Goal: Use online tool/utility: Utilize a website feature to perform a specific function

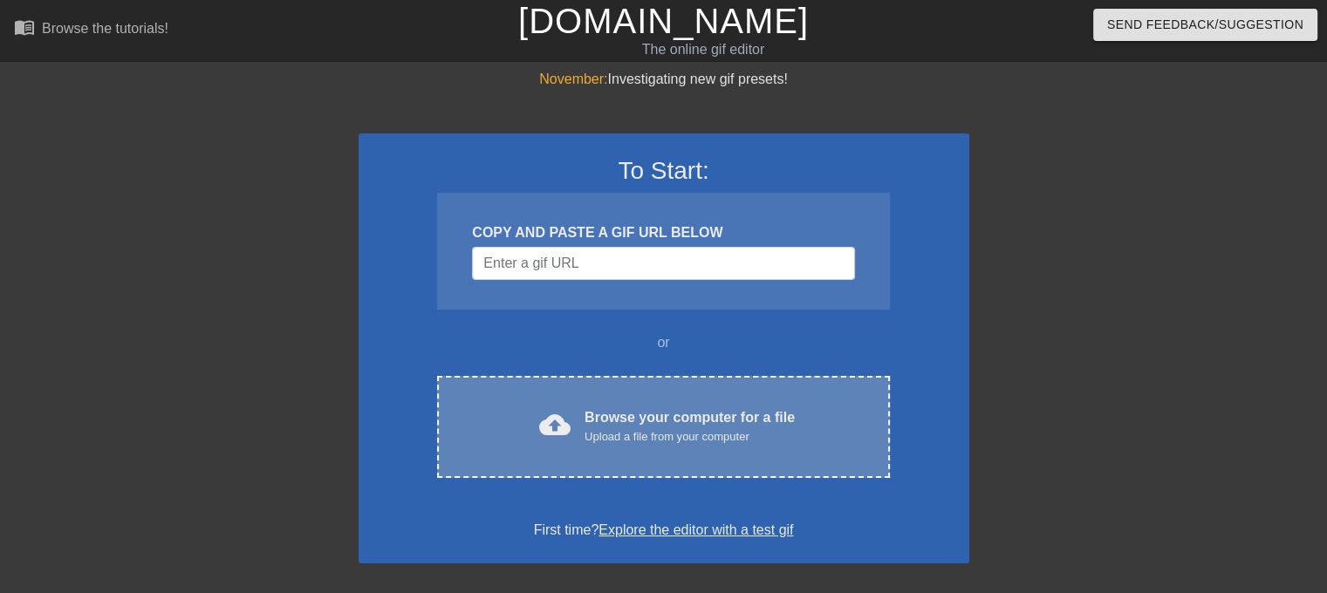
click at [578, 446] on div "cloud_upload Browse your computer for a file Upload a file from your computer C…" at bounding box center [663, 427] width 452 height 102
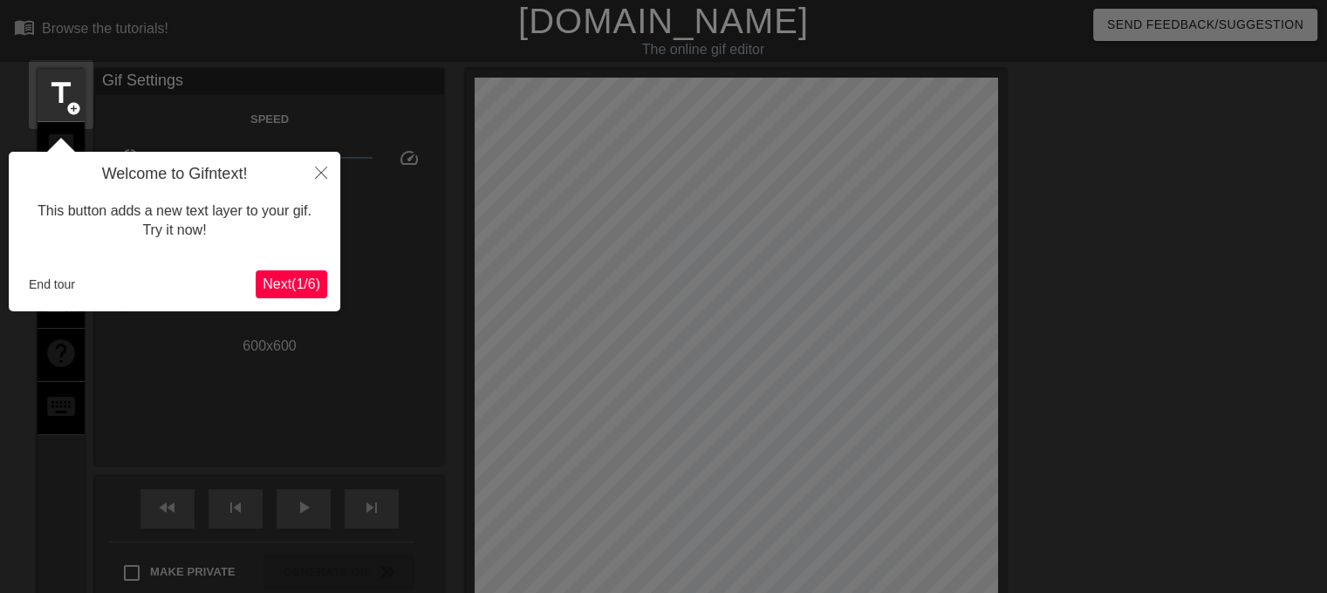
scroll to position [42, 0]
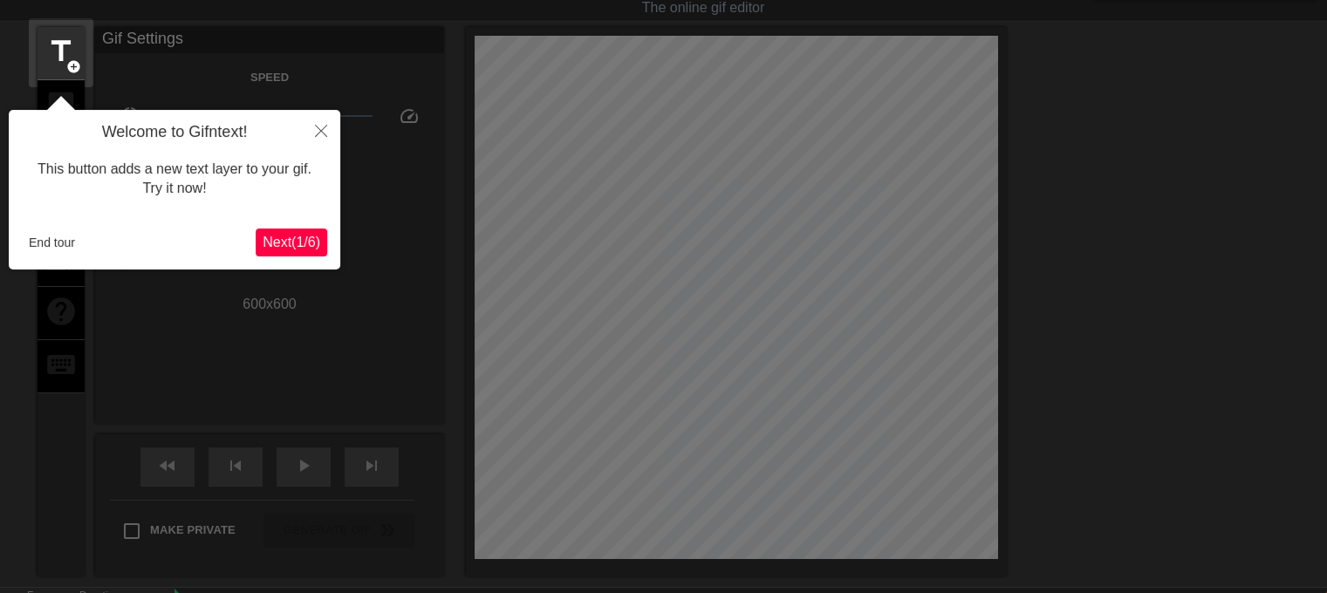
click at [305, 237] on span "Next ( 1 / 6 )" at bounding box center [292, 242] width 58 height 15
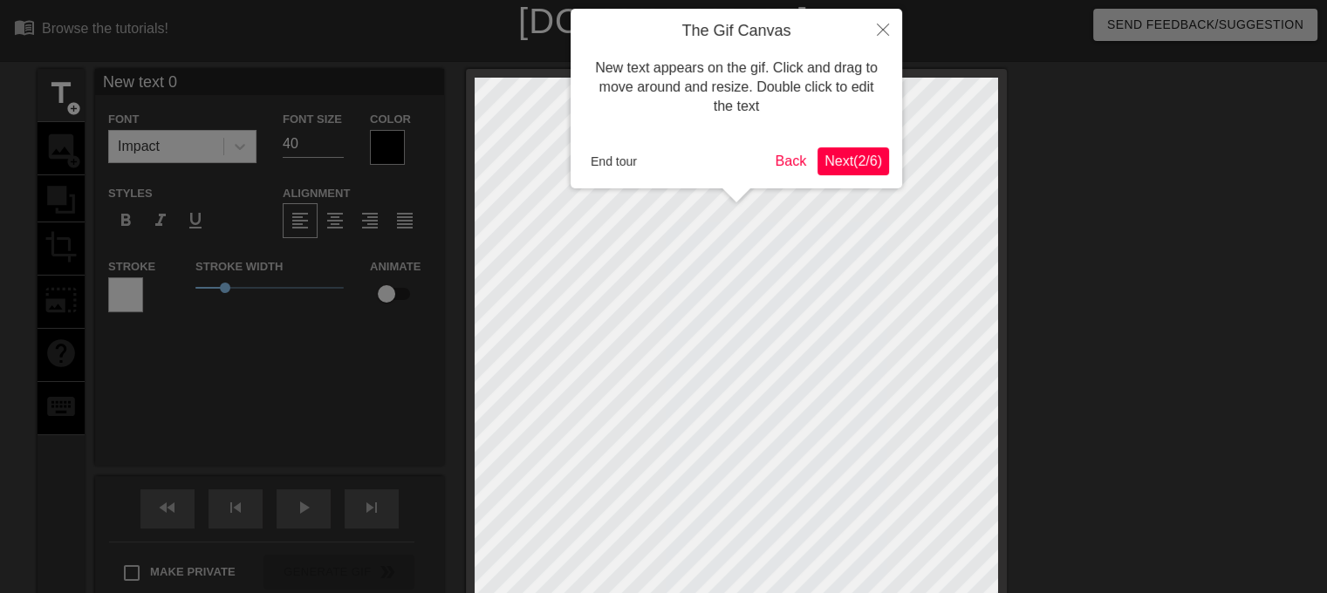
click at [869, 154] on span "Next ( 2 / 6 )" at bounding box center [853, 161] width 58 height 15
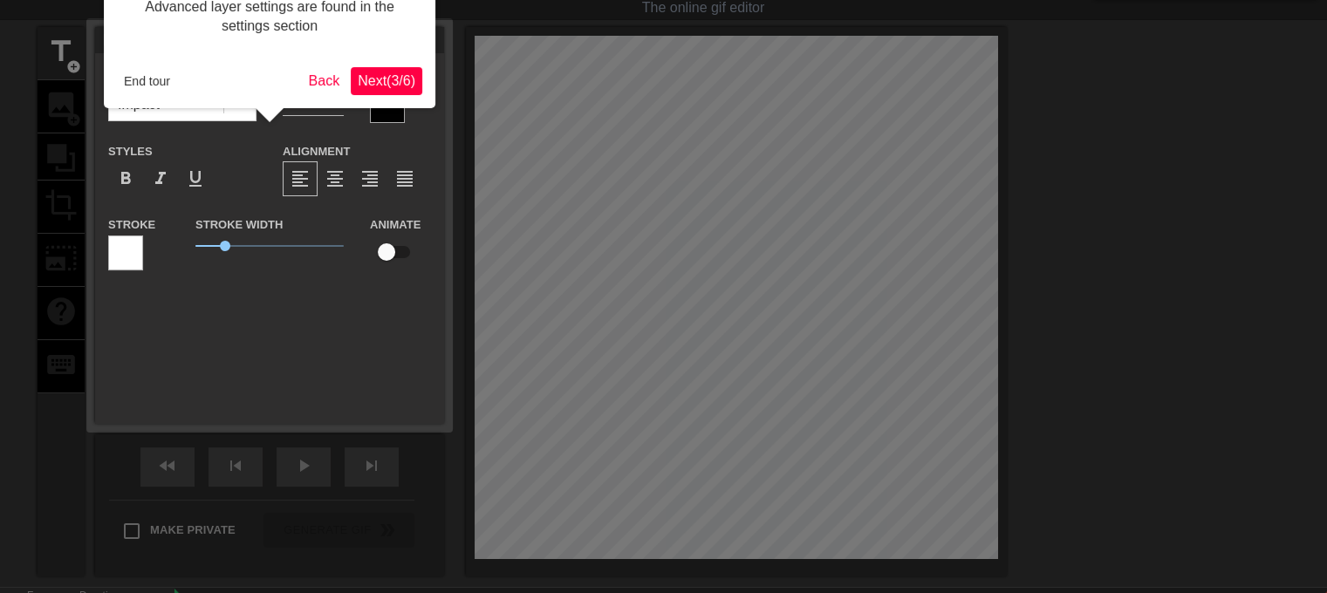
click at [405, 75] on span "Next ( 3 / 6 )" at bounding box center [387, 80] width 58 height 15
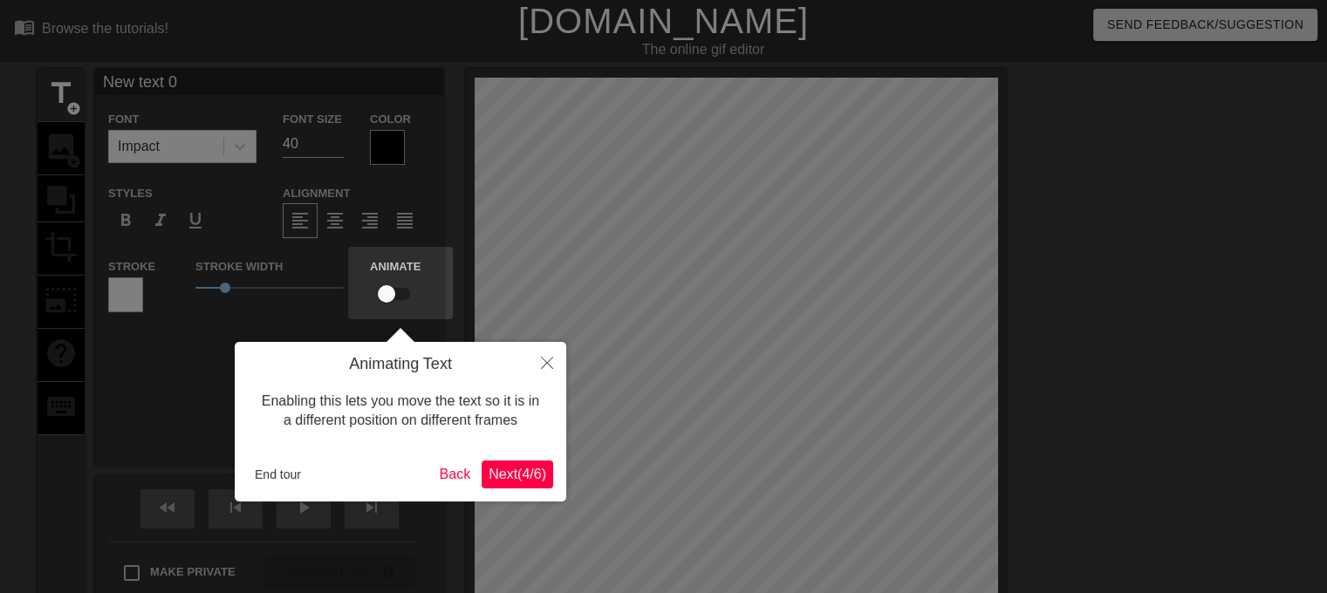
click at [530, 463] on button "Next ( 4 / 6 )" at bounding box center [517, 475] width 72 height 28
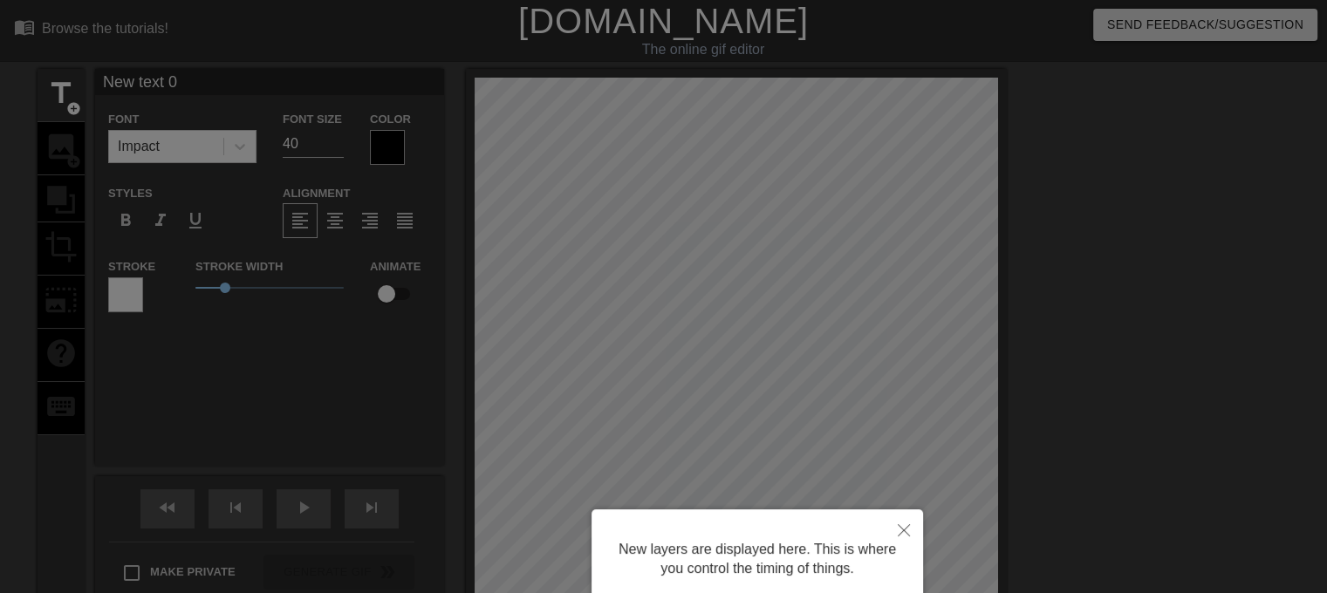
scroll to position [143, 0]
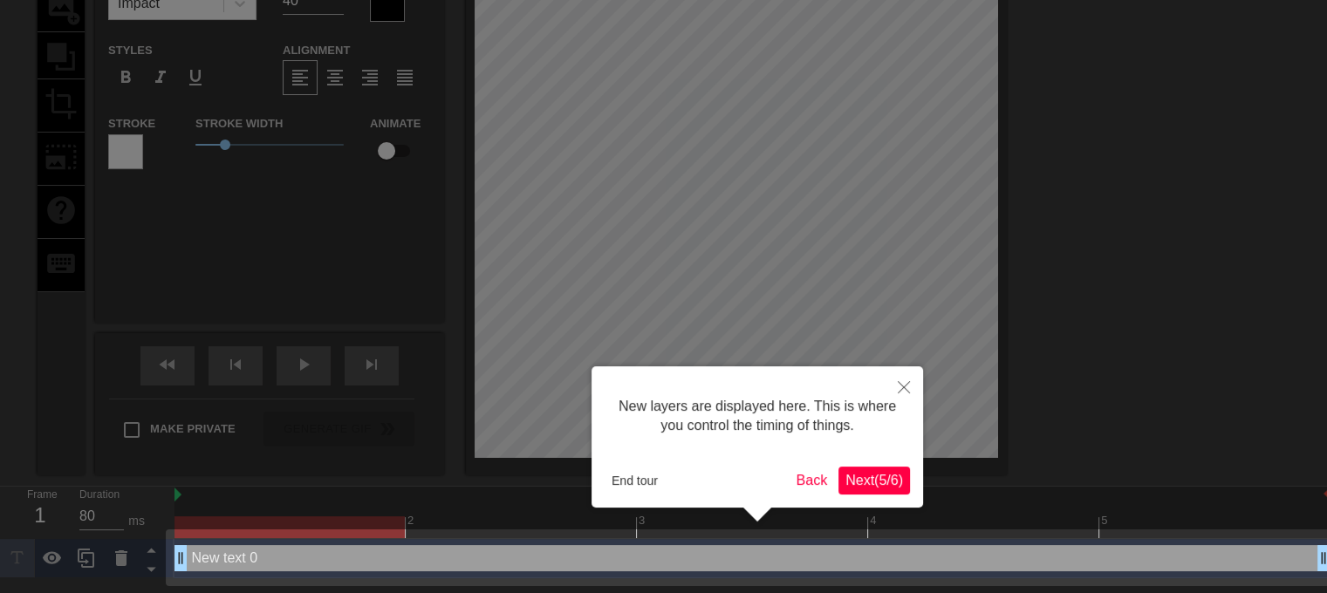
click at [873, 485] on span "Next ( 5 / 6 )" at bounding box center [874, 480] width 58 height 15
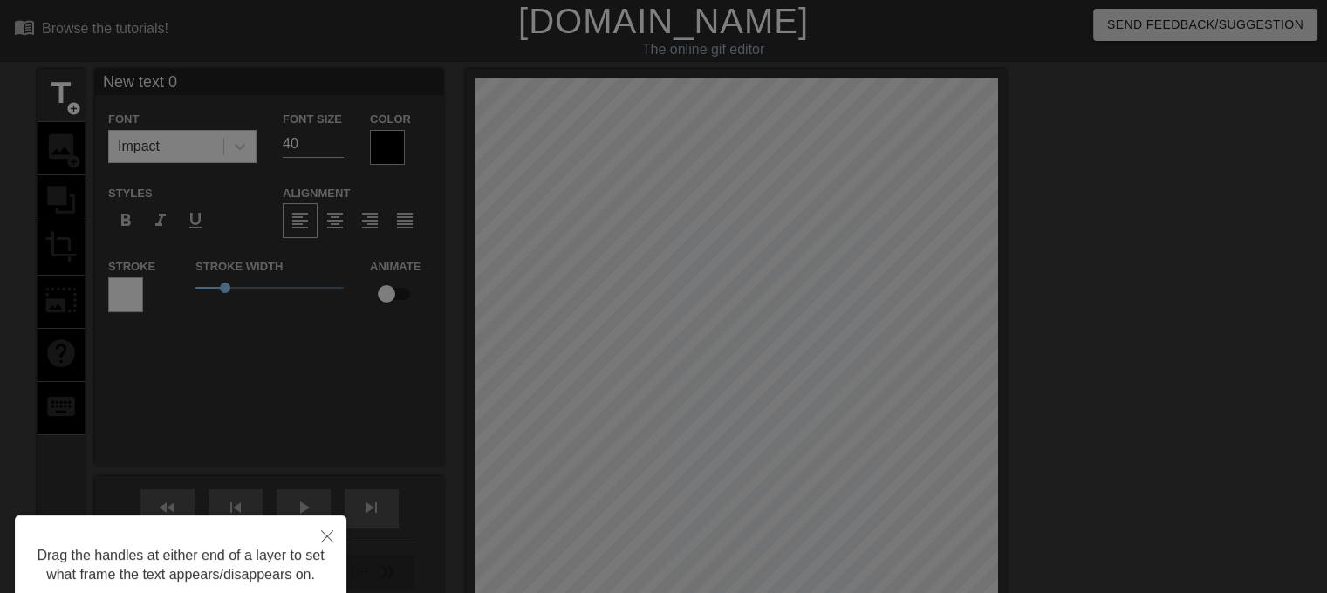
scroll to position [136, 0]
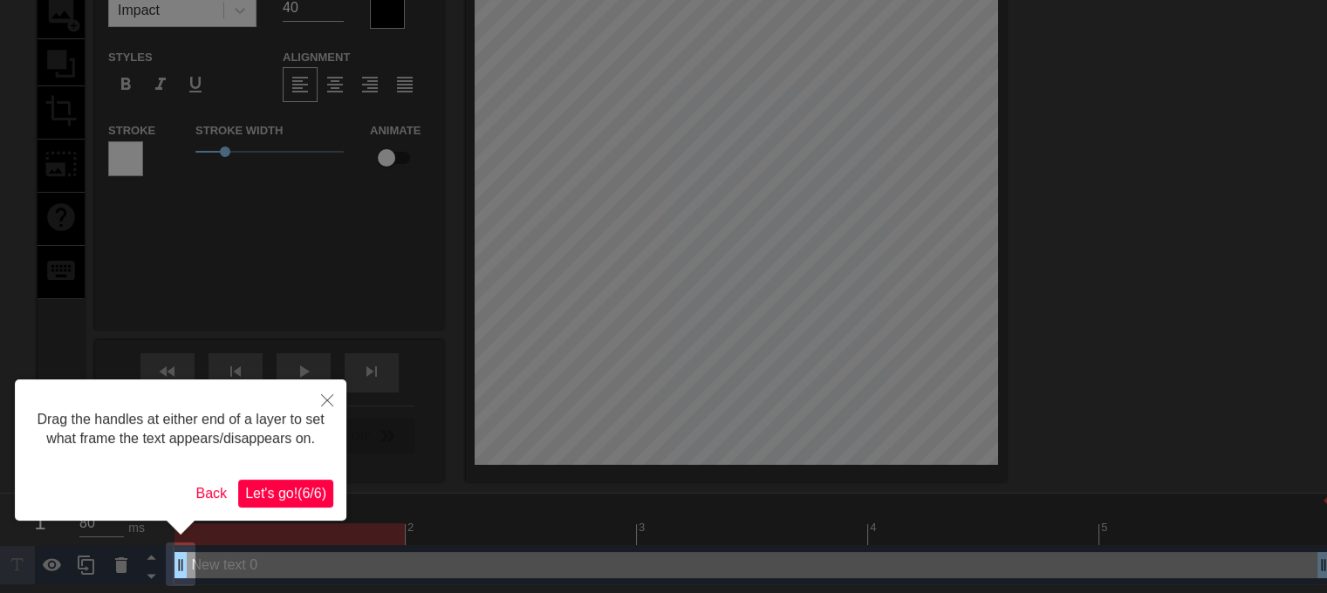
click at [276, 495] on span "Let's go! ( 6 / 6 )" at bounding box center [285, 493] width 81 height 15
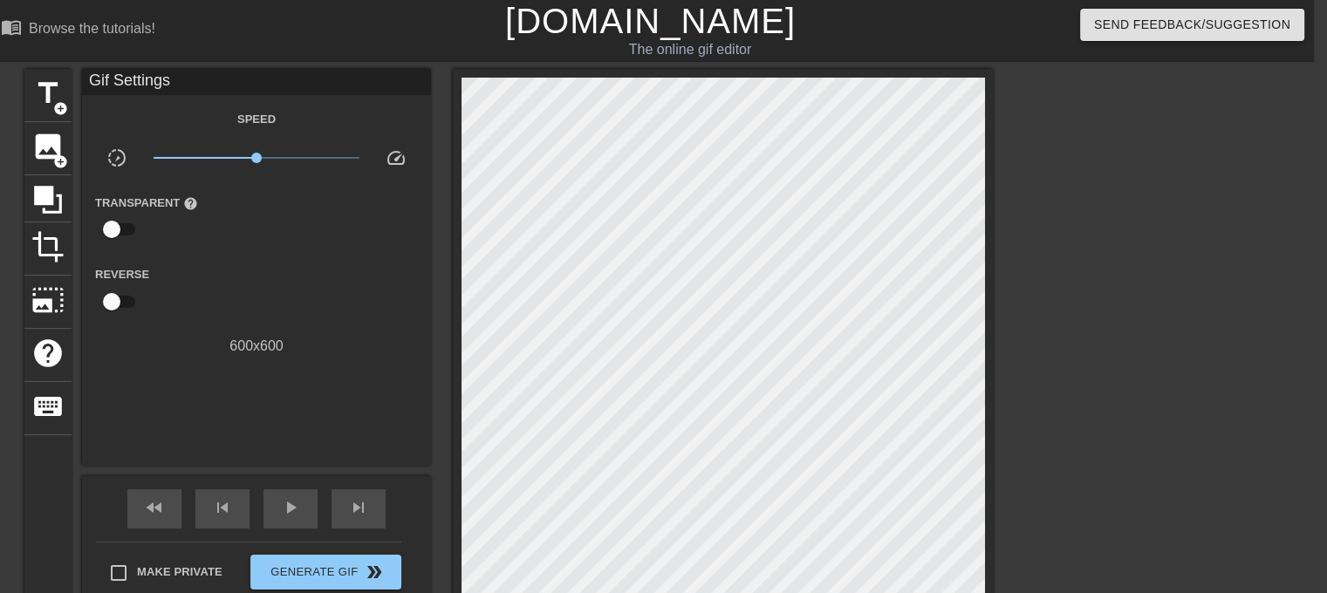
scroll to position [209, 13]
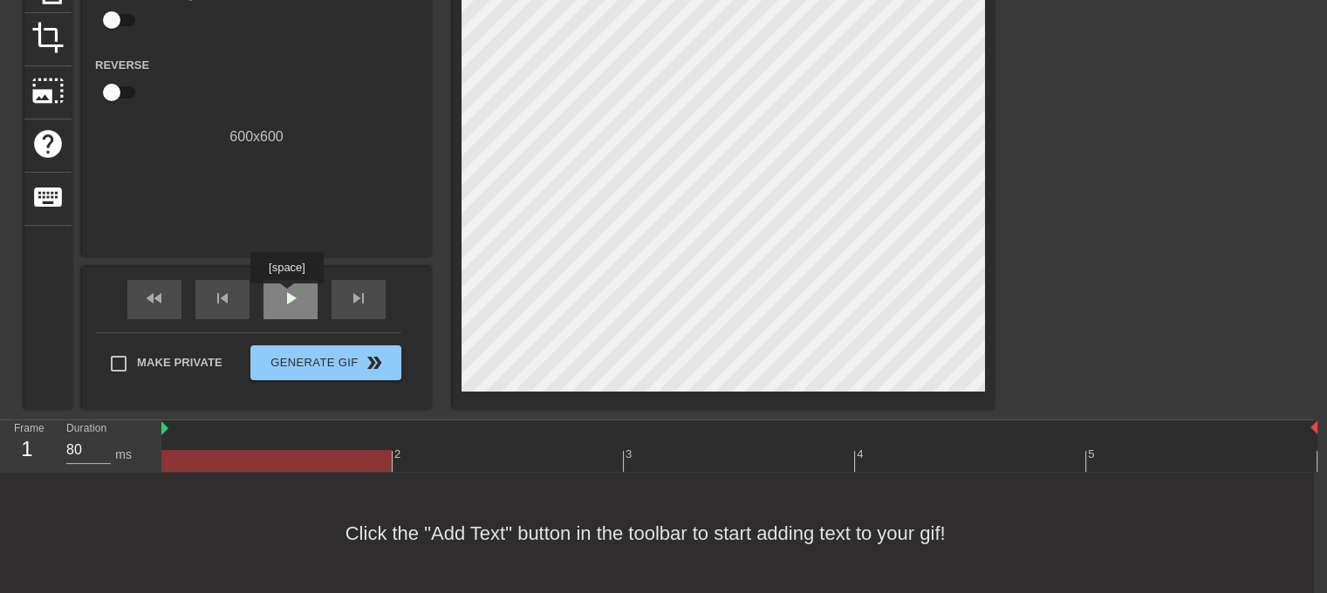
click at [286, 296] on span "play_arrow" at bounding box center [290, 298] width 21 height 21
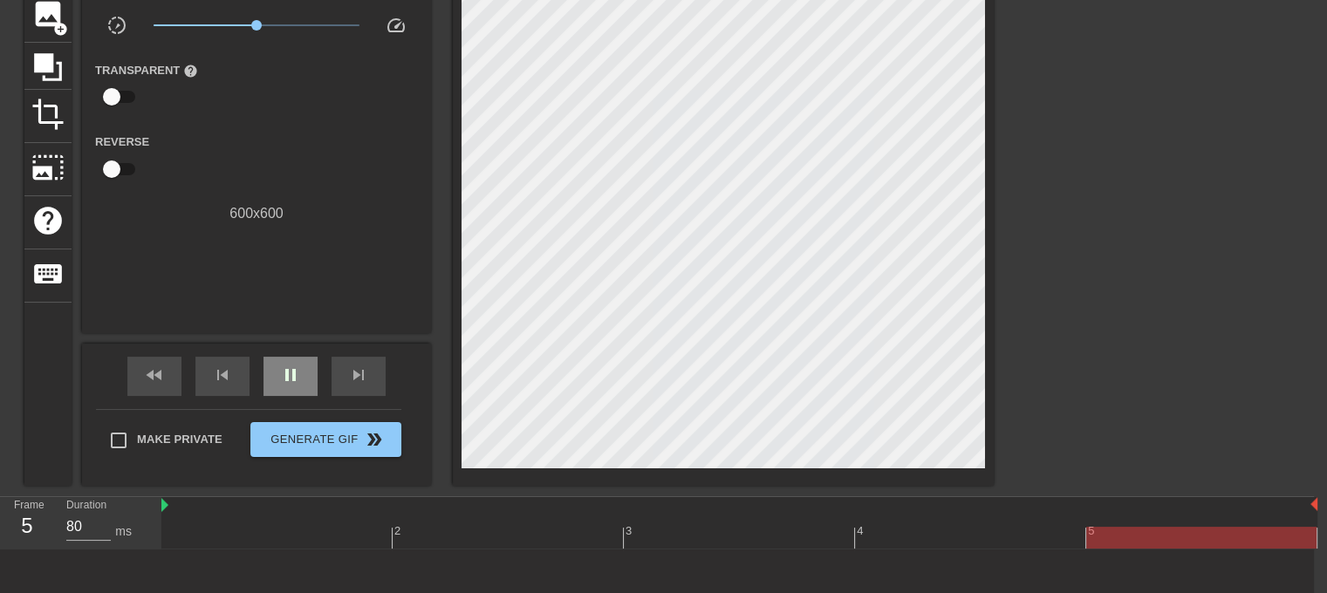
scroll to position [132, 13]
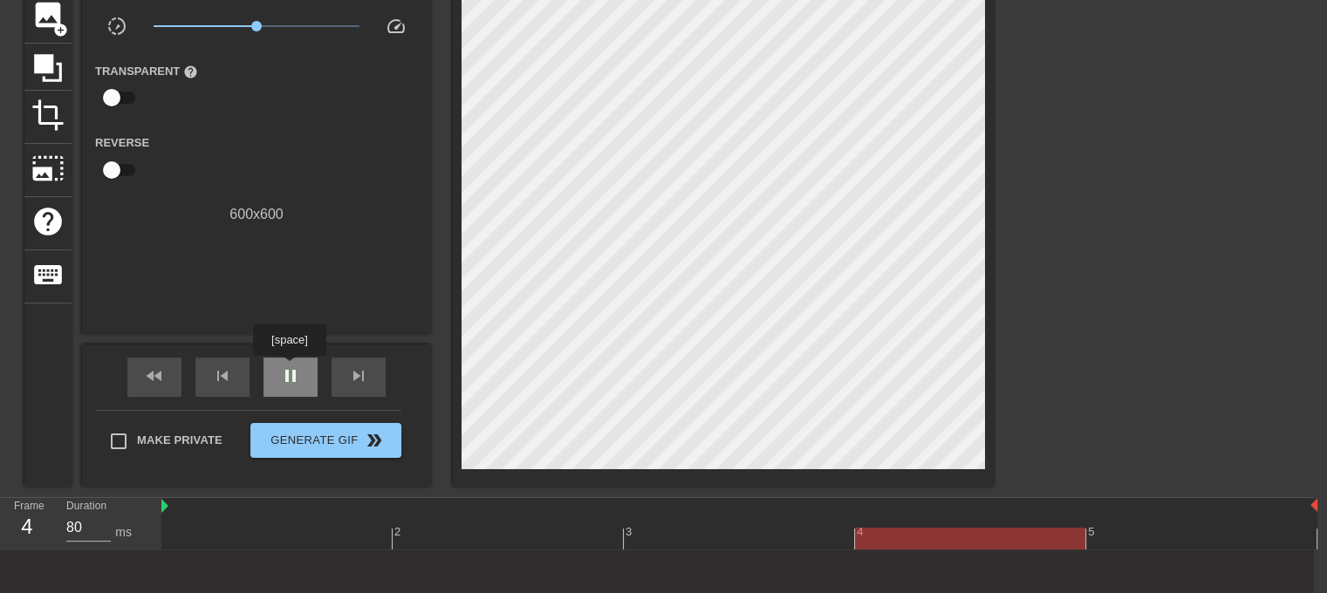
click at [289, 368] on span "pause" at bounding box center [290, 375] width 21 height 21
click at [1044, 532] on div at bounding box center [739, 539] width 1156 height 22
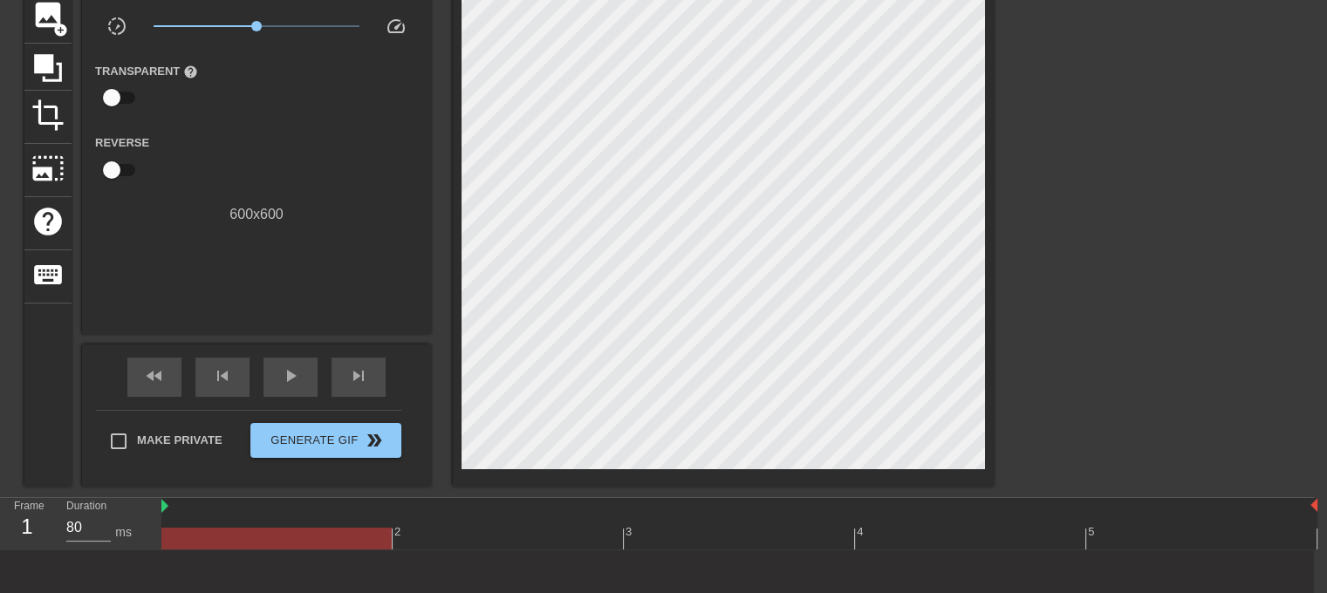
click at [338, 522] on div at bounding box center [276, 527] width 231 height 22
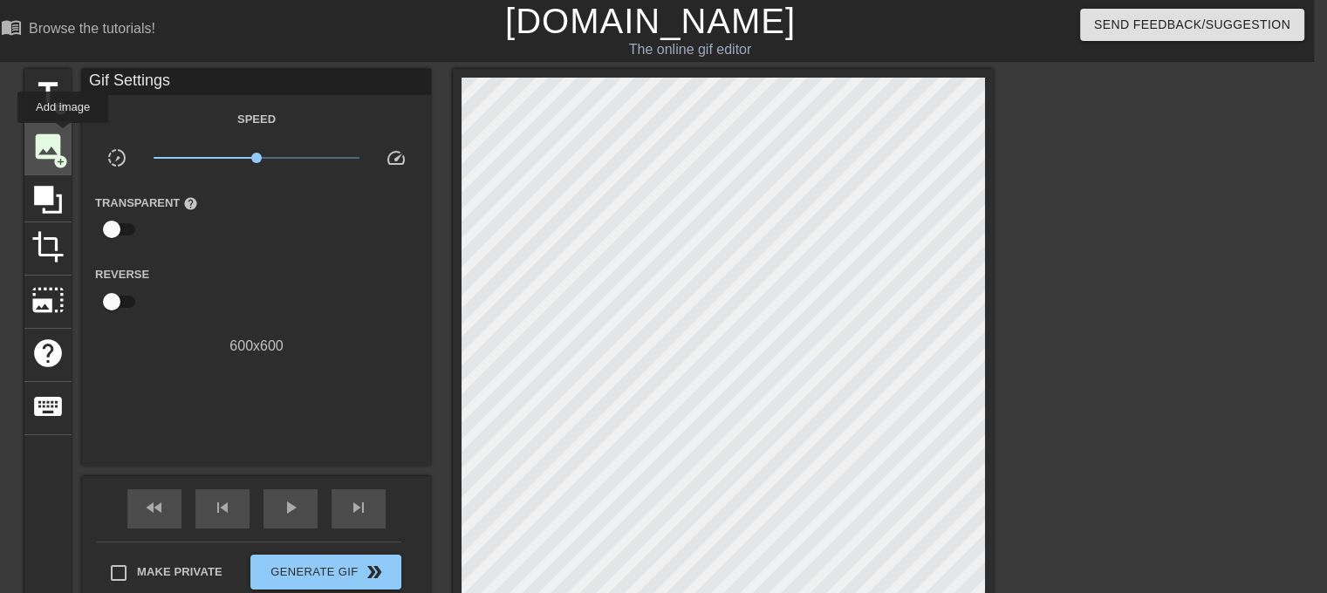
click at [63, 135] on span "image" at bounding box center [47, 146] width 33 height 33
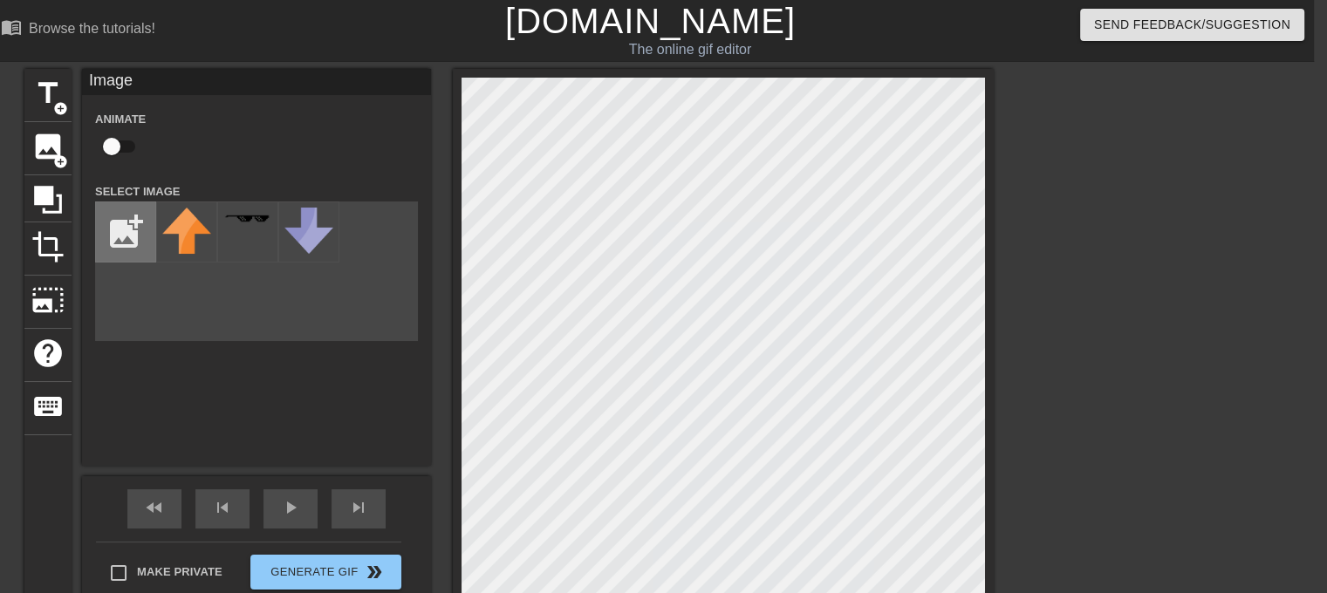
click at [126, 222] on input "file" at bounding box center [125, 231] width 59 height 59
type input "C:\fakepath\mic-png.png"
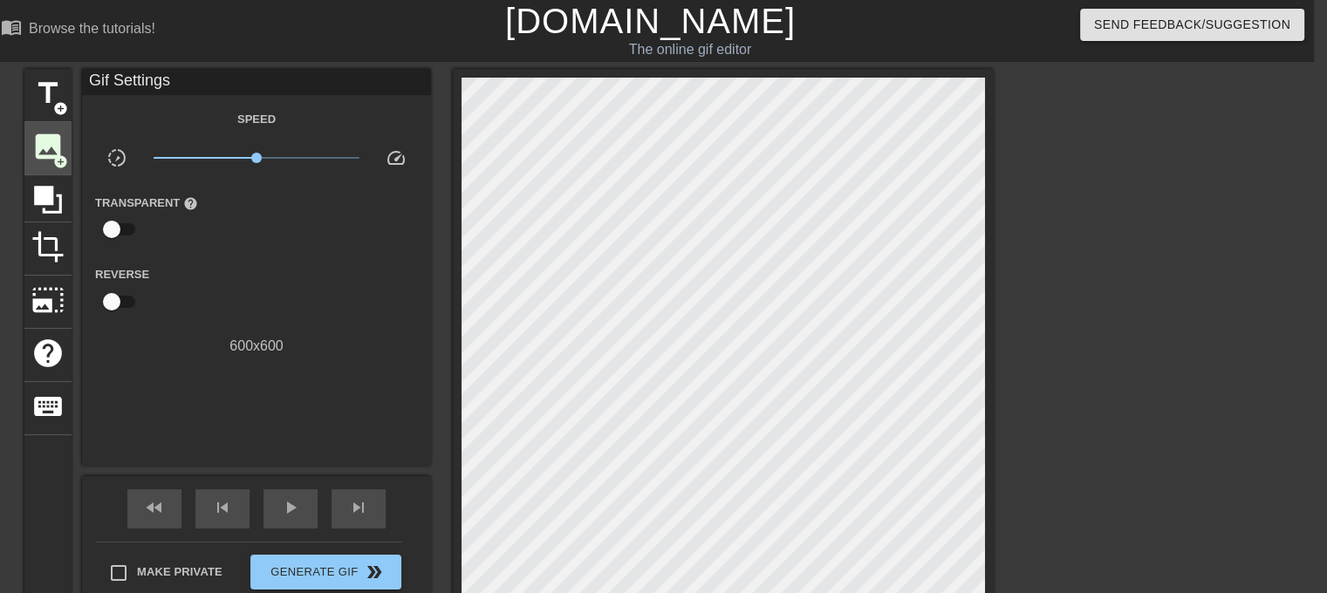
click at [58, 148] on span "image" at bounding box center [47, 146] width 33 height 33
click at [26, 160] on div "image add_circle" at bounding box center [47, 148] width 47 height 53
click at [59, 154] on span "add_circle" at bounding box center [60, 161] width 15 height 15
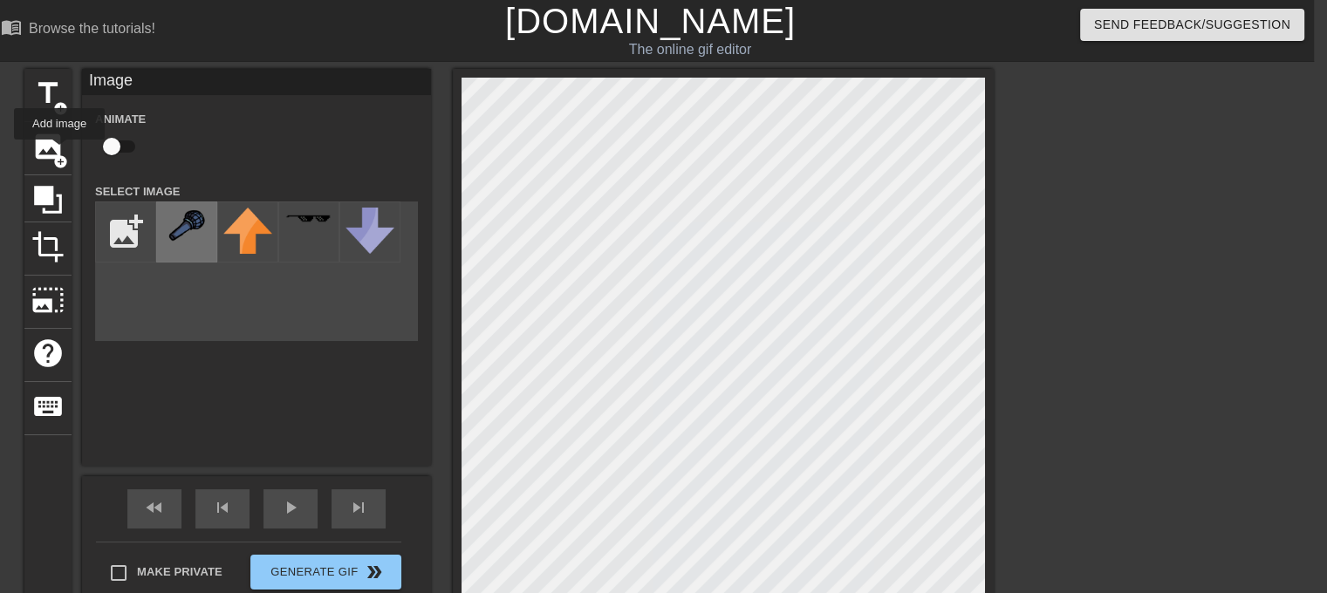
click at [178, 244] on div at bounding box center [186, 231] width 61 height 61
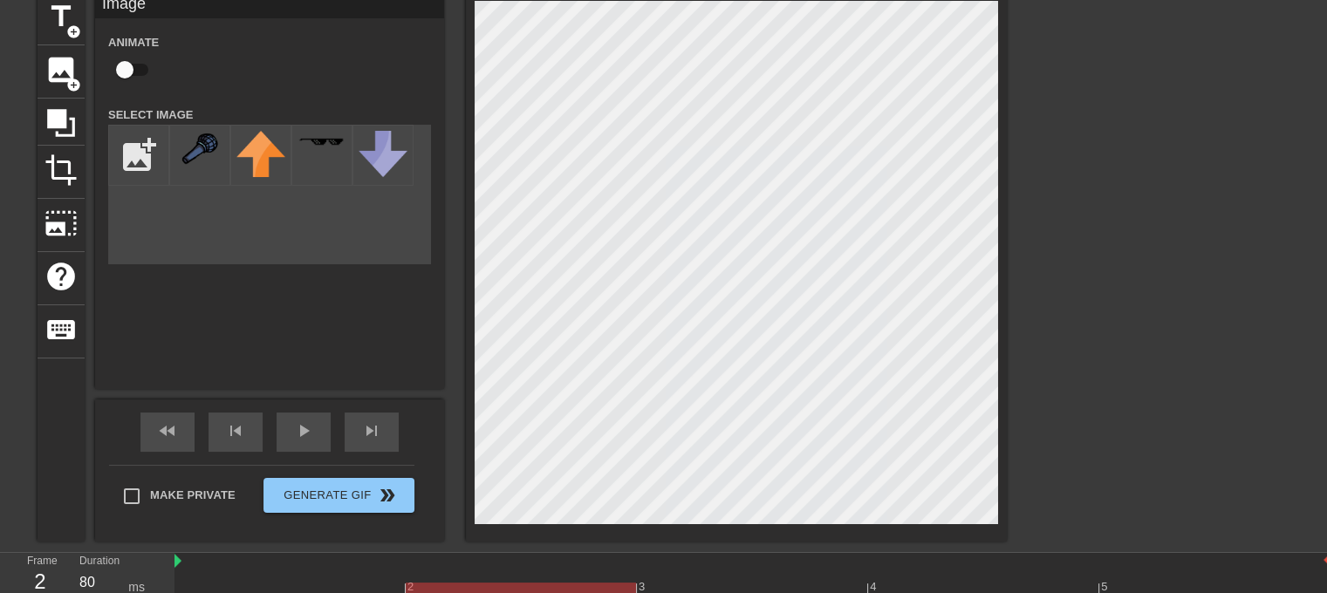
click at [496, 590] on div at bounding box center [752, 594] width 1156 height 22
click at [496, 590] on div at bounding box center [521, 594] width 230 height 22
click at [750, 584] on div at bounding box center [752, 594] width 1156 height 22
click at [955, 583] on div at bounding box center [752, 594] width 1156 height 22
click at [1148, 578] on div "5" at bounding box center [1214, 581] width 231 height 22
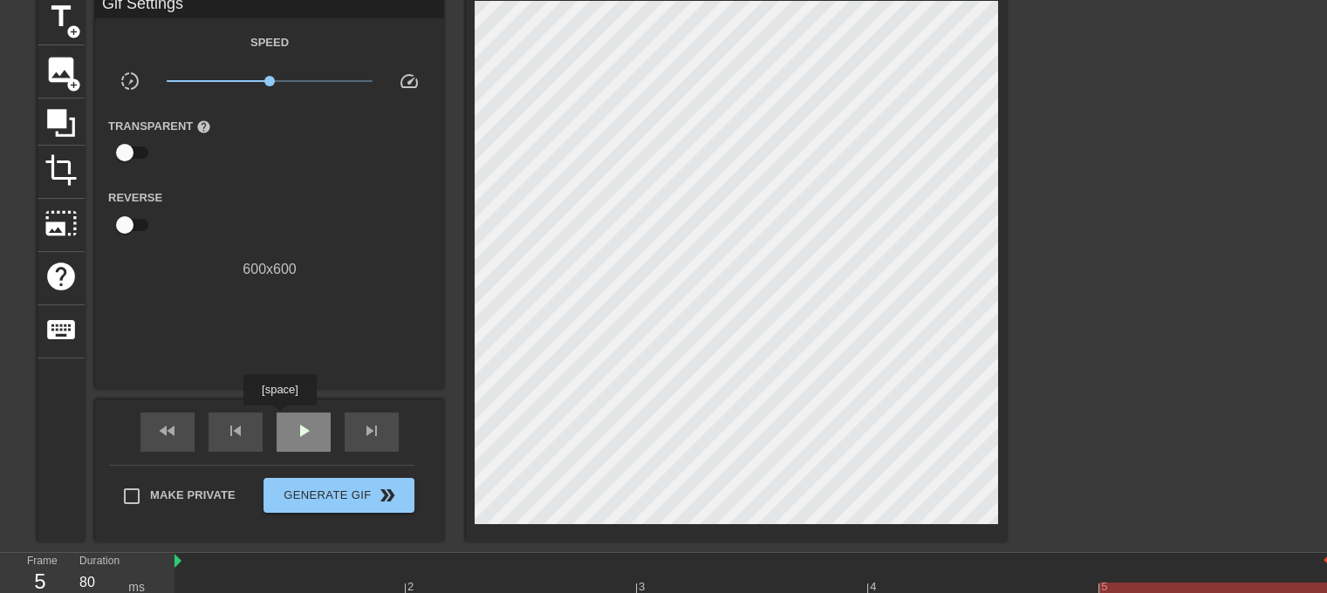
click at [279, 418] on div "play_arrow" at bounding box center [304, 432] width 54 height 39
click at [314, 425] on div "pause" at bounding box center [304, 432] width 54 height 39
drag, startPoint x: 345, startPoint y: 588, endPoint x: 448, endPoint y: 570, distance: 105.3
click at [448, 570] on div "2 3 4 5" at bounding box center [752, 578] width 1156 height 51
click at [448, 570] on div "2" at bounding box center [521, 581] width 231 height 22
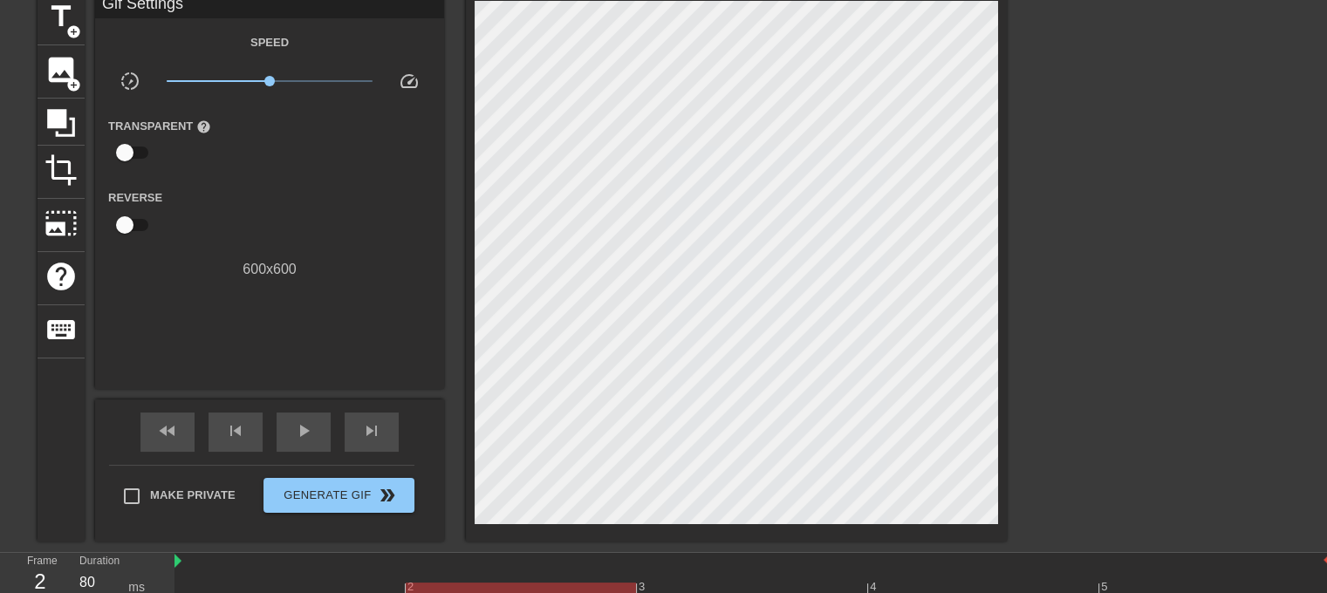
click at [361, 583] on div at bounding box center [752, 594] width 1156 height 22
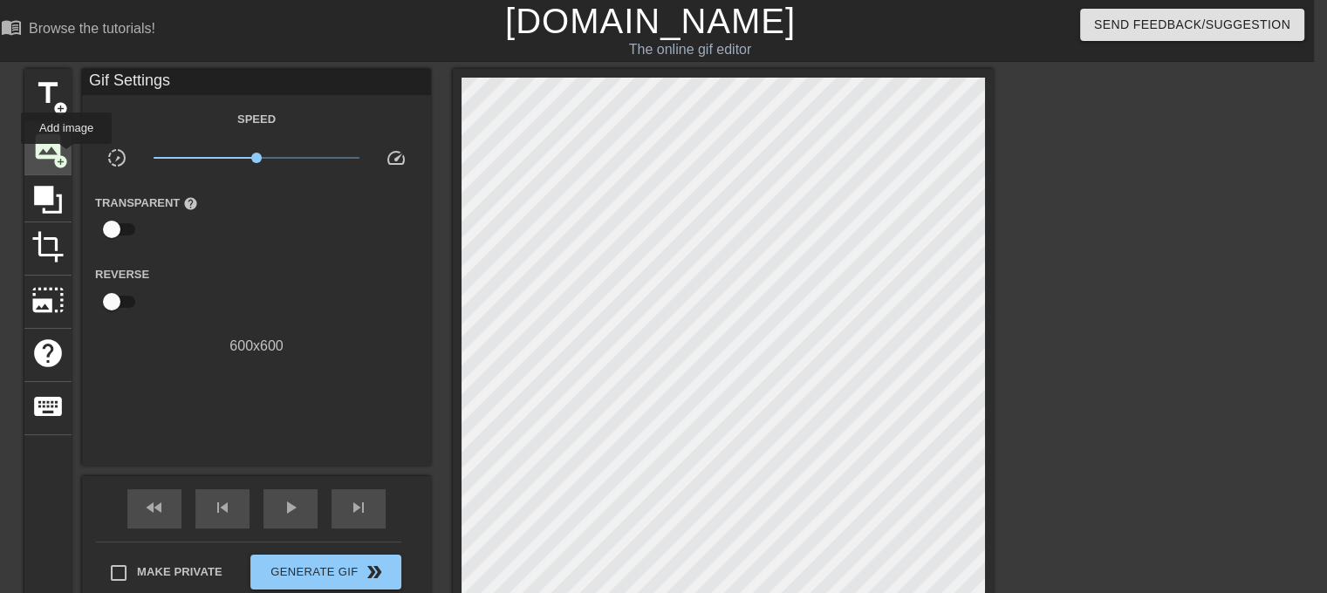
click at [66, 156] on span "add_circle" at bounding box center [60, 161] width 15 height 15
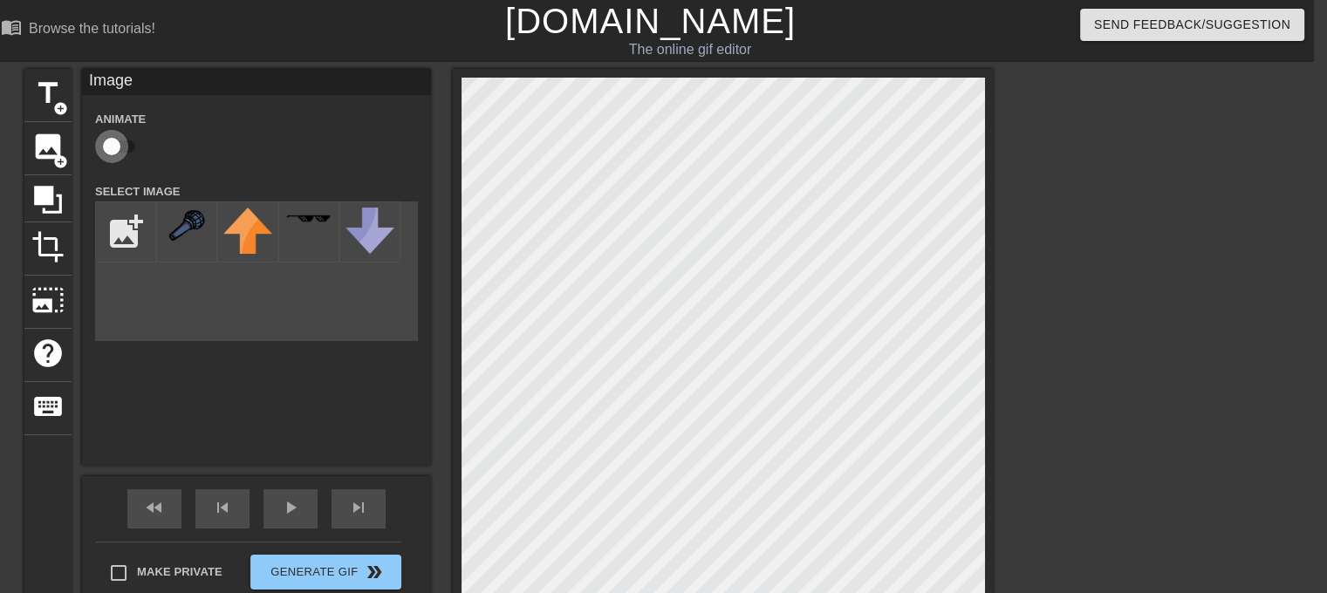
click at [122, 141] on input "checkbox" at bounding box center [111, 146] width 99 height 33
checkbox input "true"
click at [168, 203] on div at bounding box center [186, 231] width 61 height 61
click at [126, 138] on input "checkbox" at bounding box center [111, 146] width 99 height 33
checkbox input "true"
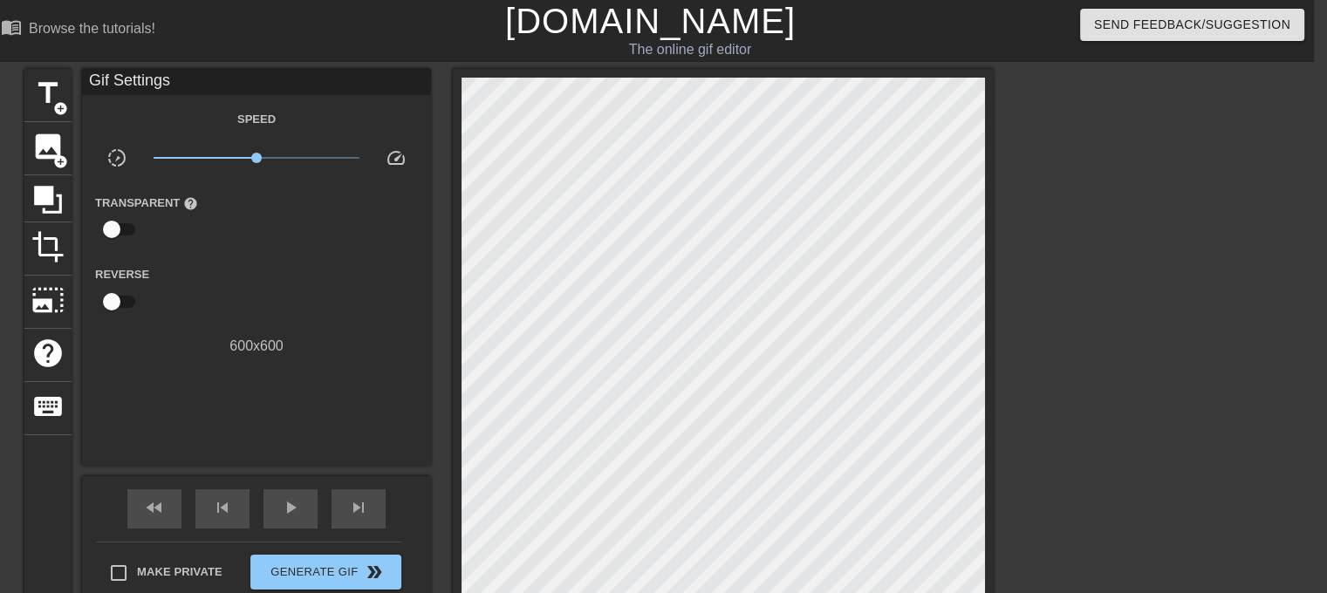
click at [450, 249] on div "title add_circle image add_circle crop photo_size_select_large help keyboard Gi…" at bounding box center [508, 344] width 969 height 550
click at [43, 148] on span "image" at bounding box center [47, 146] width 33 height 33
click at [1157, 429] on div at bounding box center [1145, 330] width 262 height 523
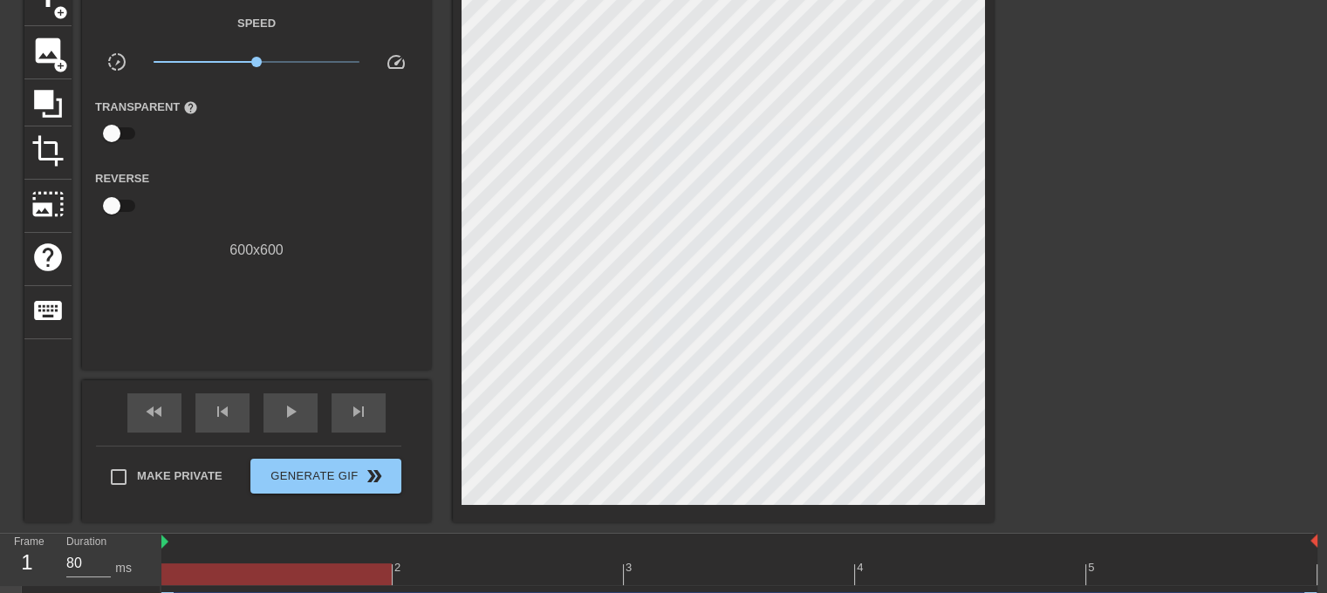
scroll to position [97, 13]
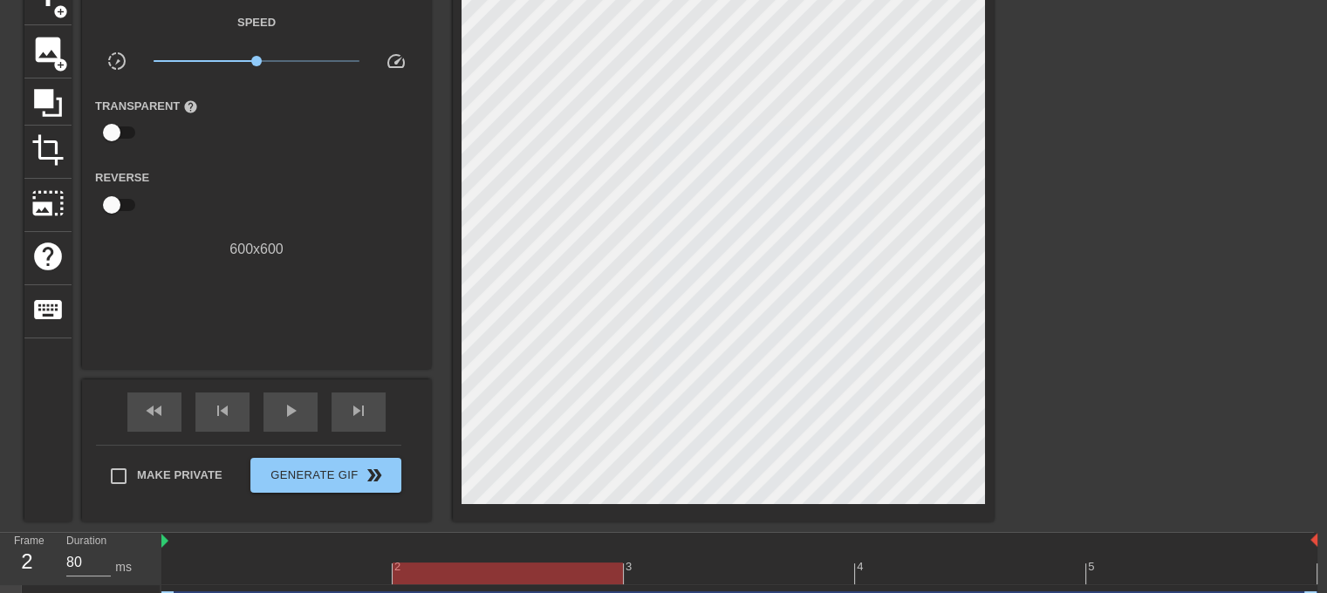
click at [509, 579] on div at bounding box center [739, 574] width 1156 height 22
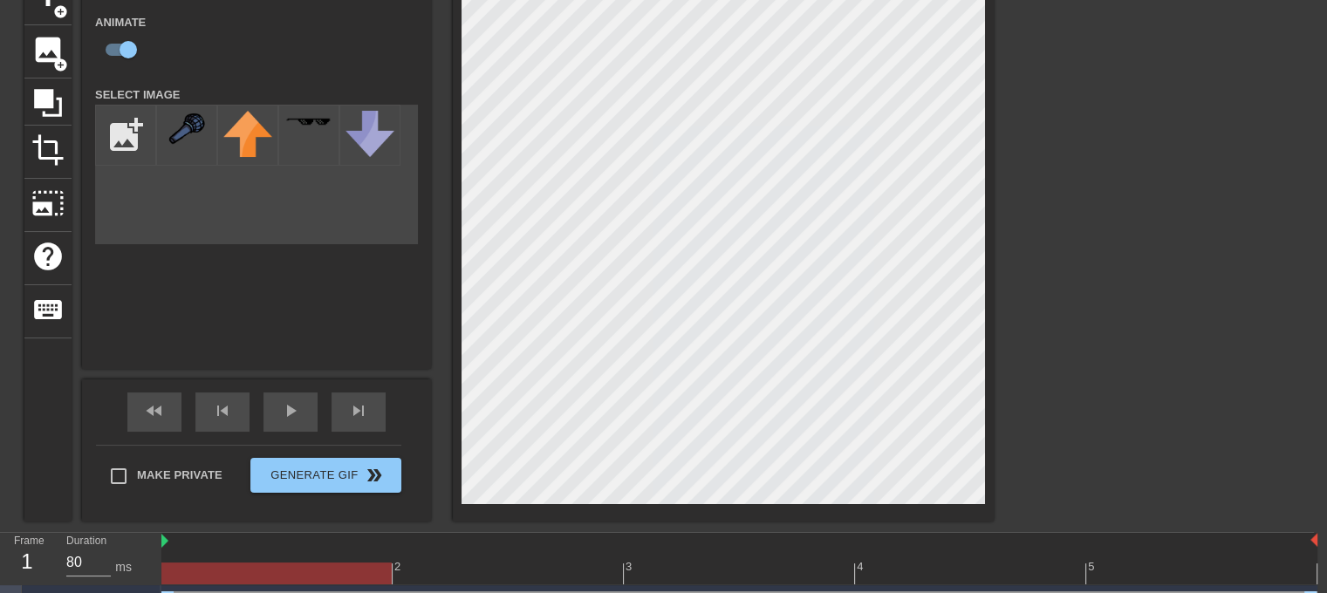
click at [331, 573] on div at bounding box center [739, 574] width 1156 height 22
click at [471, 570] on div at bounding box center [739, 574] width 1156 height 22
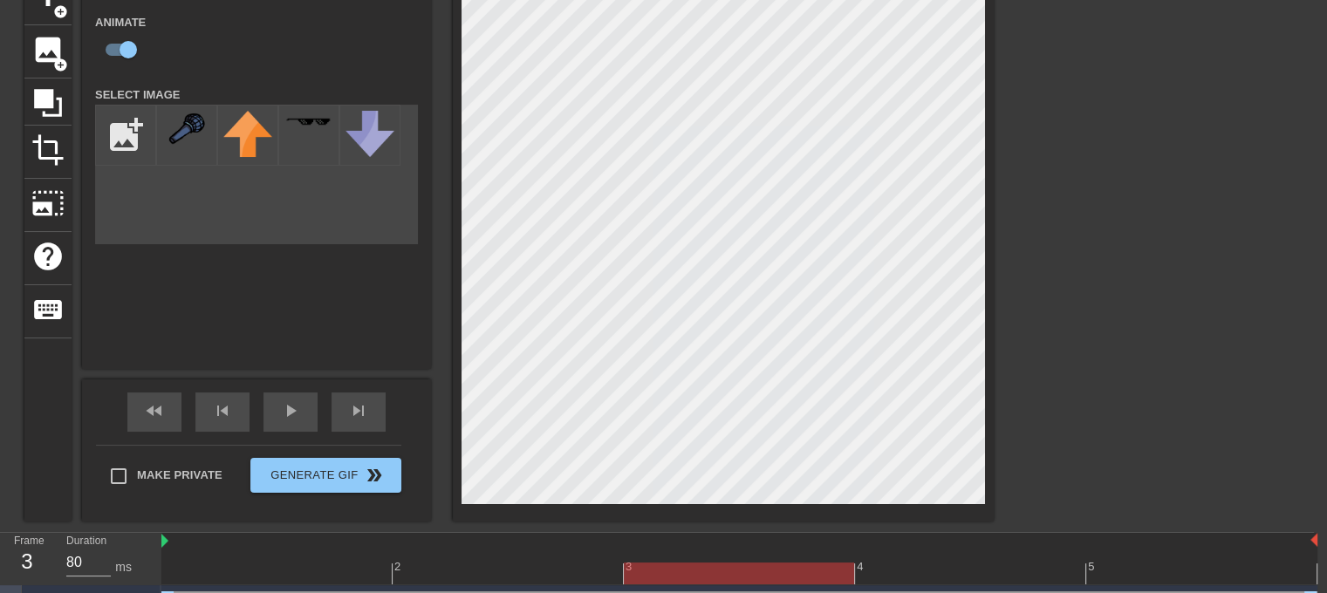
click at [752, 577] on div at bounding box center [739, 574] width 1156 height 22
click at [952, 572] on div at bounding box center [739, 574] width 1156 height 22
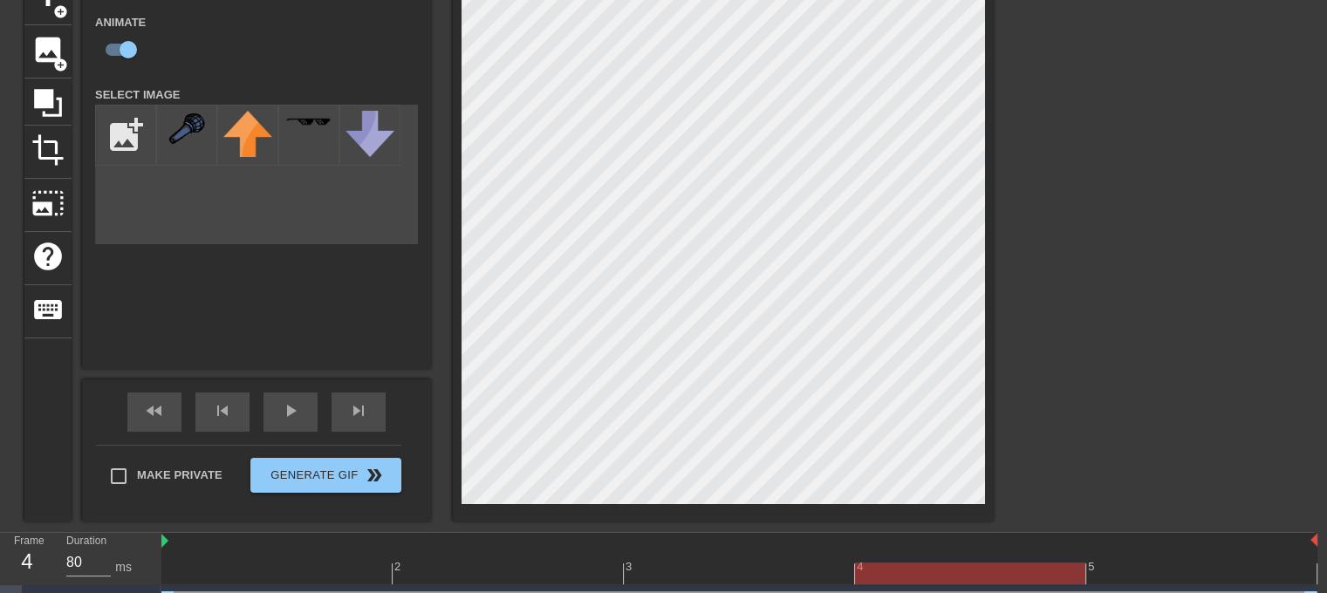
click at [1137, 575] on div at bounding box center [739, 574] width 1156 height 22
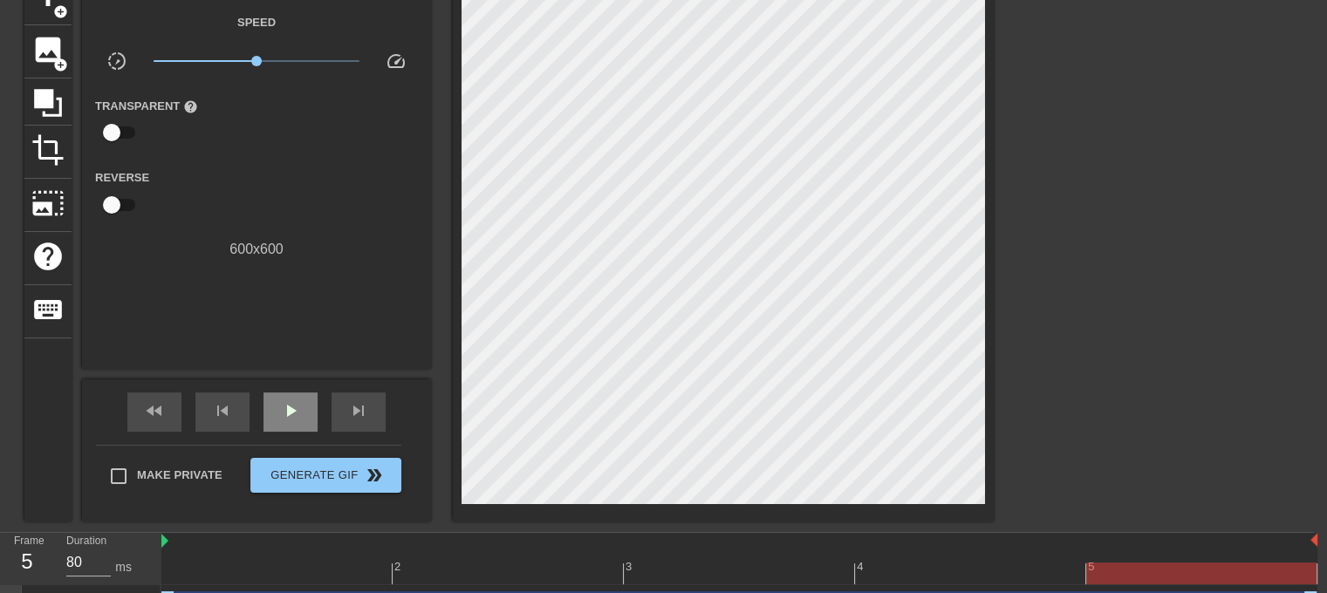
click at [300, 400] on span "play_arrow" at bounding box center [290, 410] width 21 height 21
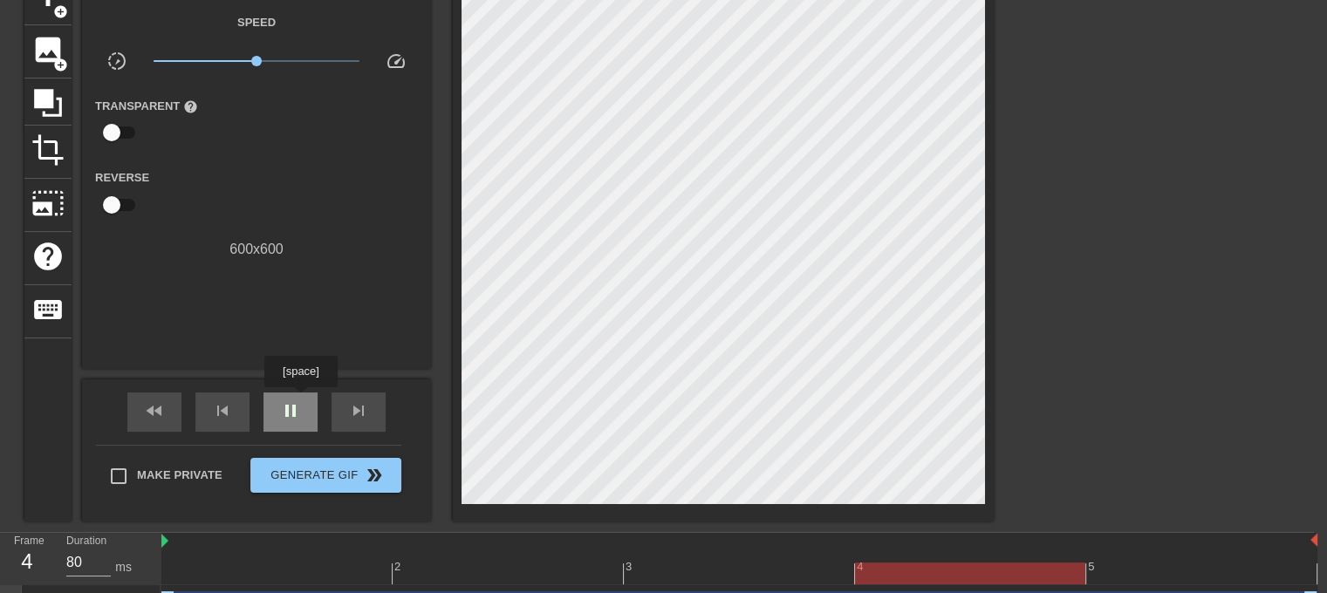
click at [284, 395] on div "pause" at bounding box center [290, 412] width 54 height 39
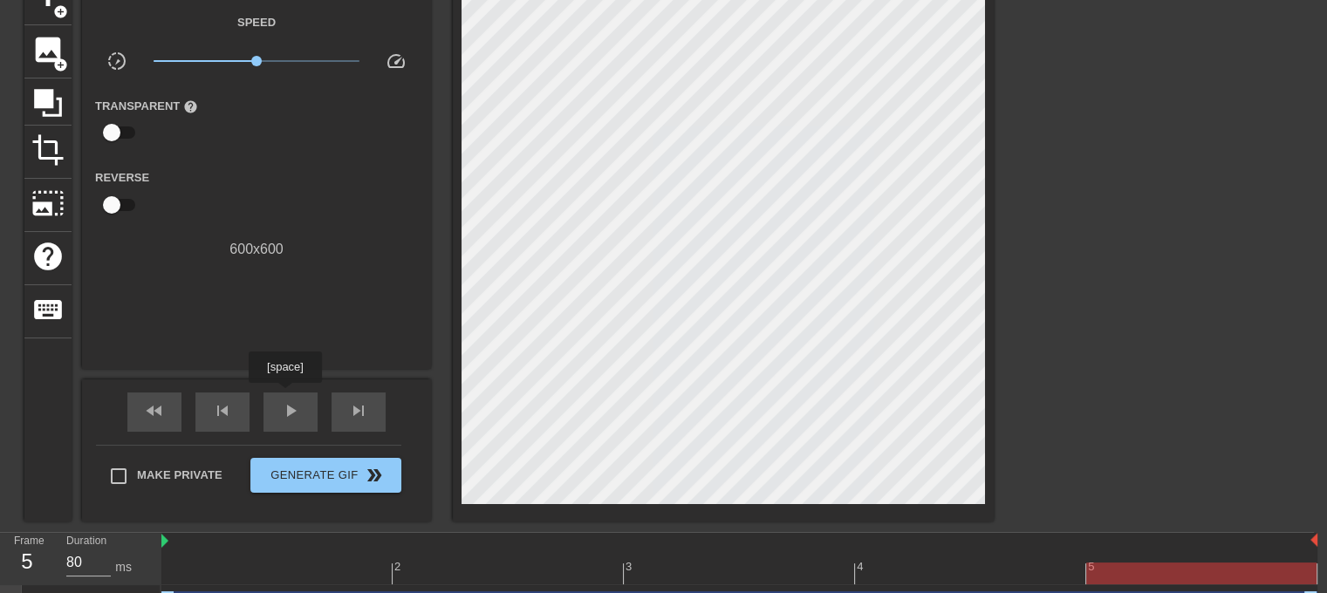
click at [701, 558] on div "3" at bounding box center [739, 561] width 231 height 22
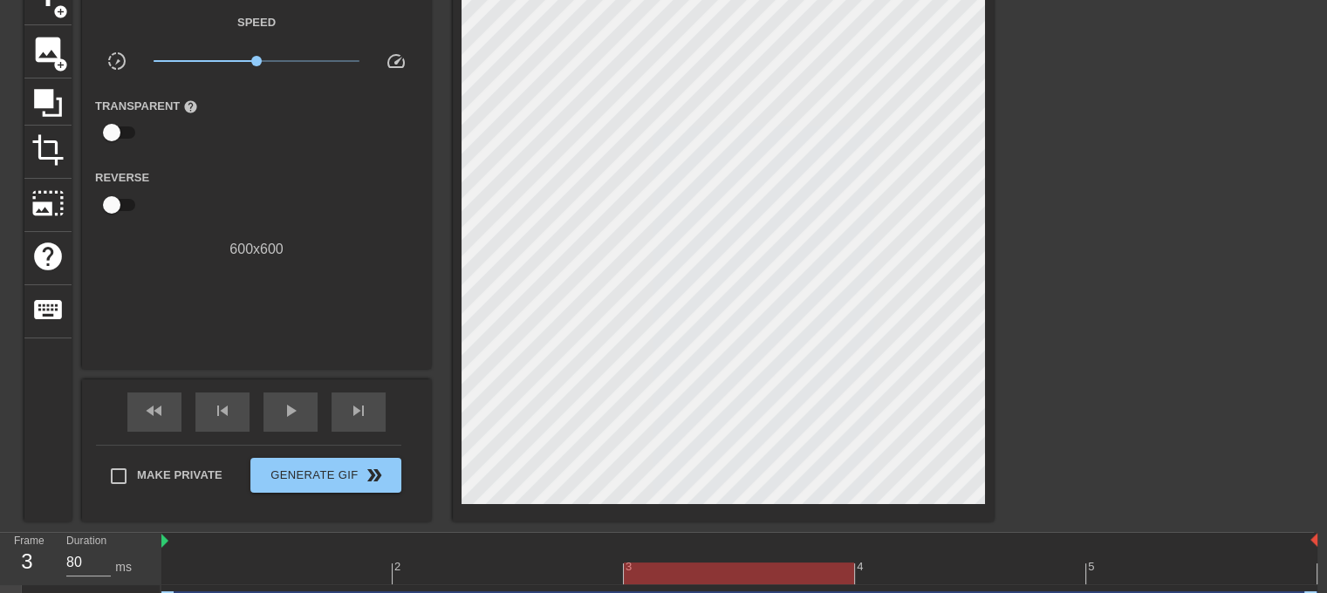
click at [517, 574] on div at bounding box center [739, 574] width 1156 height 22
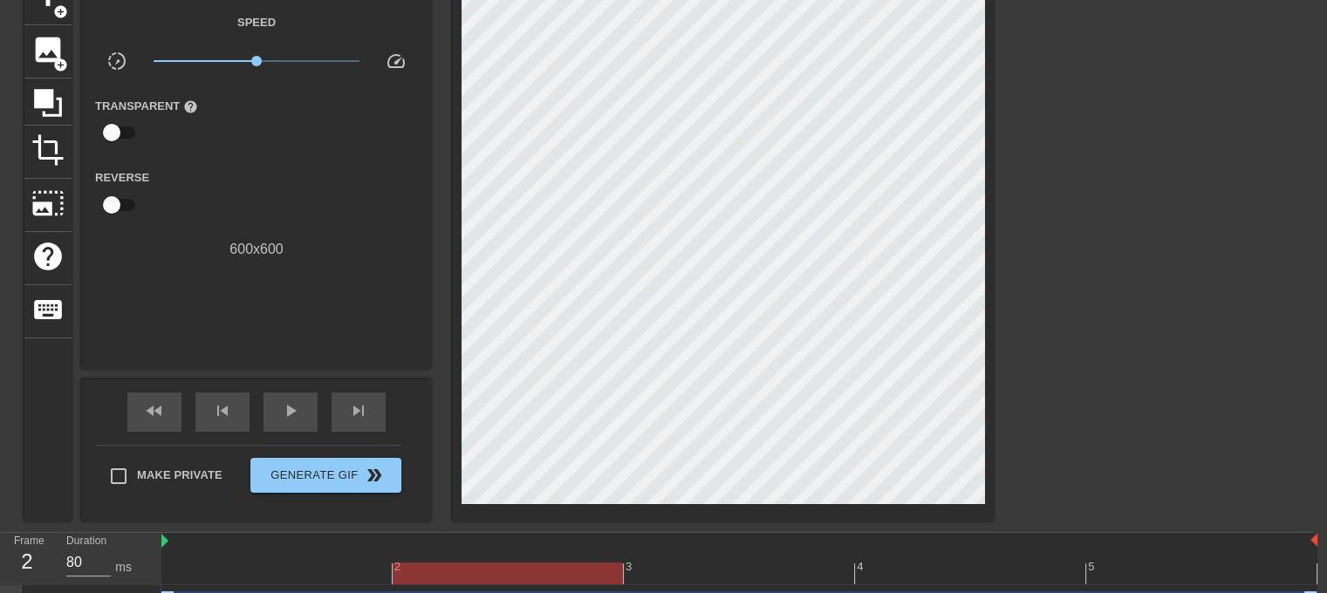
click at [314, 557] on div at bounding box center [276, 561] width 231 height 22
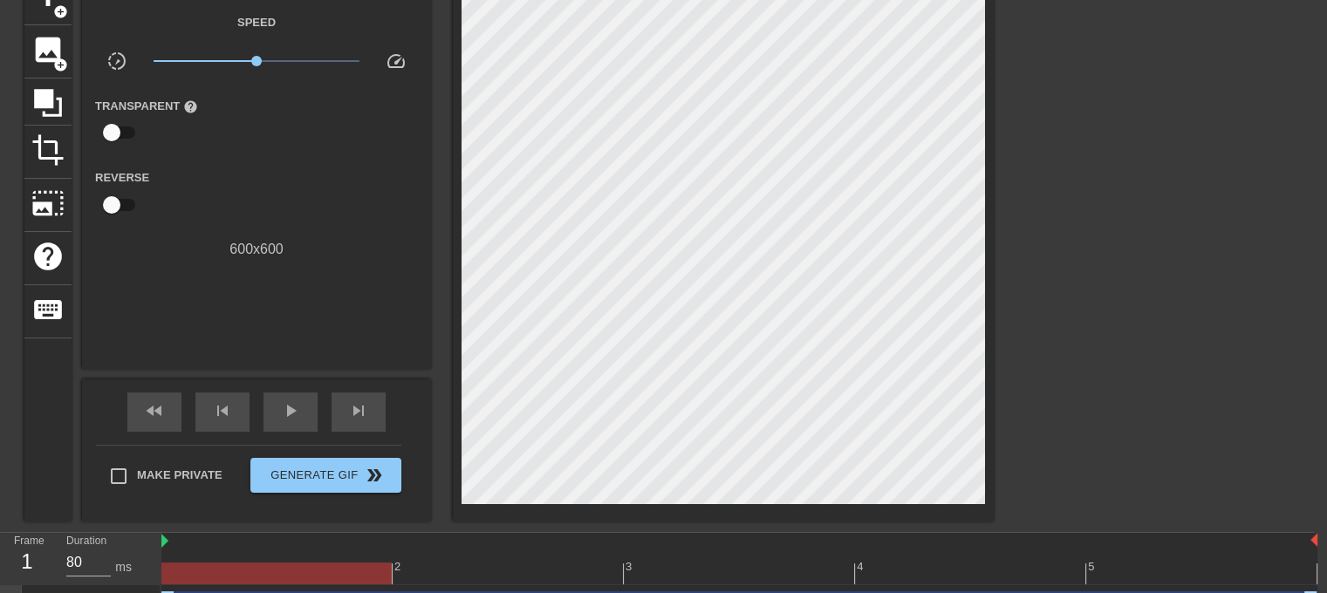
click at [488, 580] on div at bounding box center [739, 574] width 1156 height 22
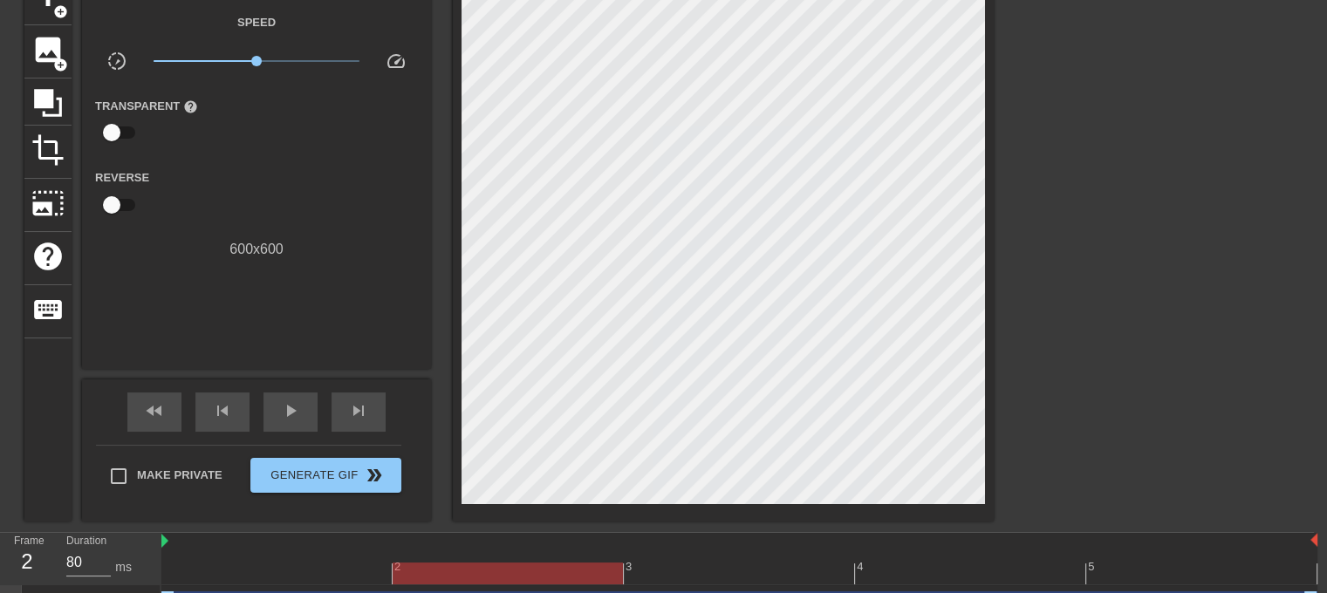
click at [322, 563] on div at bounding box center [739, 574] width 1156 height 22
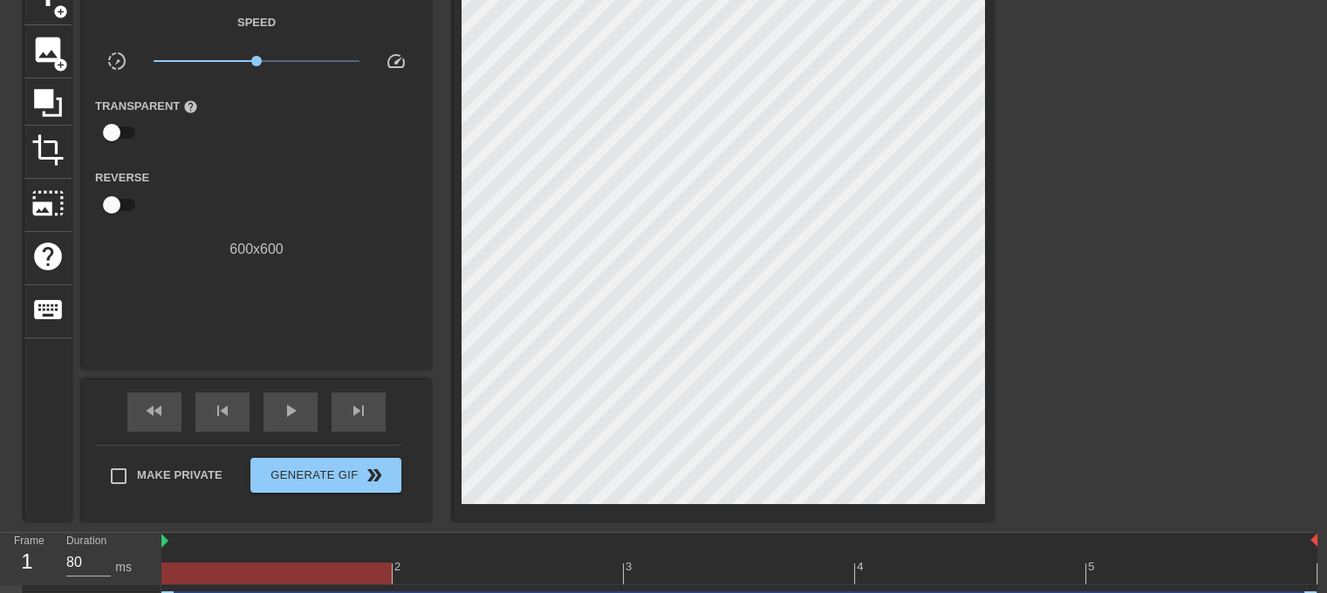
click at [492, 565] on div at bounding box center [739, 574] width 1156 height 22
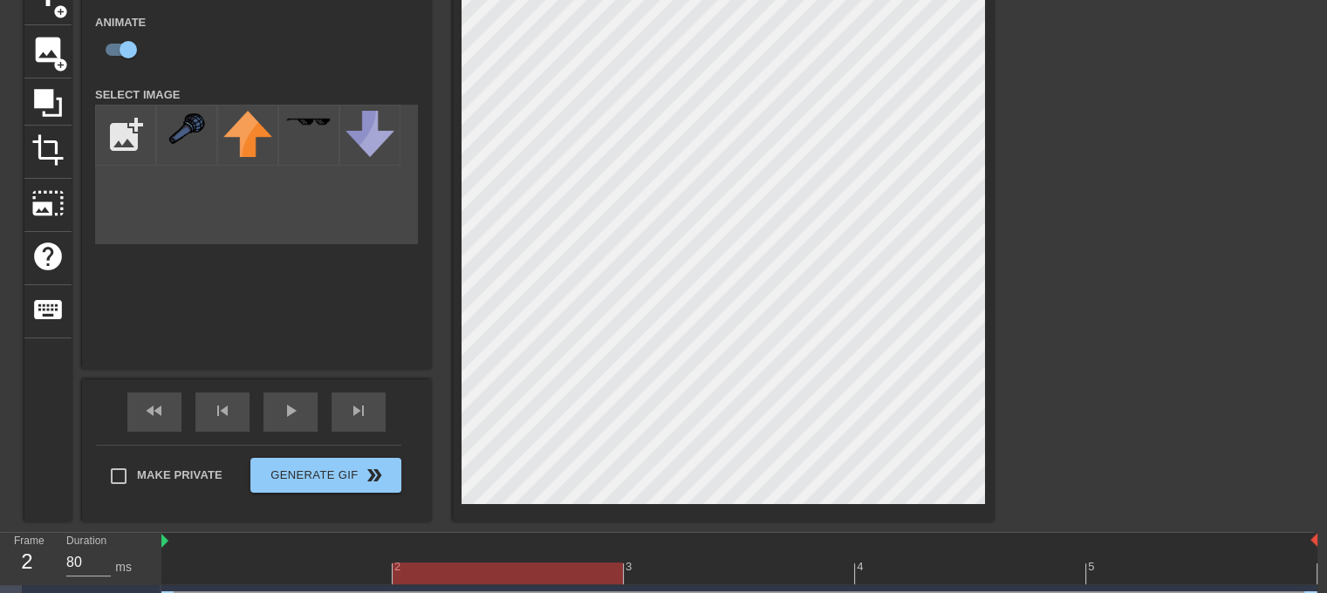
click at [347, 563] on div at bounding box center [739, 574] width 1156 height 22
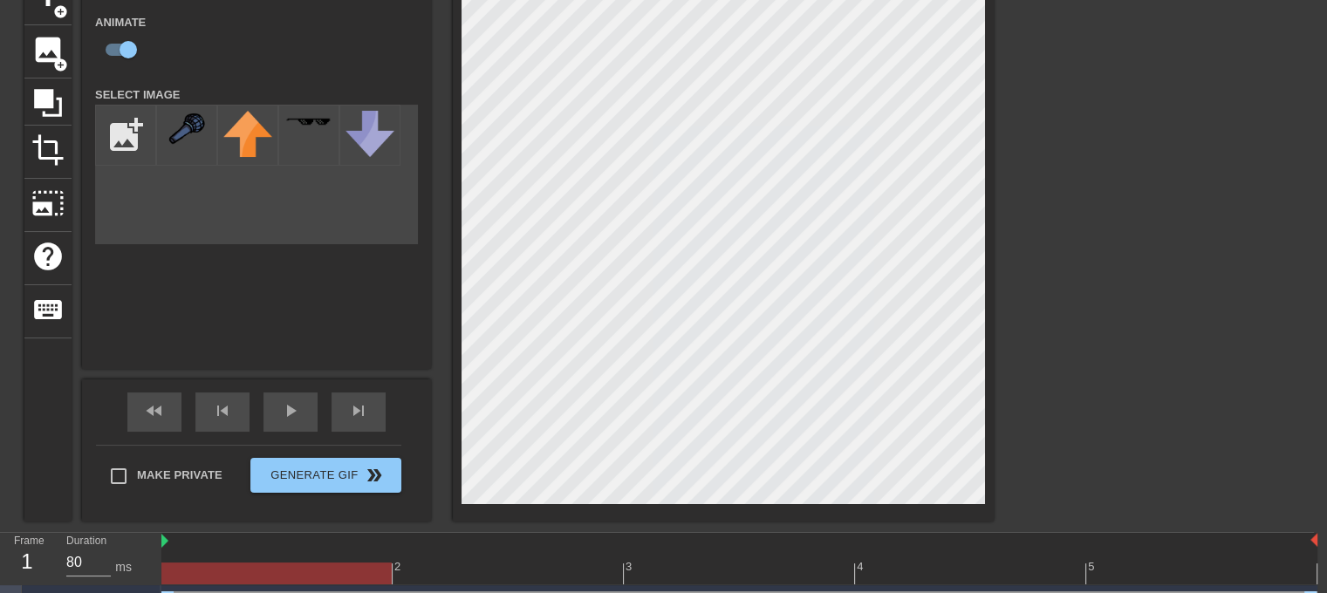
click at [453, 560] on div "2" at bounding box center [508, 561] width 231 height 22
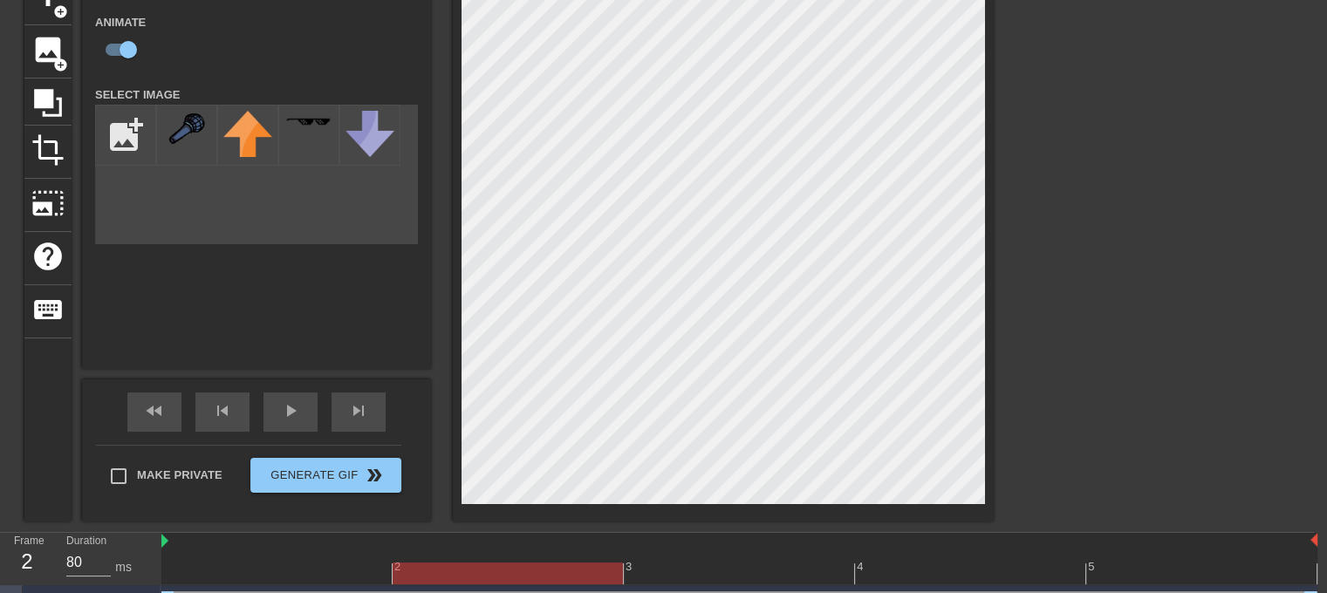
click at [726, 570] on div at bounding box center [739, 574] width 1156 height 22
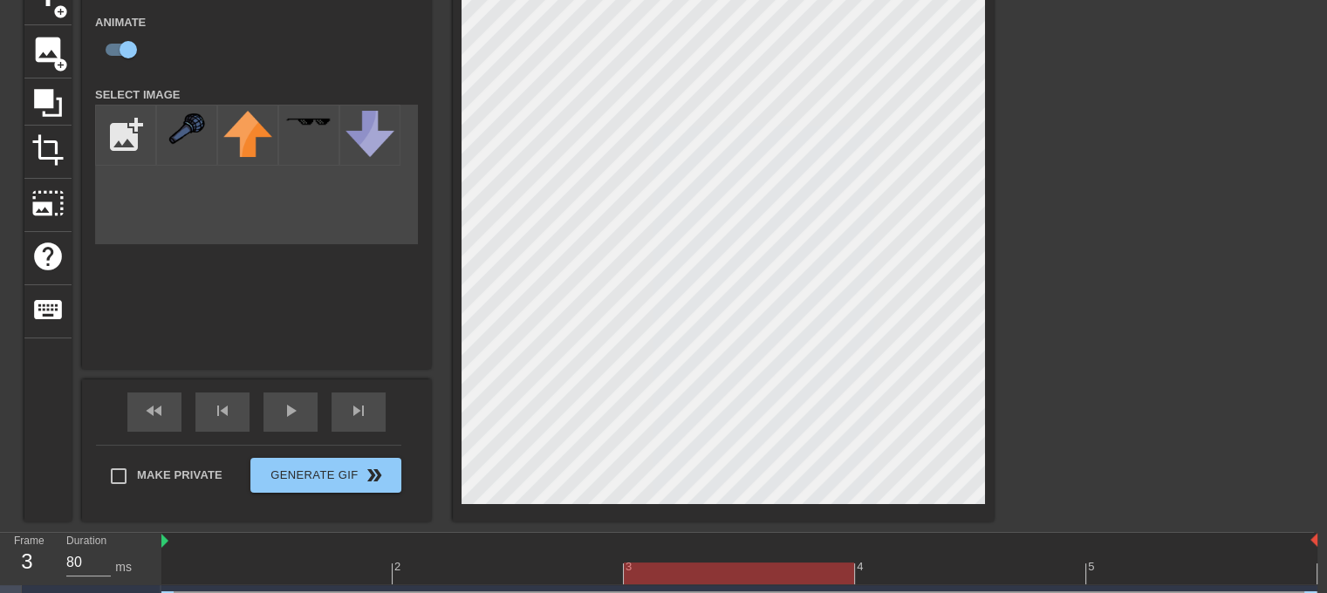
click at [909, 572] on div at bounding box center [739, 574] width 1156 height 22
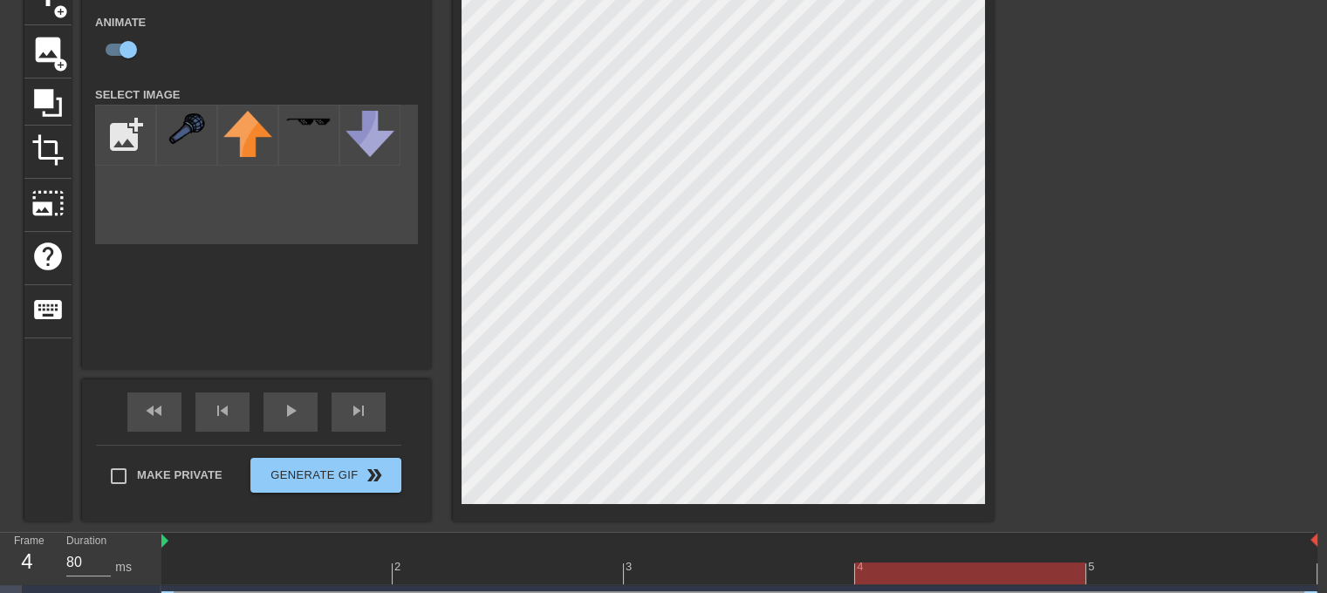
click at [1105, 566] on div at bounding box center [739, 574] width 1156 height 22
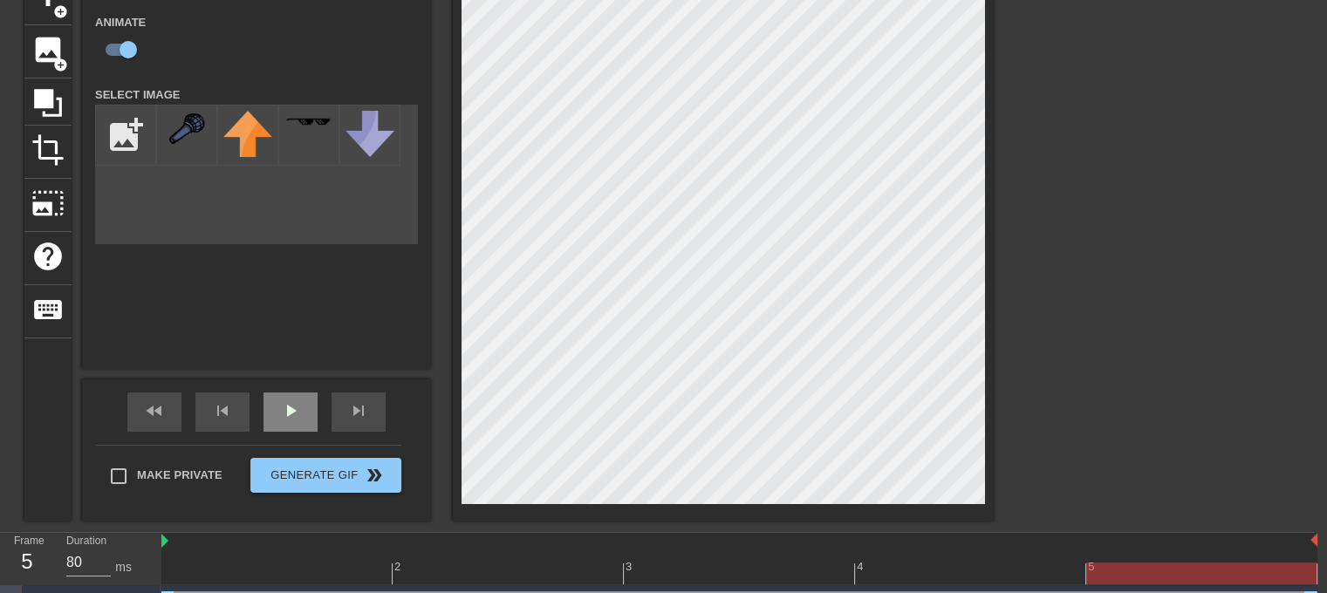
click at [282, 400] on span "play_arrow" at bounding box center [290, 410] width 21 height 21
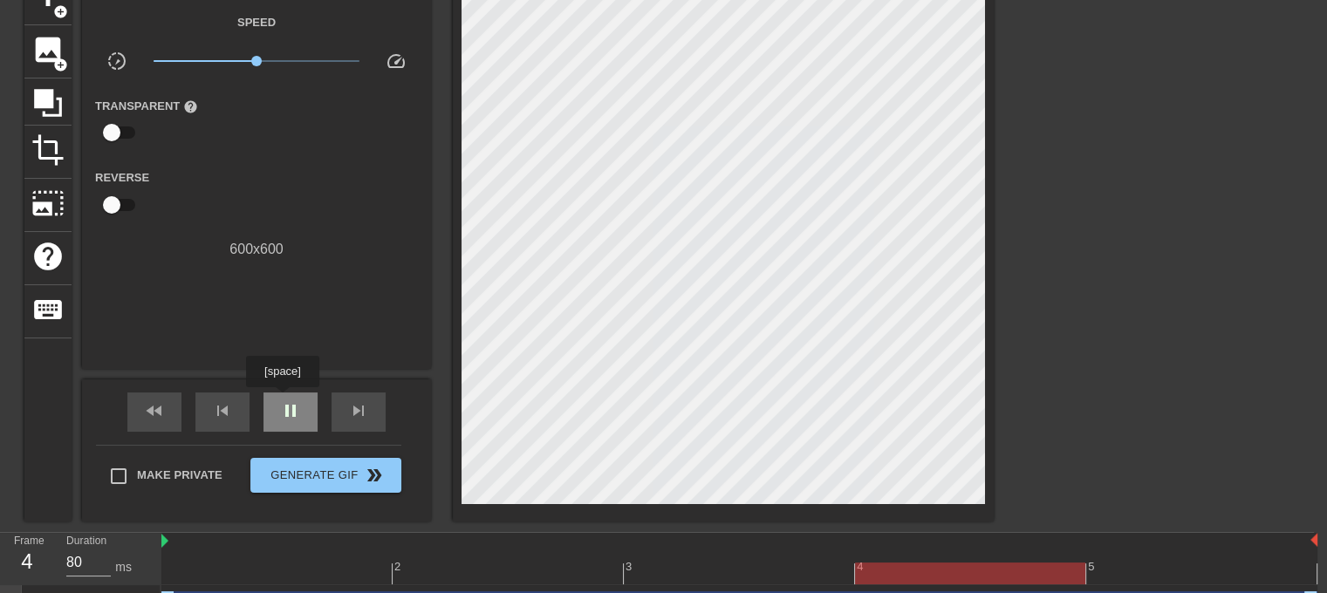
click at [278, 398] on div "pause" at bounding box center [290, 412] width 54 height 39
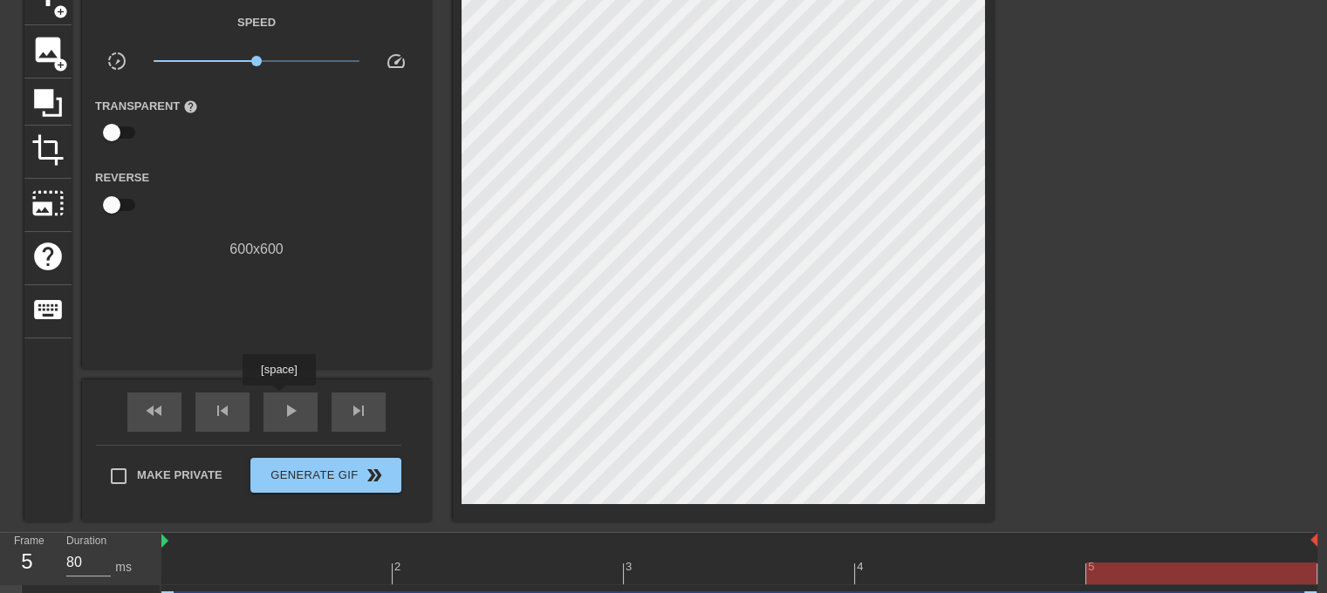
click at [364, 563] on div at bounding box center [739, 574] width 1156 height 22
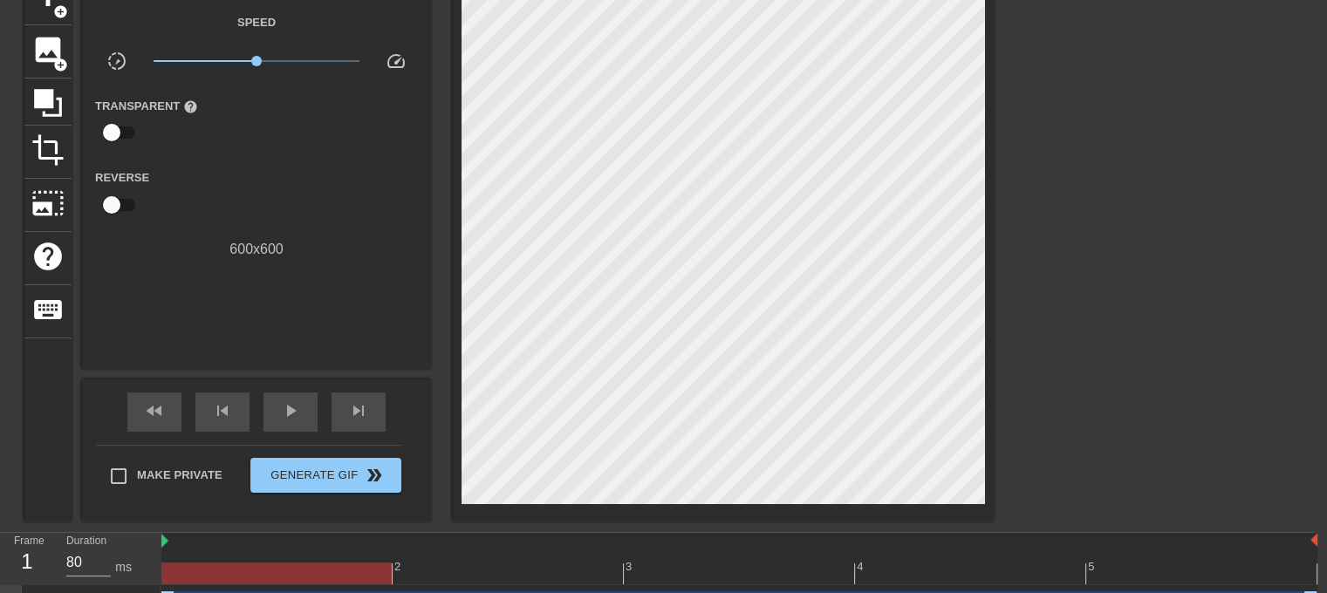
click at [550, 582] on div at bounding box center [739, 574] width 1156 height 22
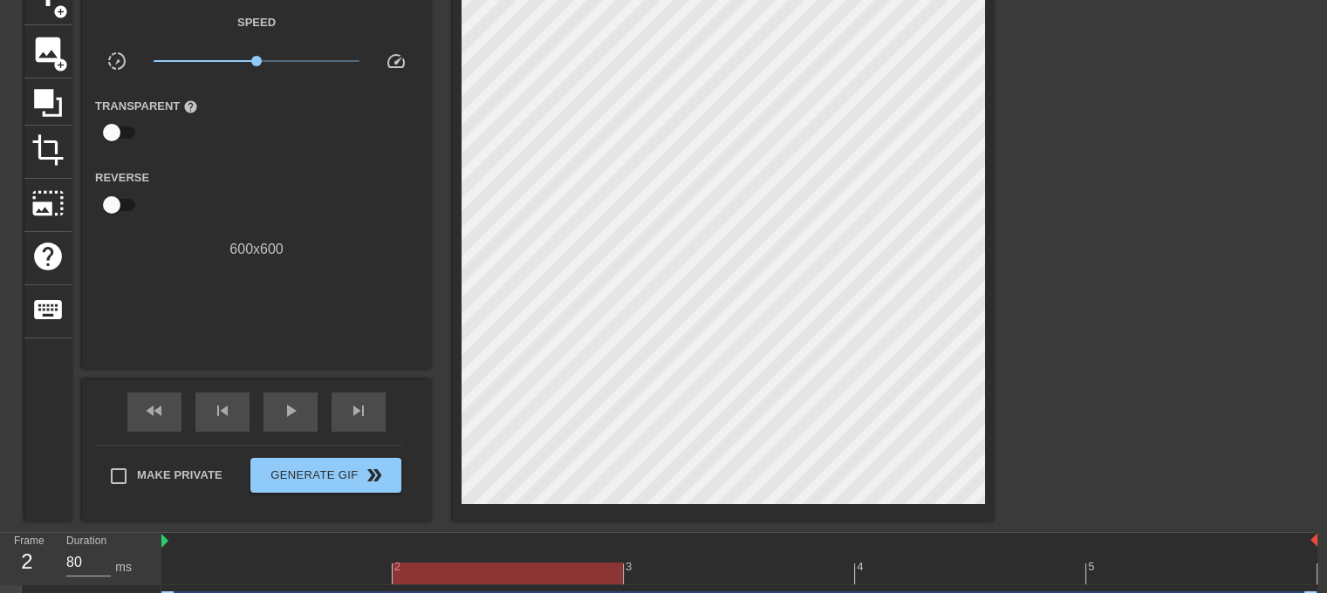
click at [990, 570] on div at bounding box center [739, 574] width 1156 height 22
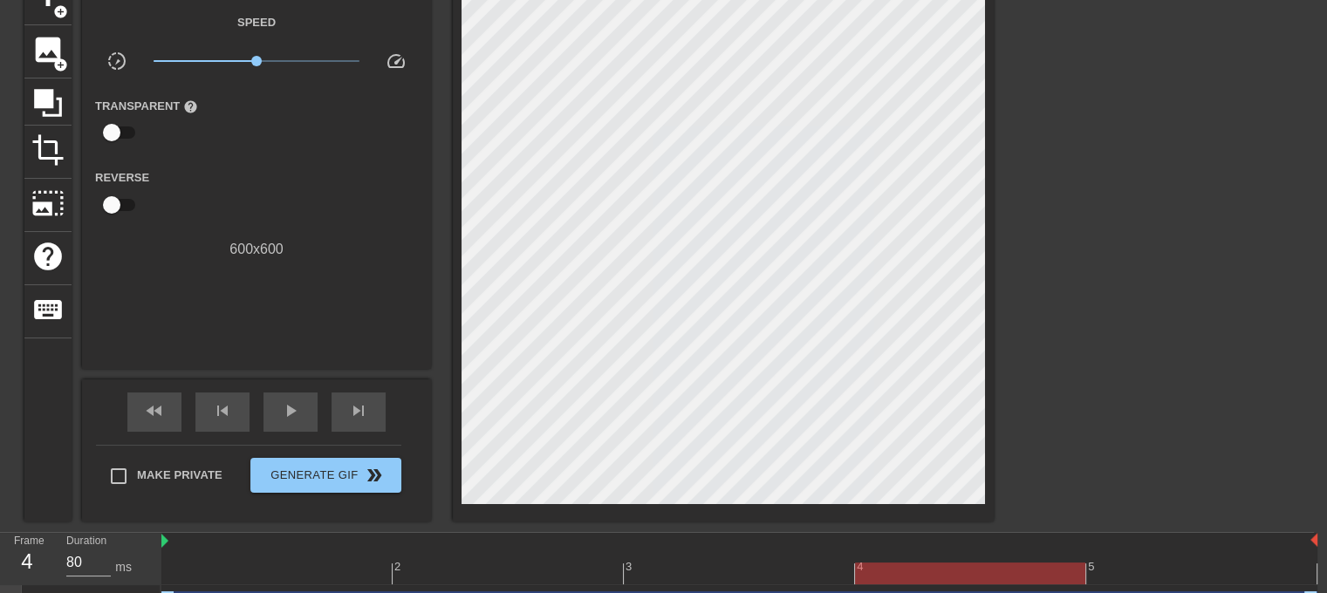
click at [1163, 568] on div at bounding box center [739, 574] width 1156 height 22
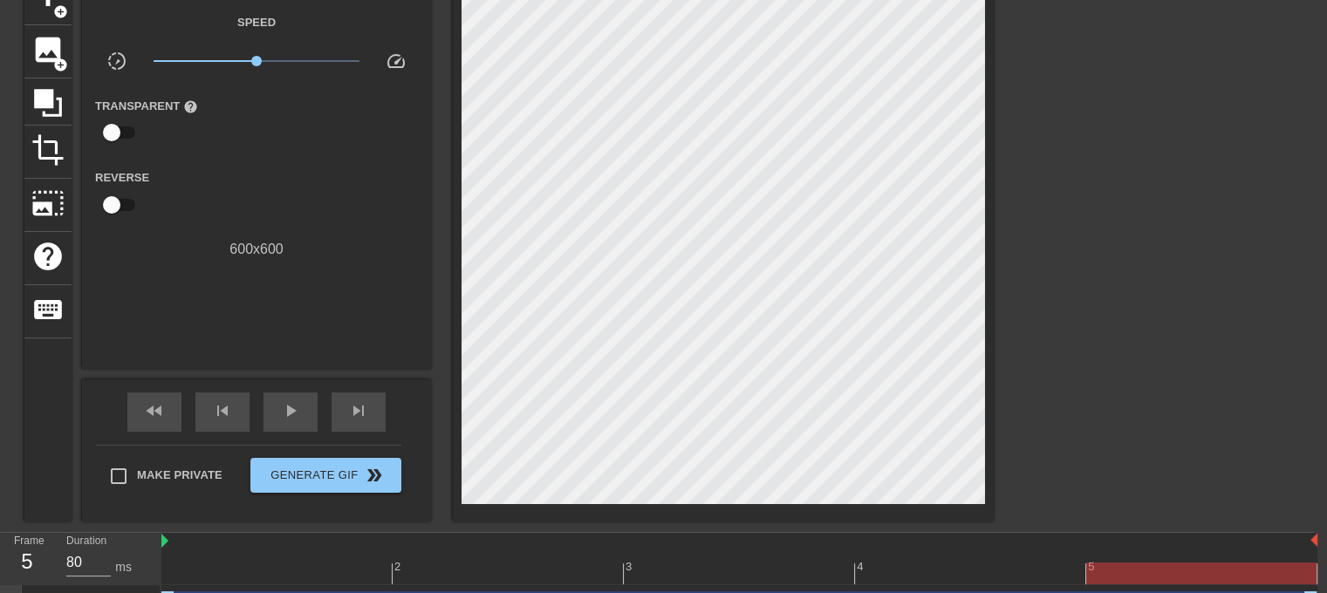
click at [293, 572] on div at bounding box center [739, 574] width 1156 height 22
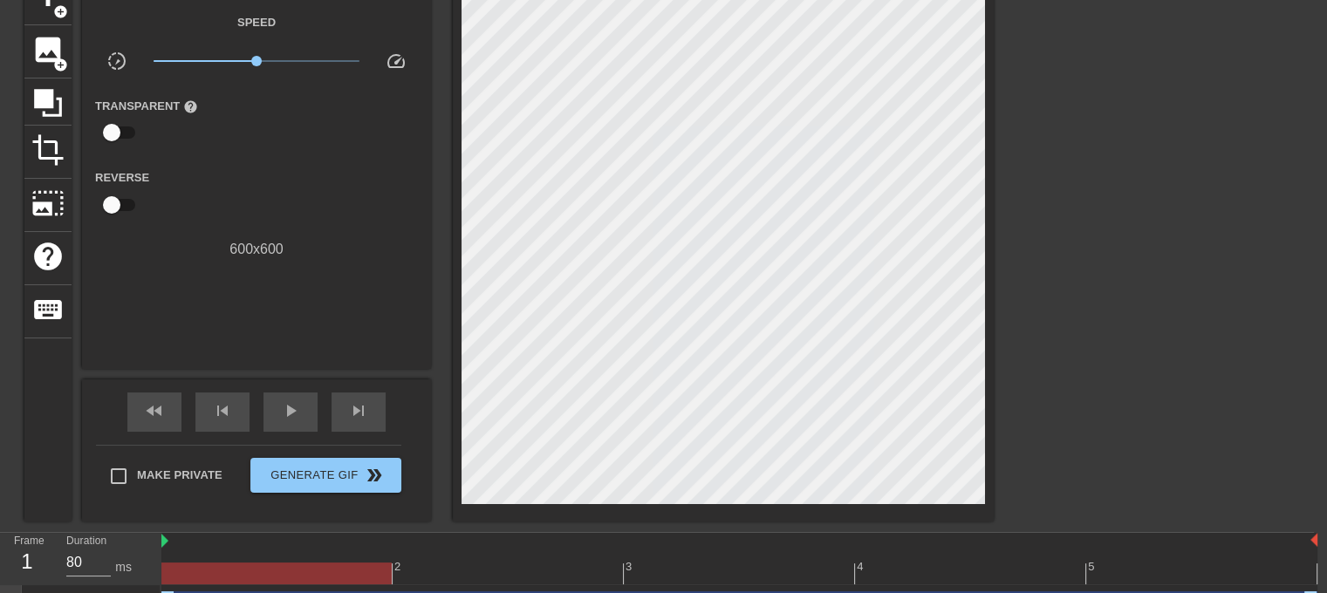
click at [439, 547] on div at bounding box center [739, 541] width 1156 height 17
click at [530, 566] on div at bounding box center [739, 574] width 1156 height 22
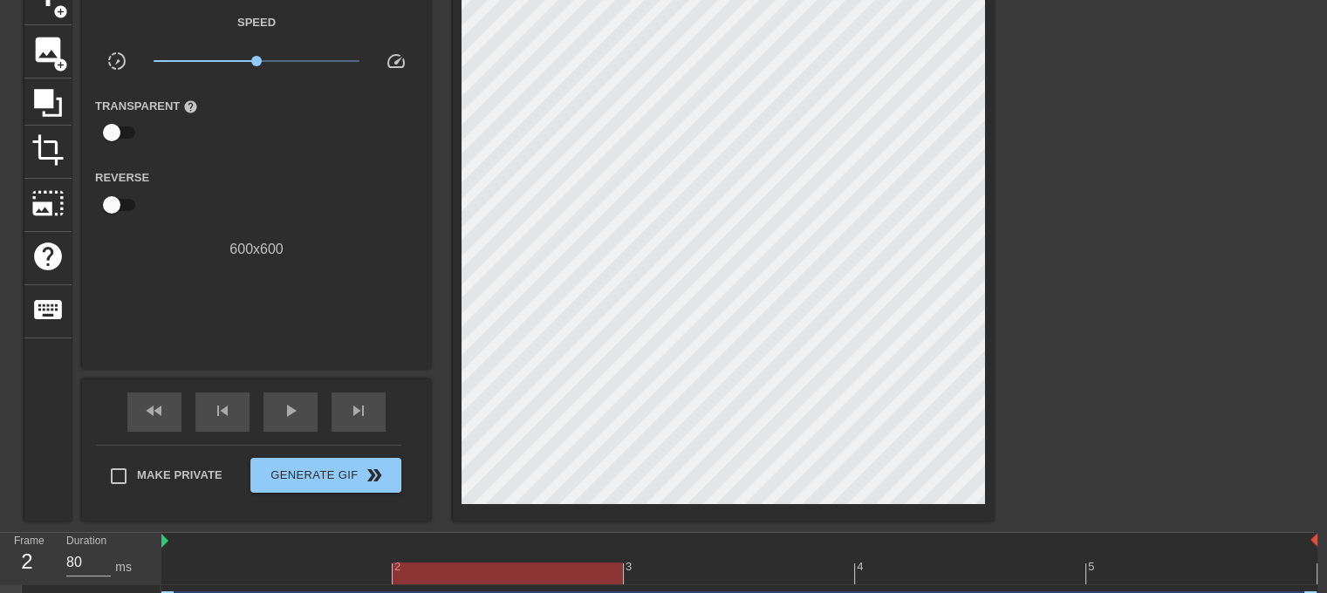
click at [691, 558] on div "3" at bounding box center [739, 561] width 231 height 22
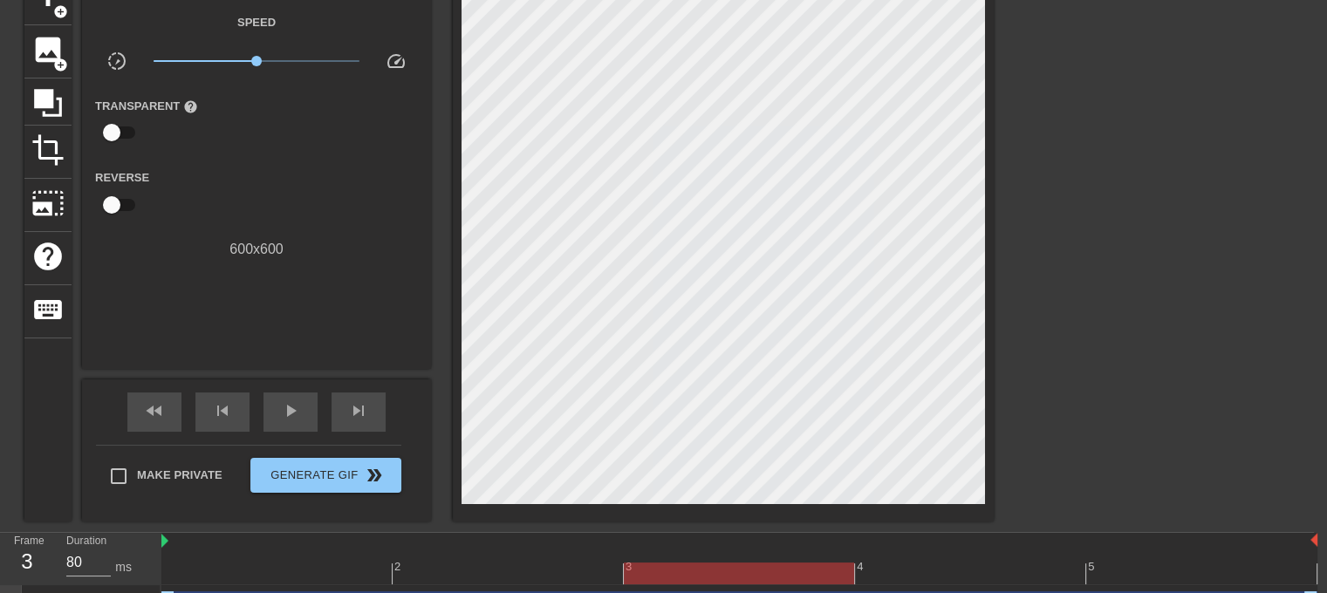
click at [939, 565] on div at bounding box center [739, 574] width 1156 height 22
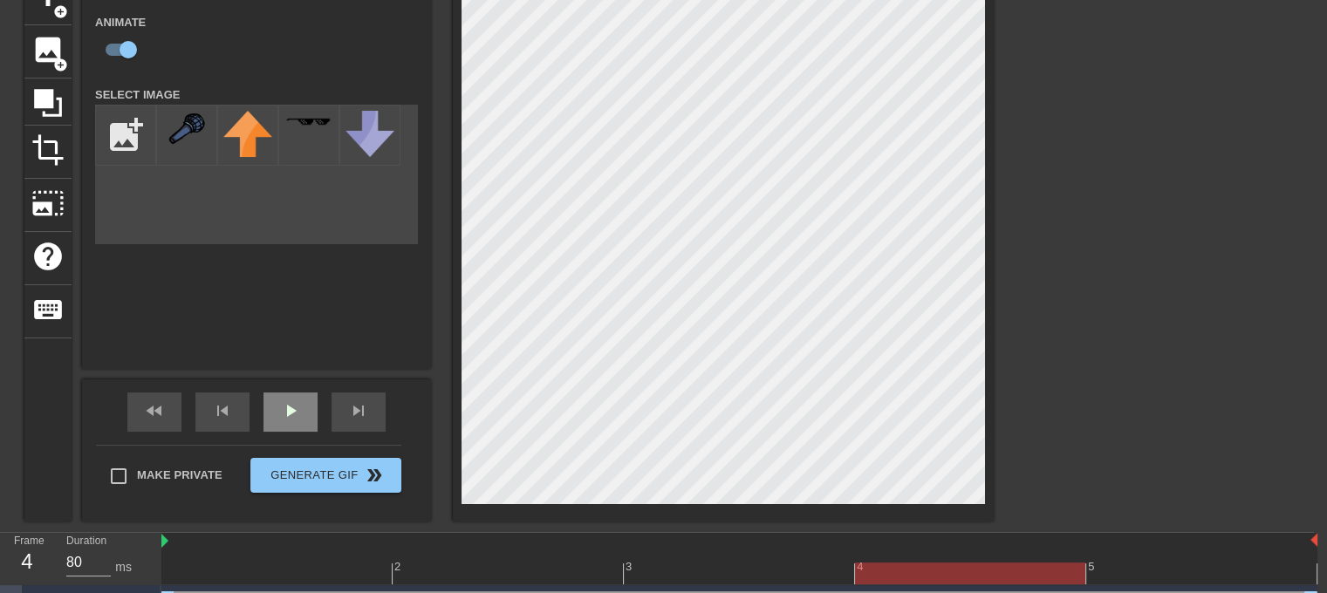
click at [304, 418] on div "play_arrow" at bounding box center [290, 412] width 54 height 39
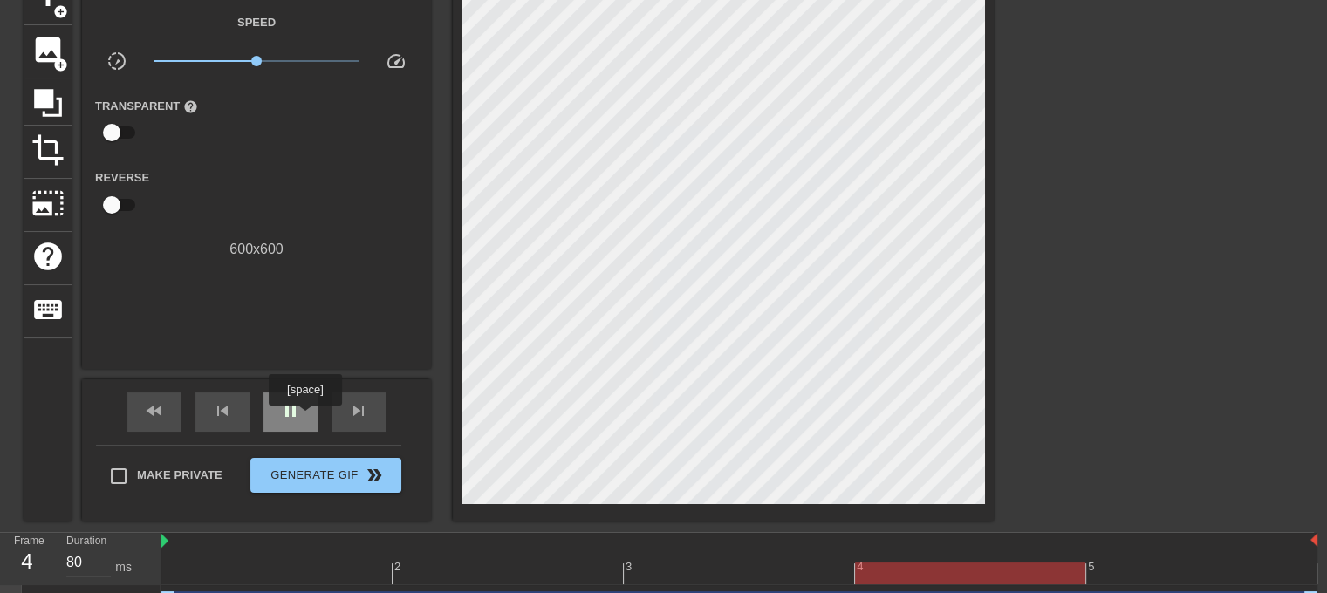
click at [293, 405] on span "pause" at bounding box center [290, 410] width 21 height 21
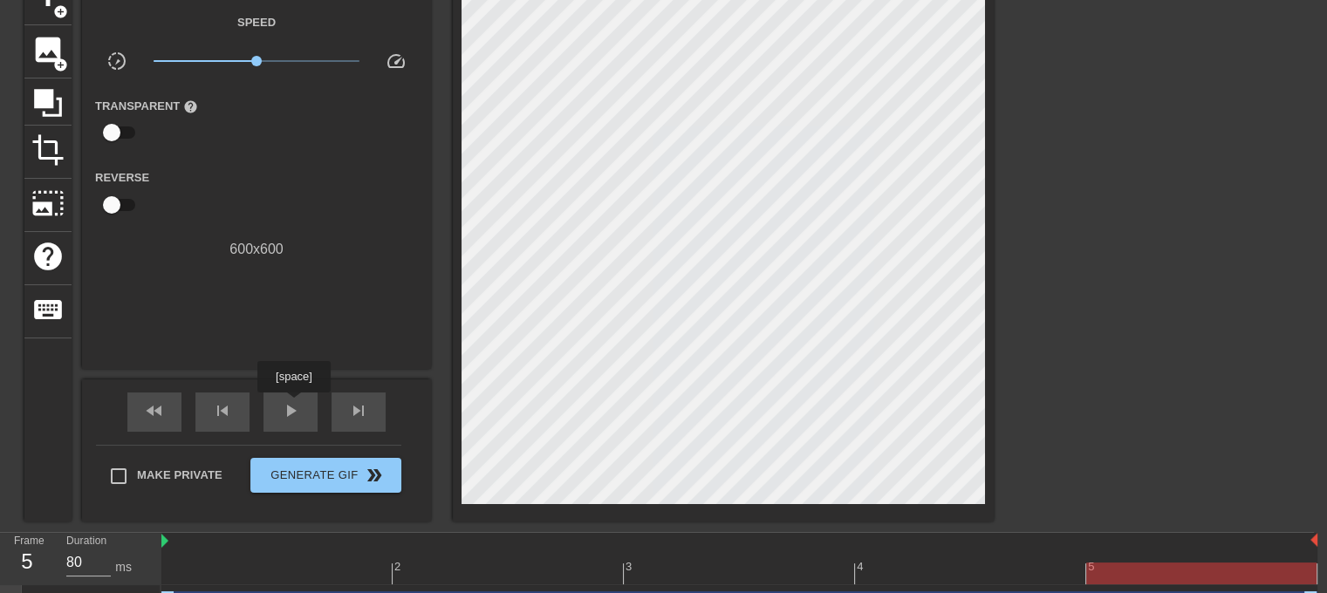
click at [337, 559] on div at bounding box center [276, 561] width 231 height 22
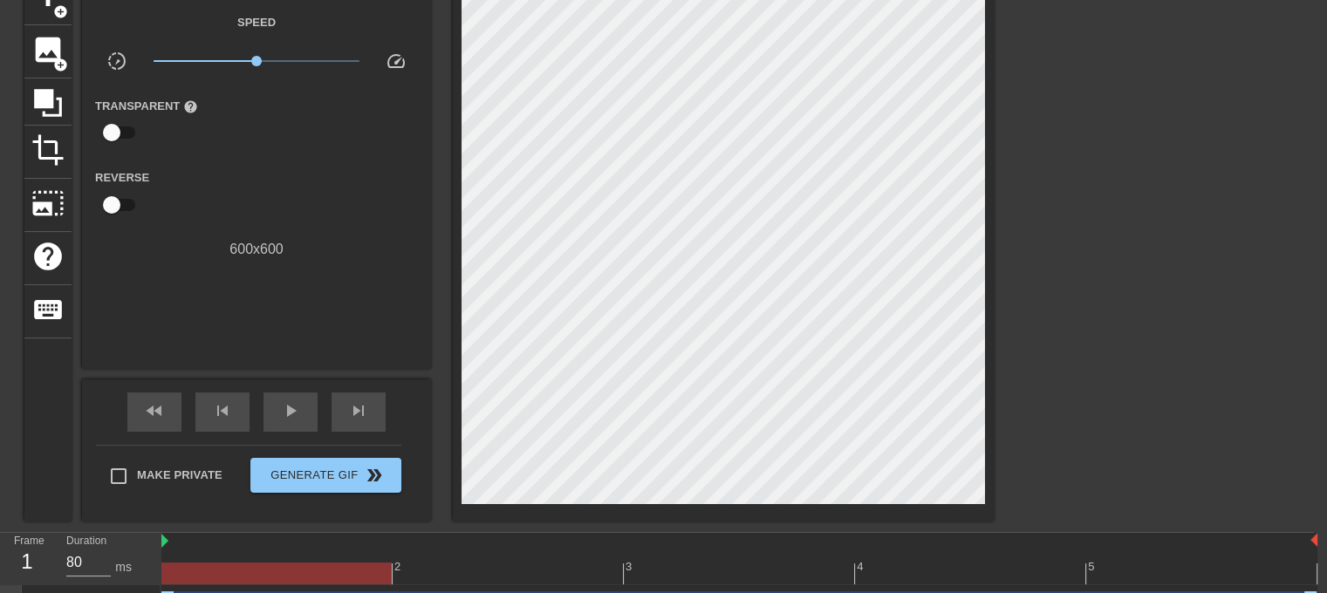
click at [484, 563] on div at bounding box center [739, 574] width 1156 height 22
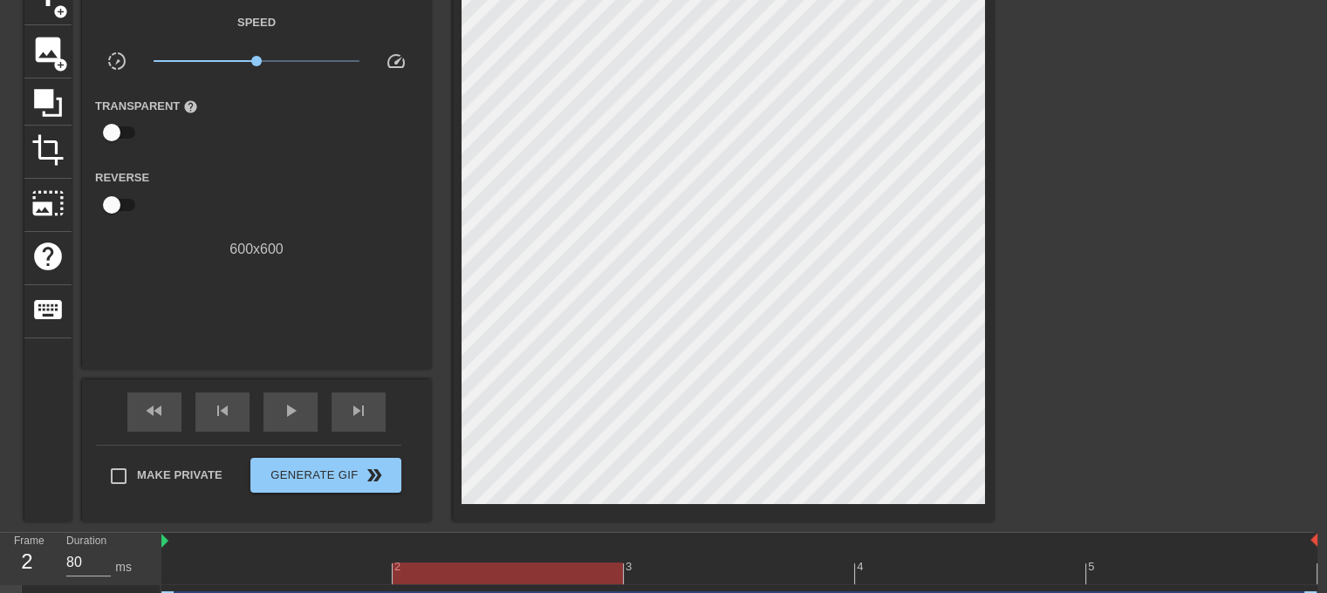
click at [679, 563] on div at bounding box center [739, 574] width 1156 height 22
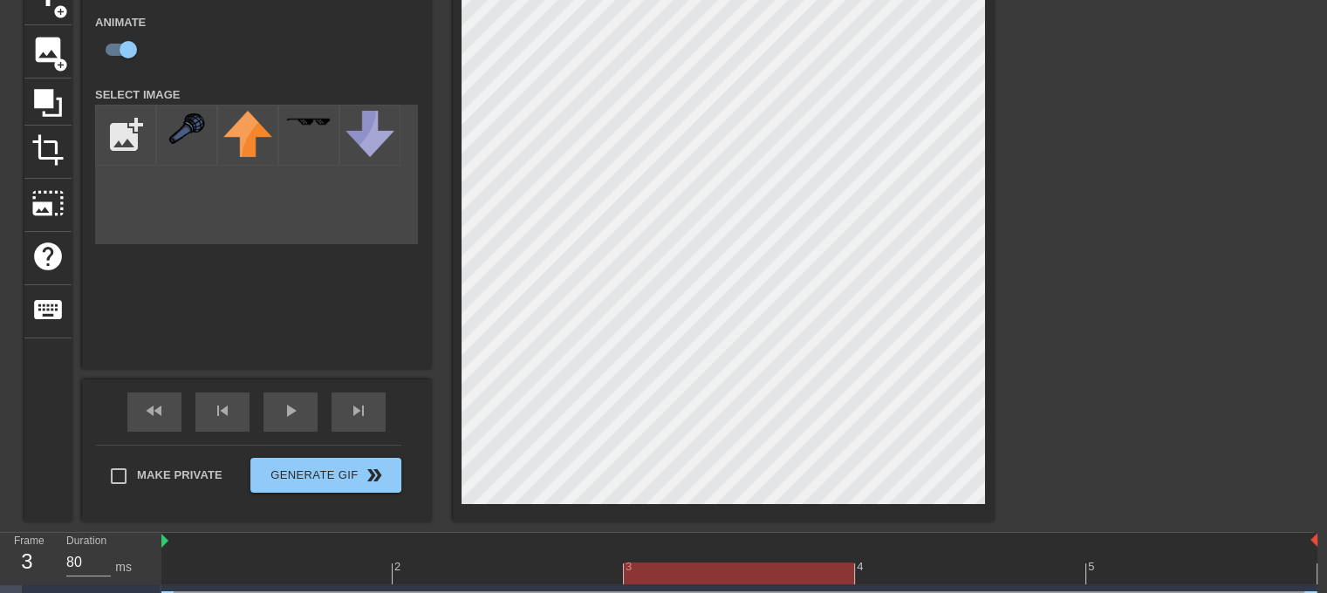
click at [563, 572] on div at bounding box center [739, 574] width 1156 height 22
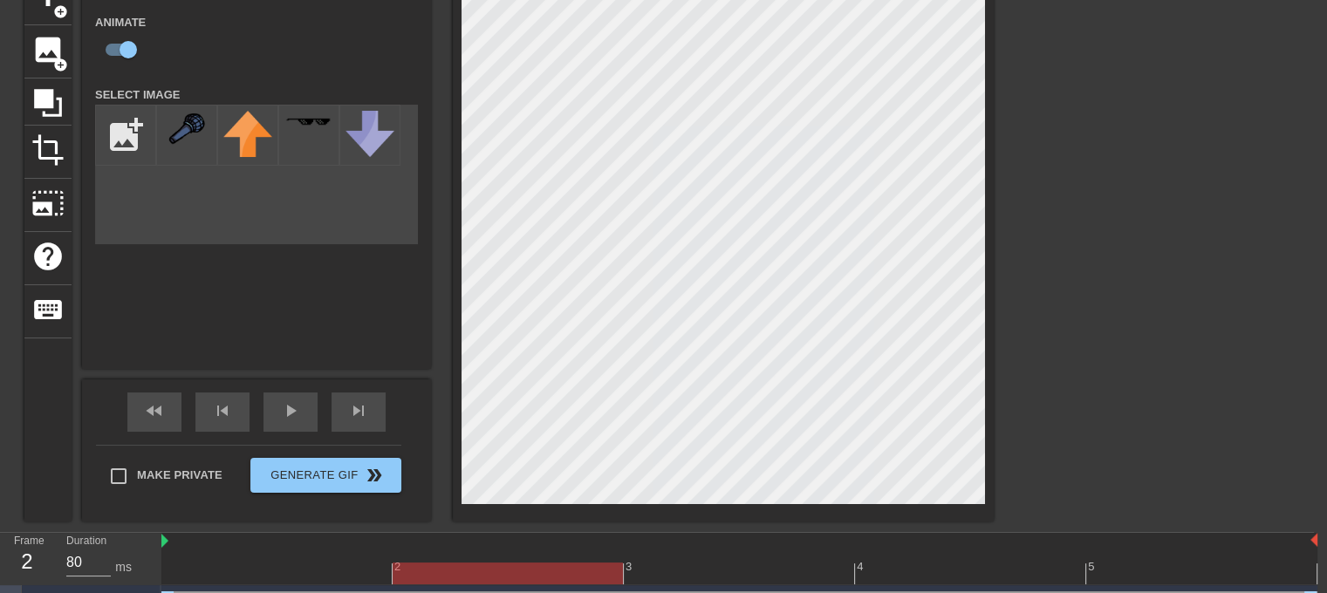
click at [657, 576] on div at bounding box center [739, 574] width 1156 height 22
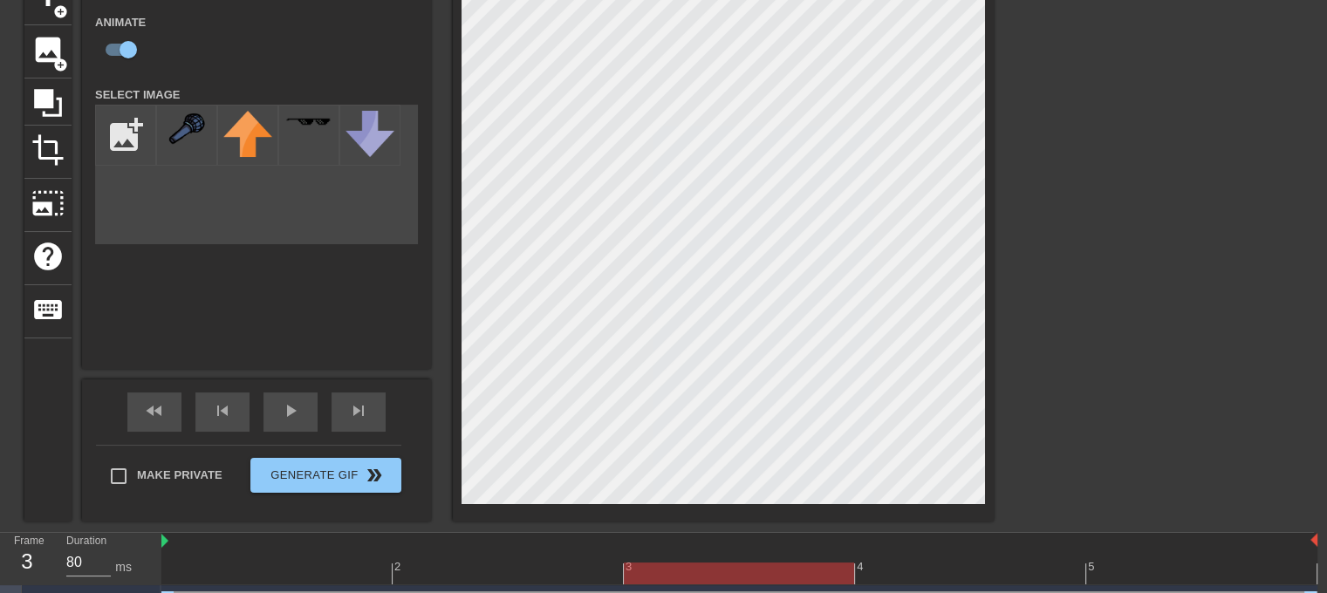
click at [586, 591] on div "Image drag_handle drag_handle" at bounding box center [739, 604] width 1156 height 26
click at [678, 576] on div at bounding box center [739, 574] width 230 height 22
click at [550, 591] on div "Image drag_handle drag_handle" at bounding box center [739, 604] width 1156 height 26
click at [574, 591] on div "Image drag_handle drag_handle" at bounding box center [739, 604] width 1156 height 26
click at [570, 578] on div at bounding box center [739, 574] width 1156 height 22
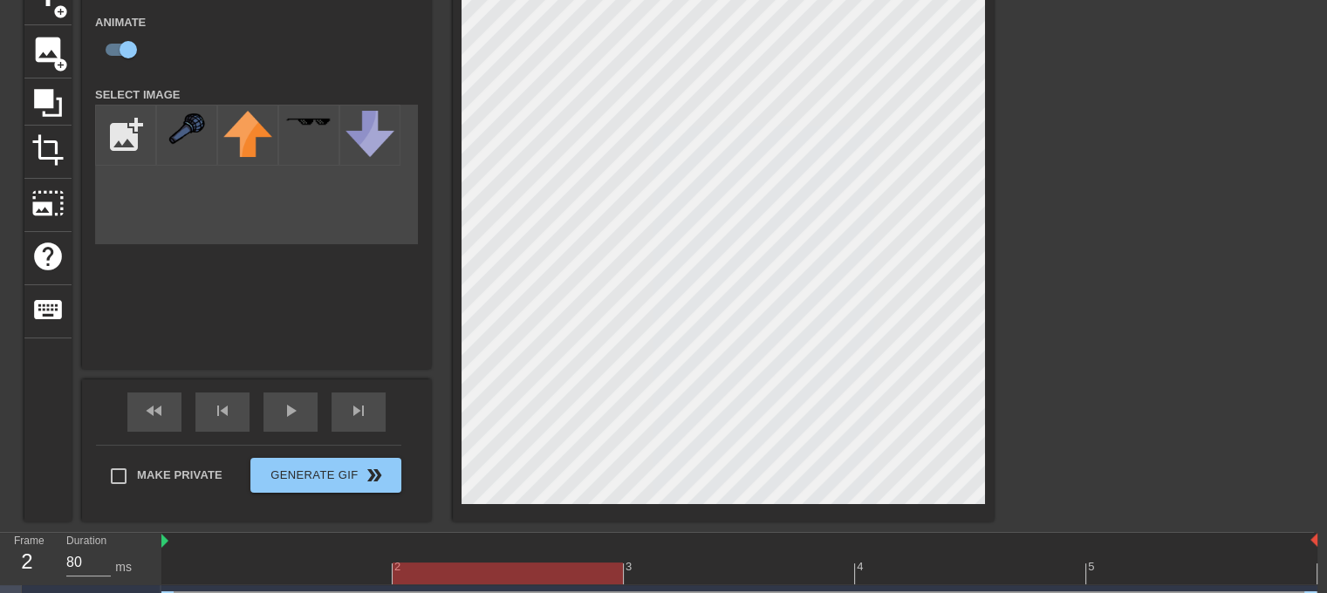
click at [668, 564] on div at bounding box center [739, 574] width 1156 height 22
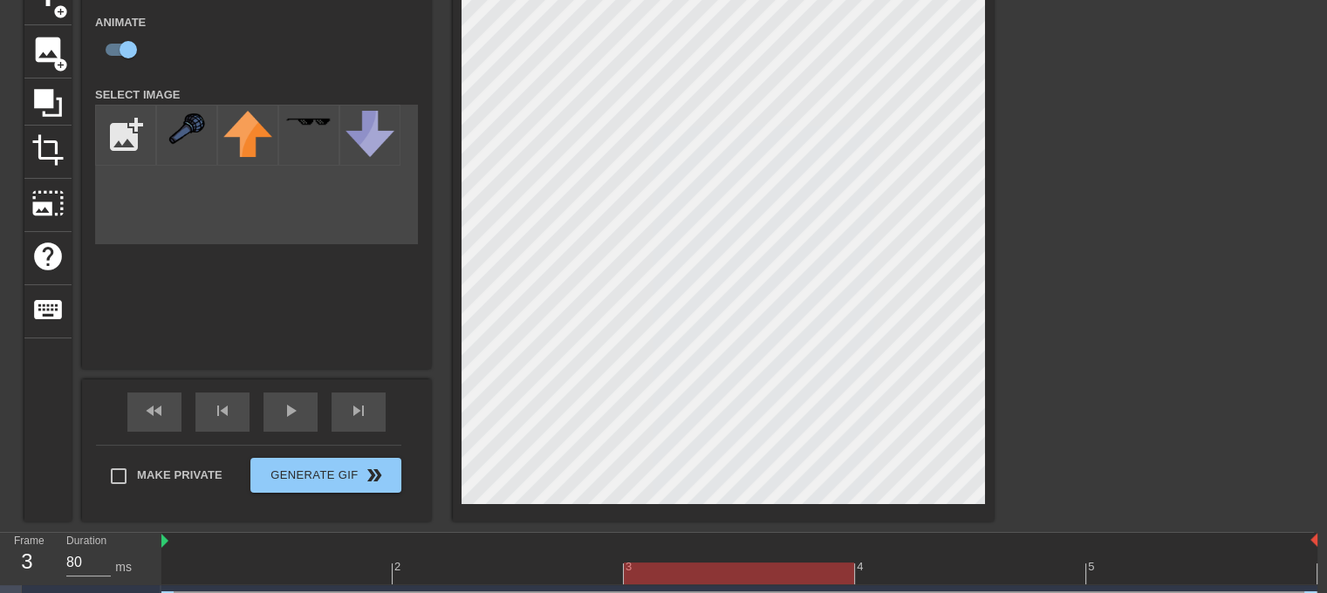
click at [938, 565] on div at bounding box center [739, 574] width 1156 height 22
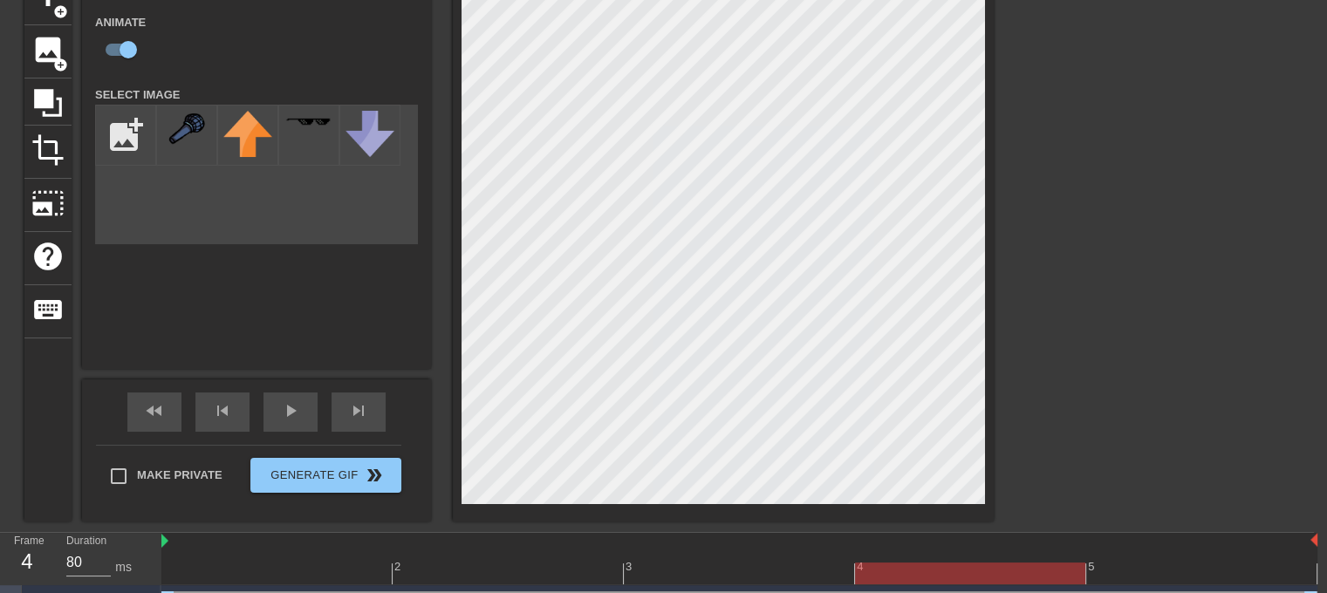
click at [680, 577] on div at bounding box center [739, 574] width 1156 height 22
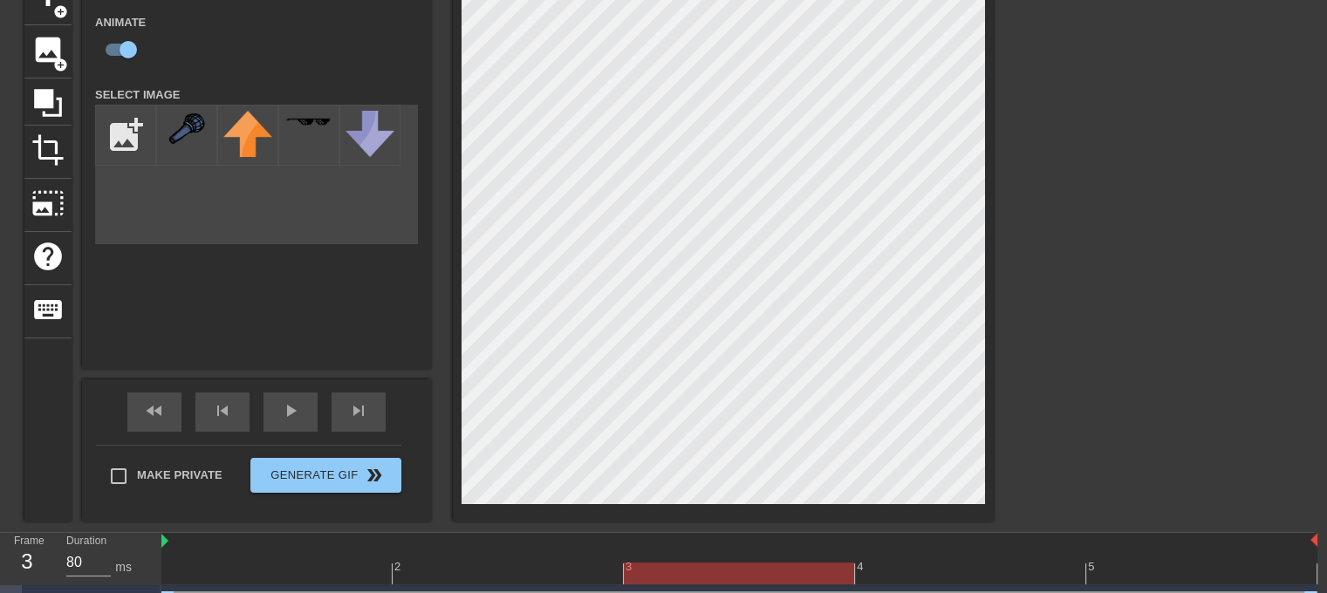
click at [939, 581] on div at bounding box center [739, 574] width 1156 height 22
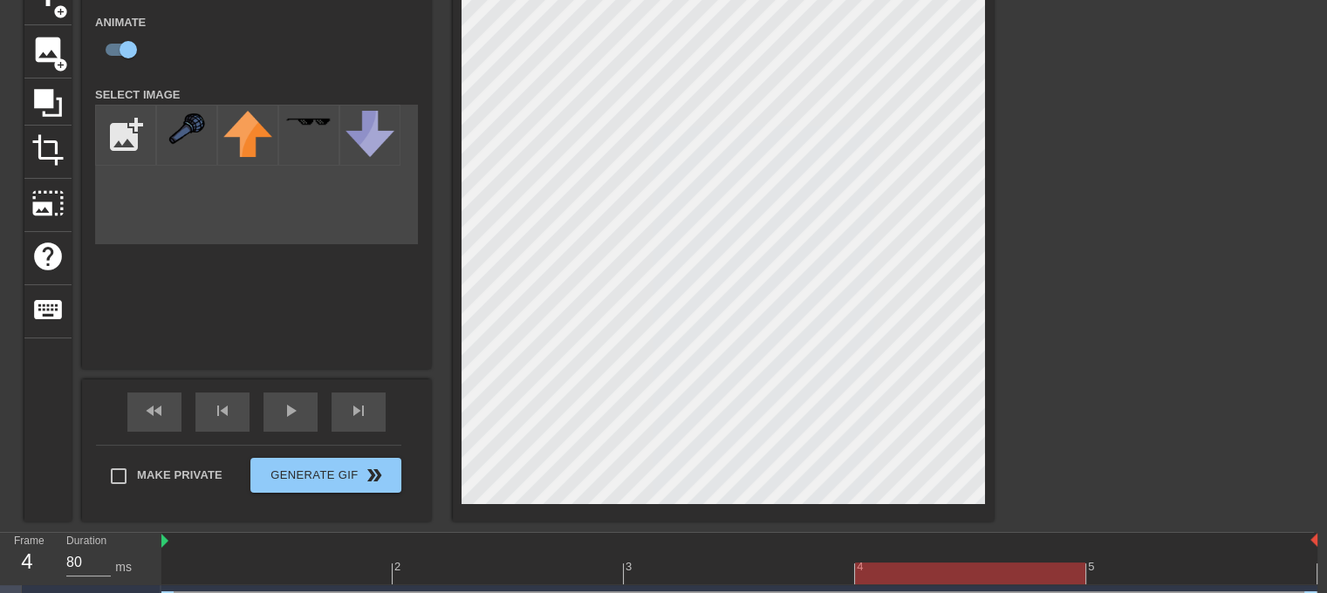
click at [669, 563] on div at bounding box center [739, 574] width 1156 height 22
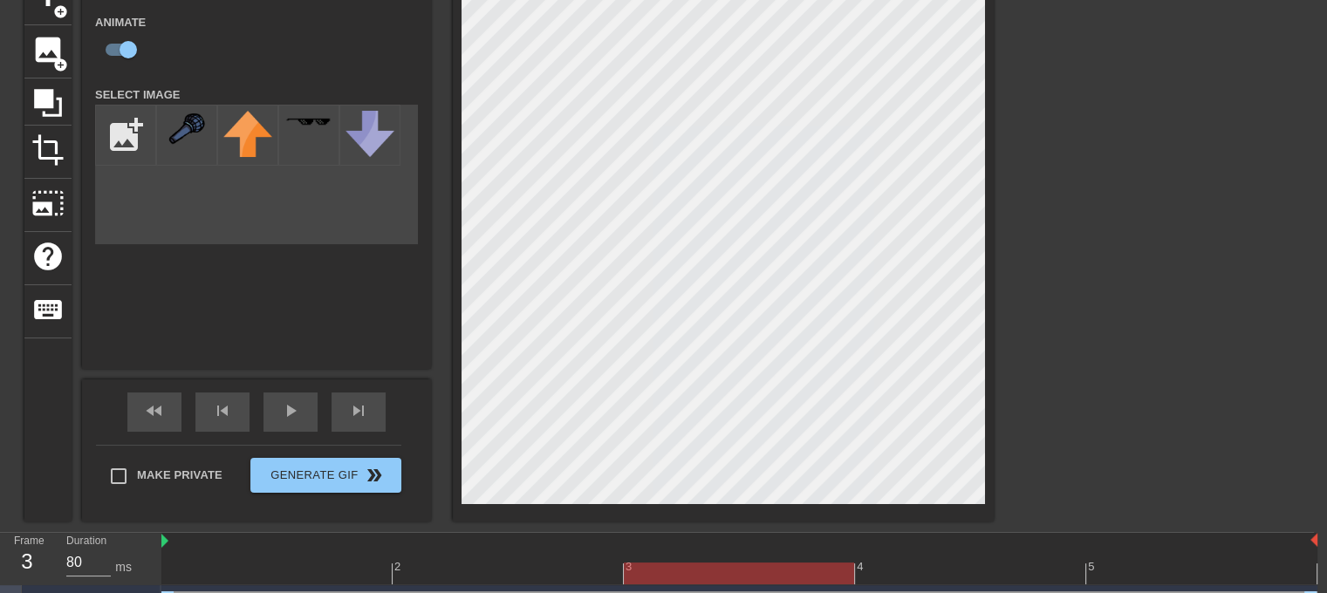
click at [907, 561] on div "4" at bounding box center [970, 561] width 231 height 22
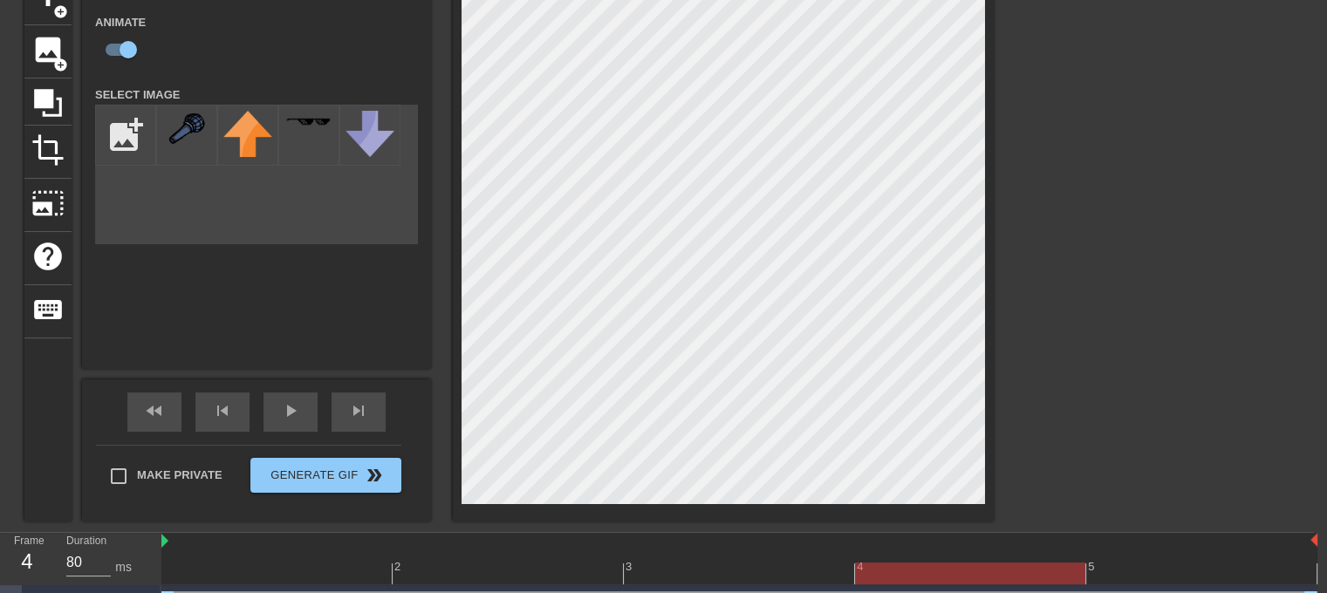
click at [1187, 578] on div at bounding box center [739, 574] width 1156 height 22
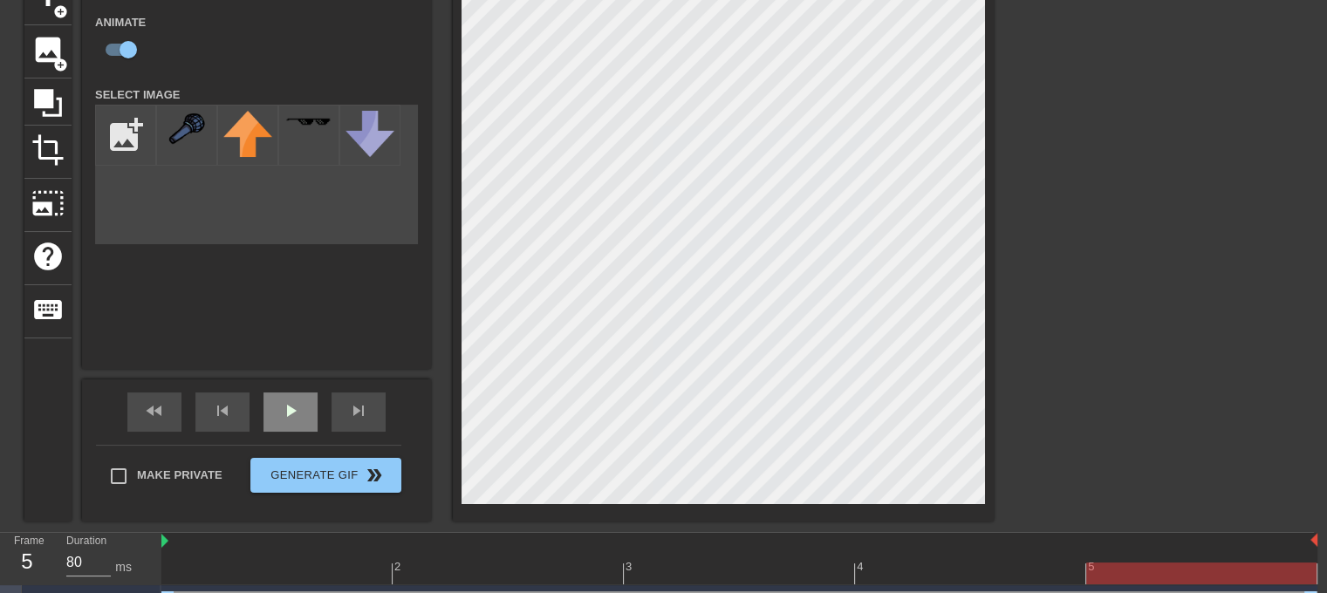
click at [292, 427] on div "play_arrow" at bounding box center [290, 412] width 54 height 39
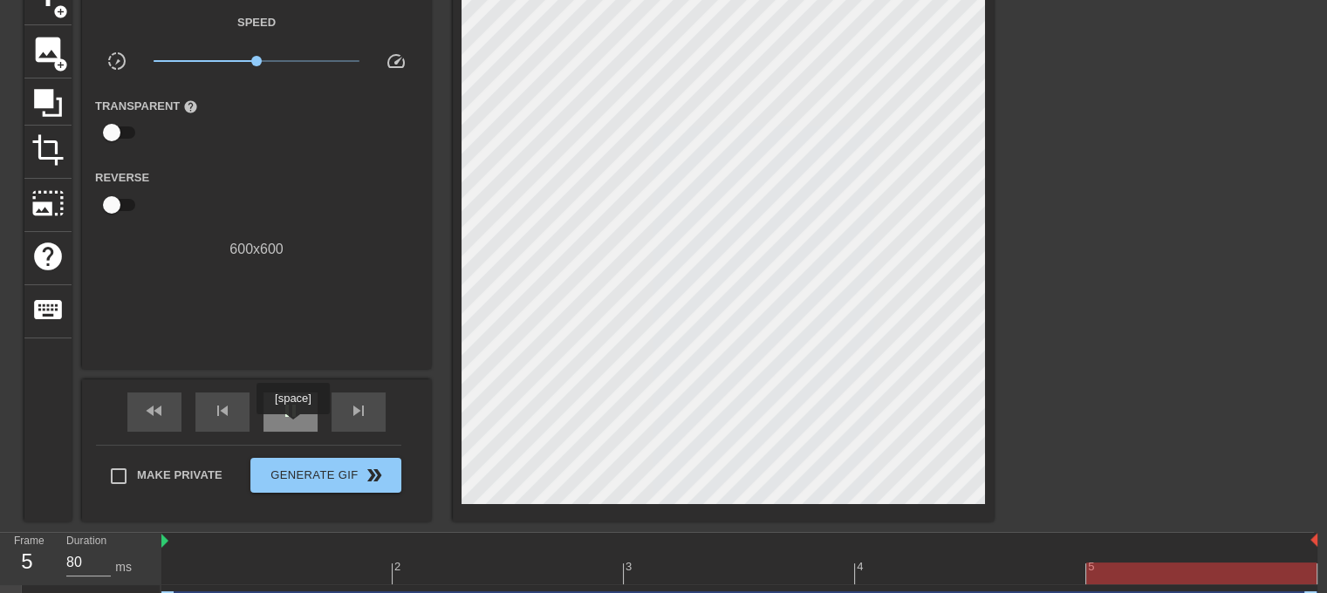
click at [283, 419] on span "pause" at bounding box center [290, 410] width 21 height 21
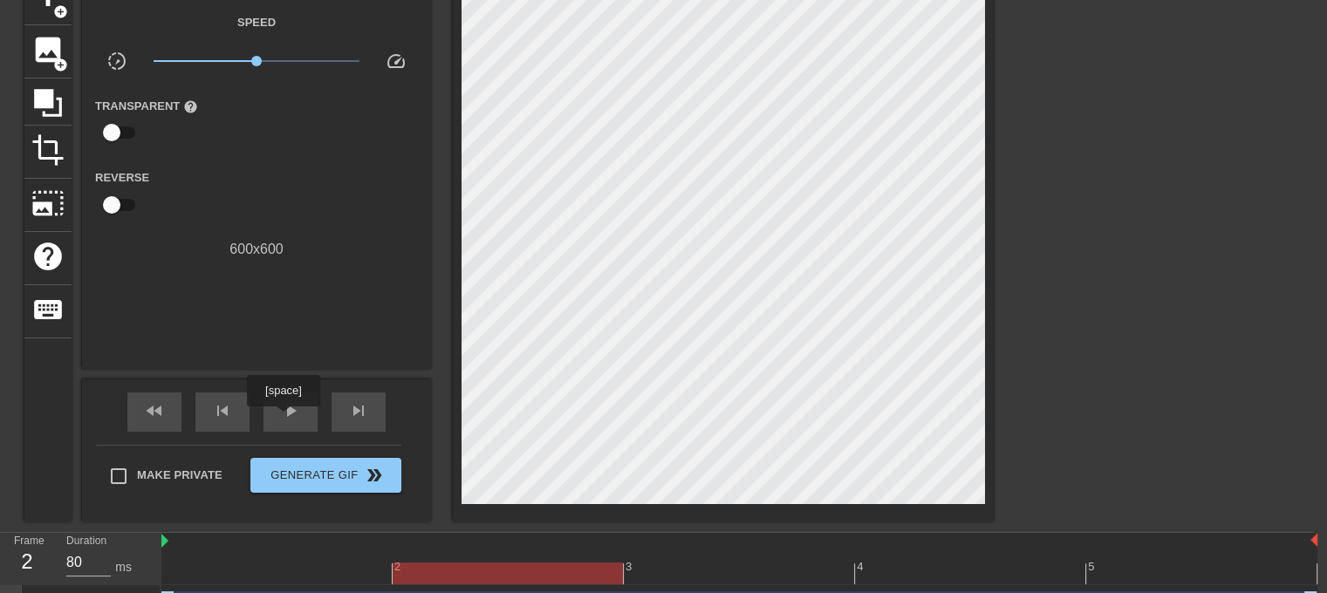
click at [1200, 578] on div at bounding box center [739, 574] width 1156 height 22
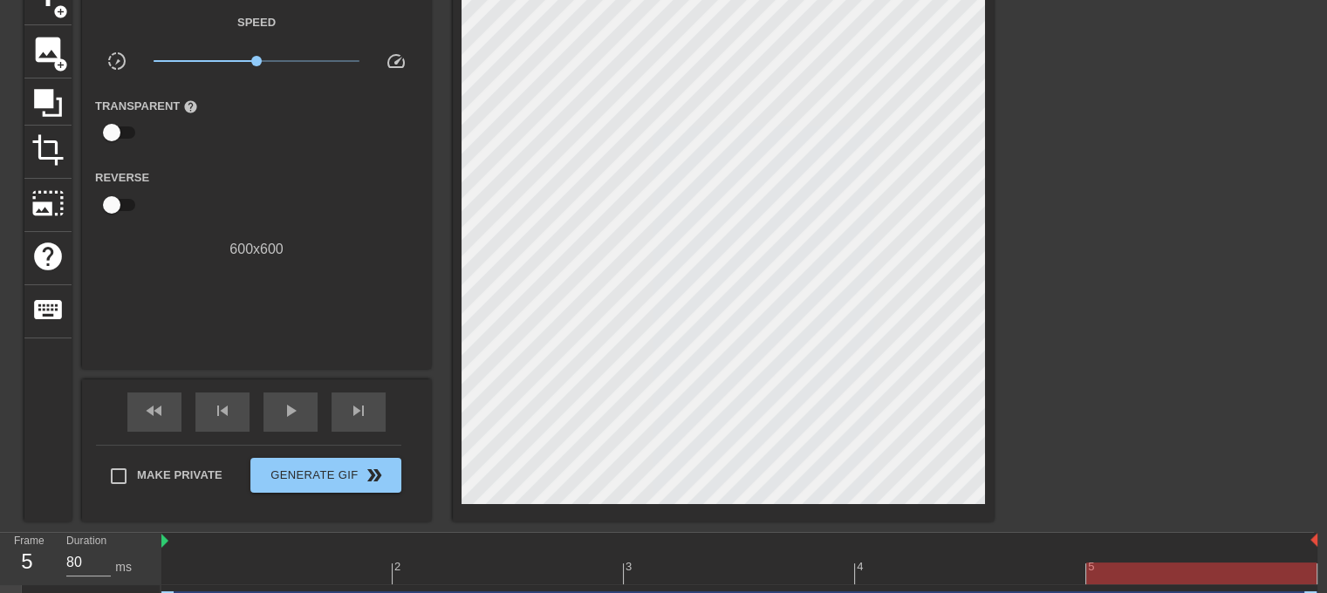
click at [271, 577] on div at bounding box center [739, 574] width 1156 height 22
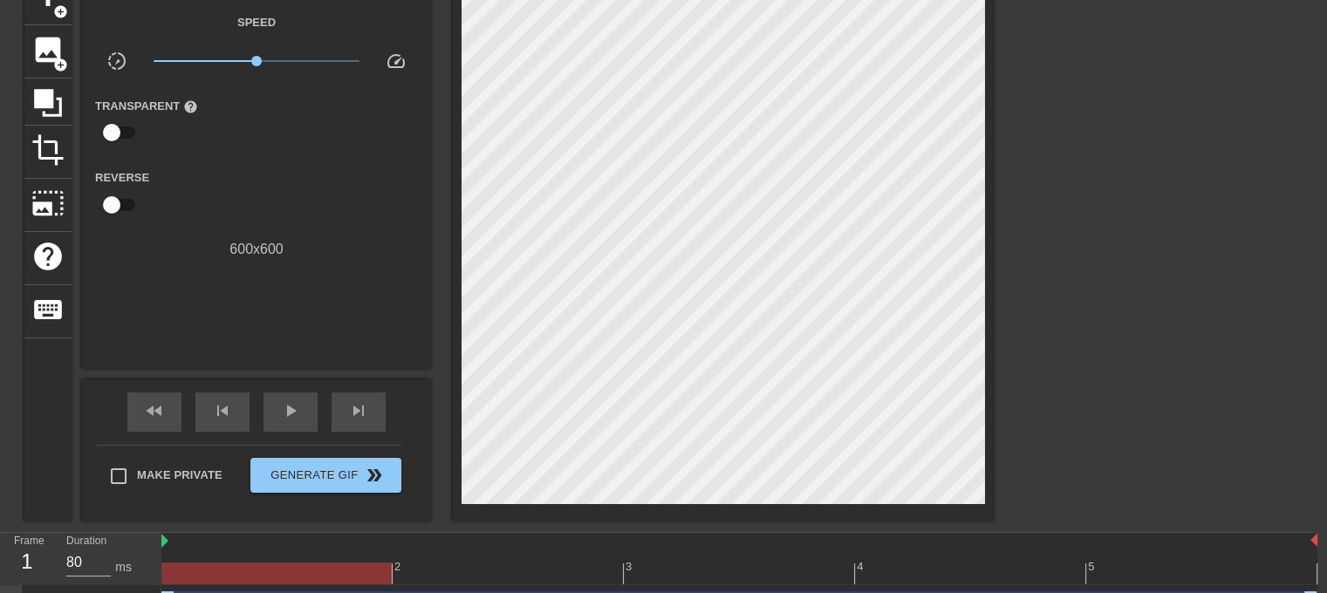
click at [1199, 572] on div at bounding box center [739, 574] width 1156 height 22
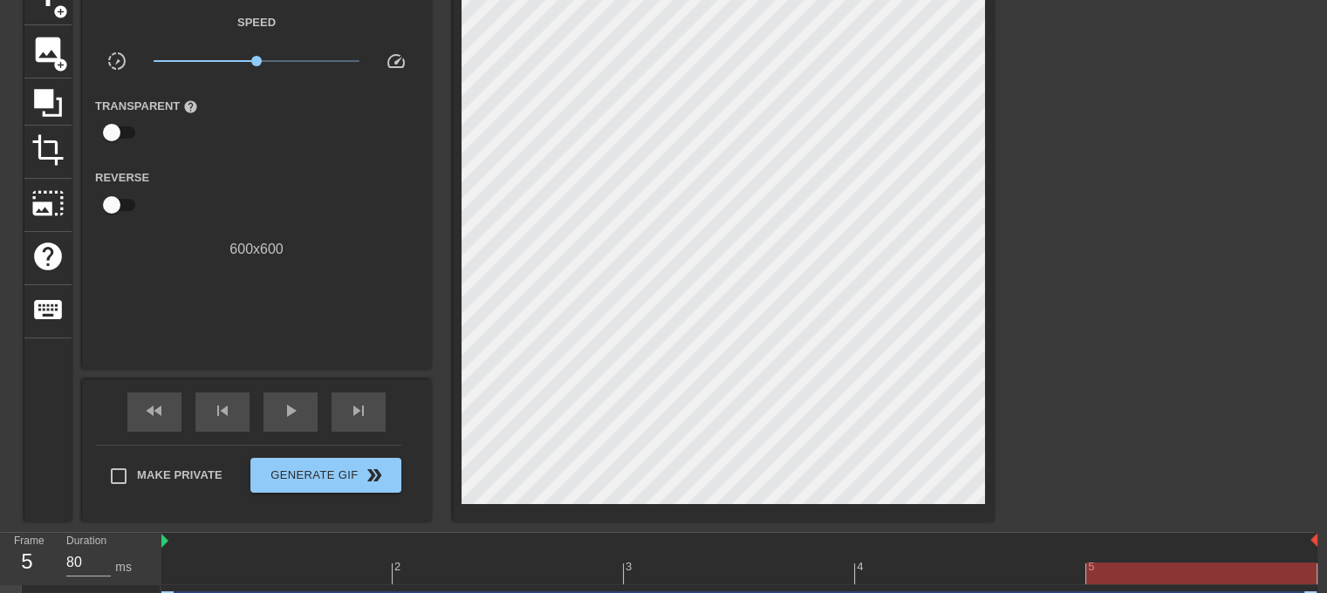
click at [266, 566] on div at bounding box center [739, 574] width 1156 height 22
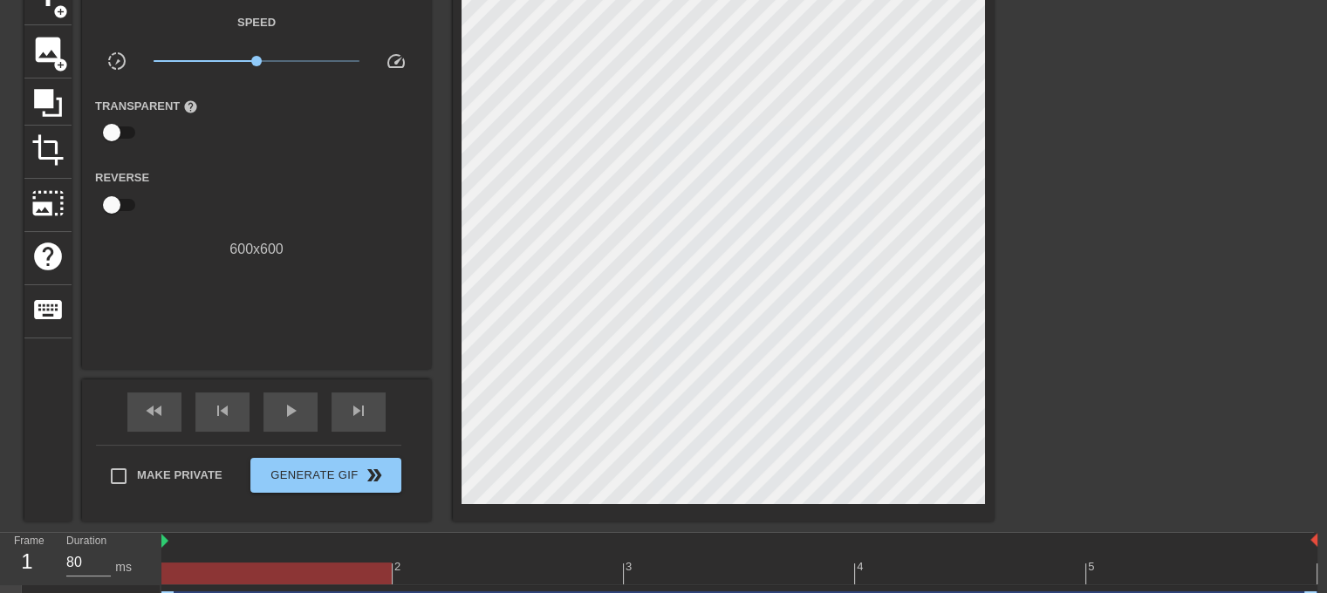
click at [1193, 575] on div at bounding box center [739, 574] width 1156 height 22
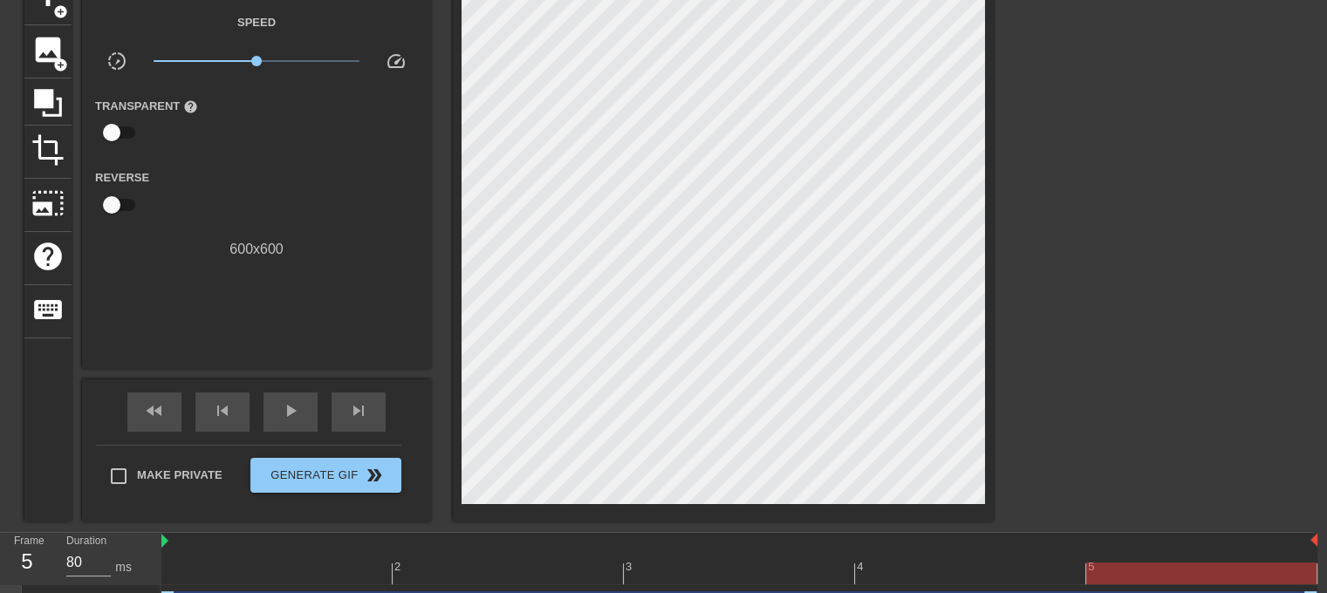
click at [269, 565] on div at bounding box center [739, 574] width 1156 height 22
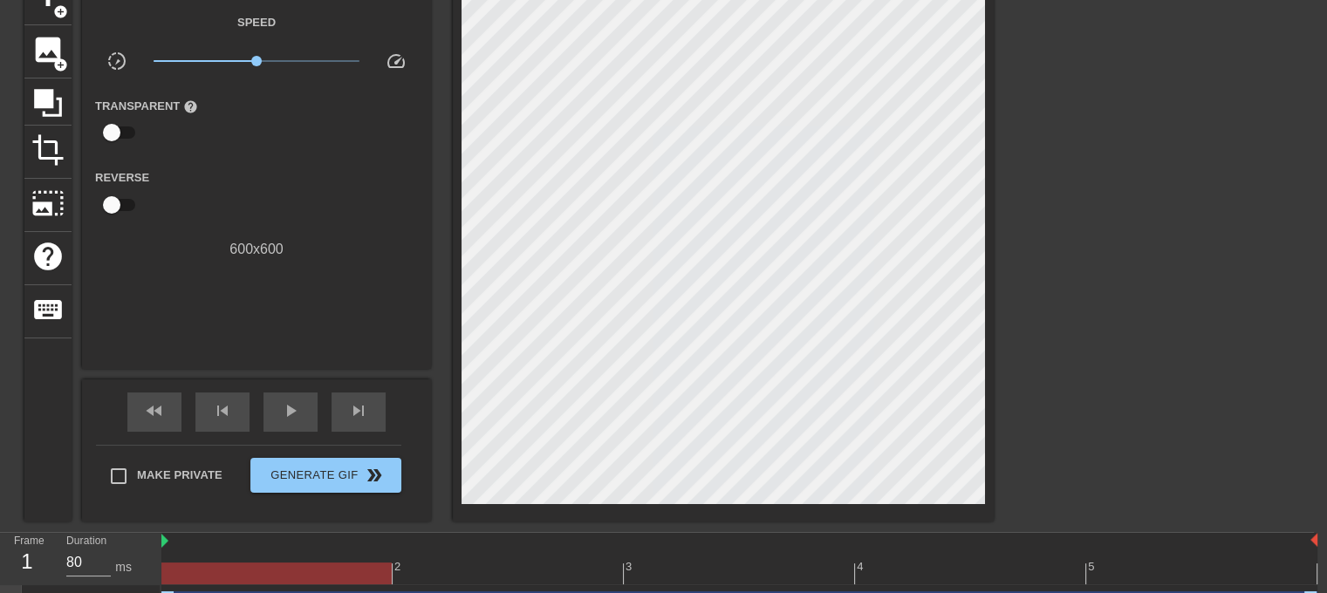
click at [1192, 575] on div at bounding box center [739, 574] width 1156 height 22
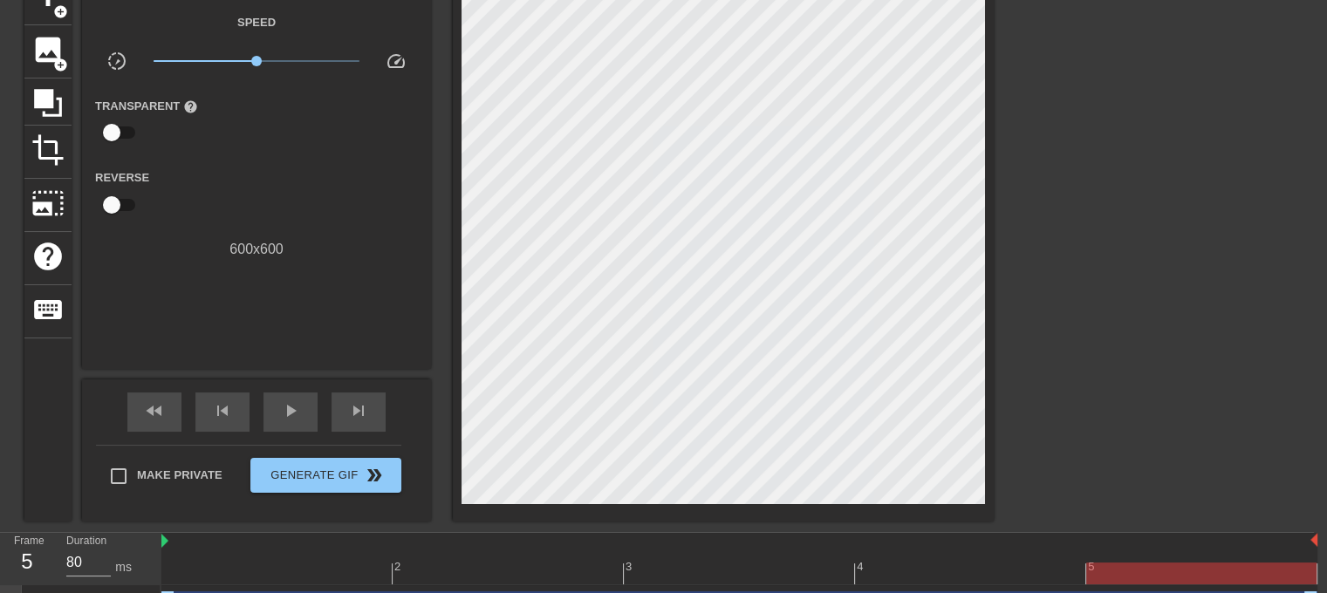
click at [262, 565] on div at bounding box center [739, 574] width 1156 height 22
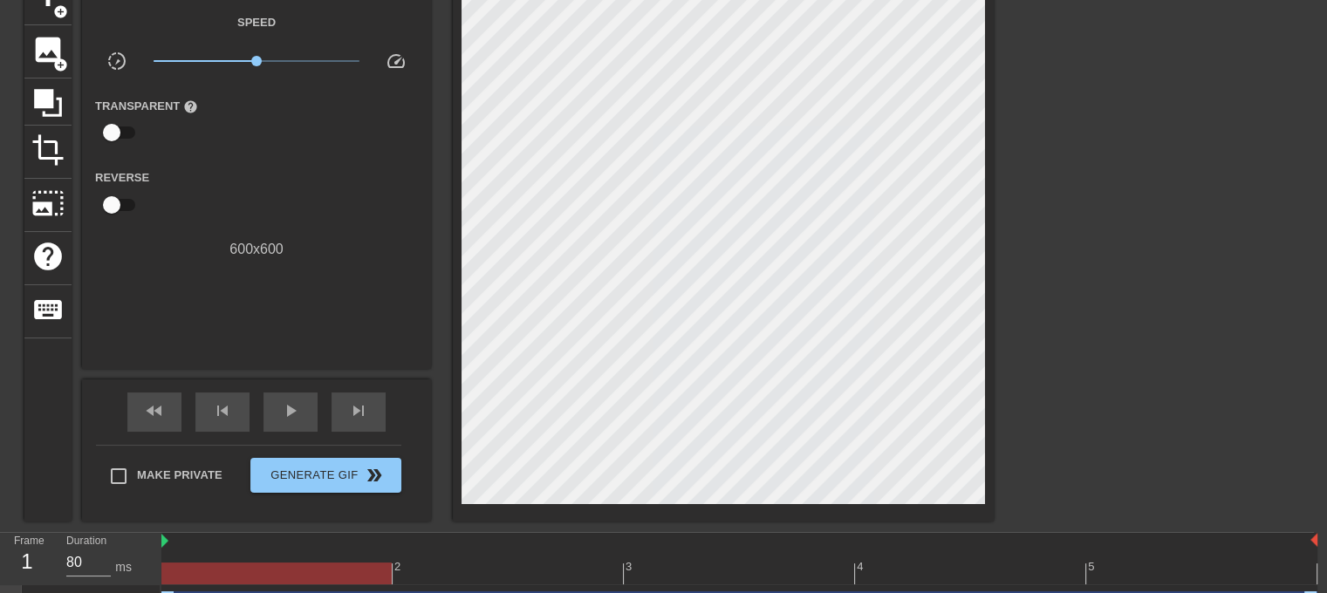
click at [1186, 572] on div at bounding box center [739, 574] width 1156 height 22
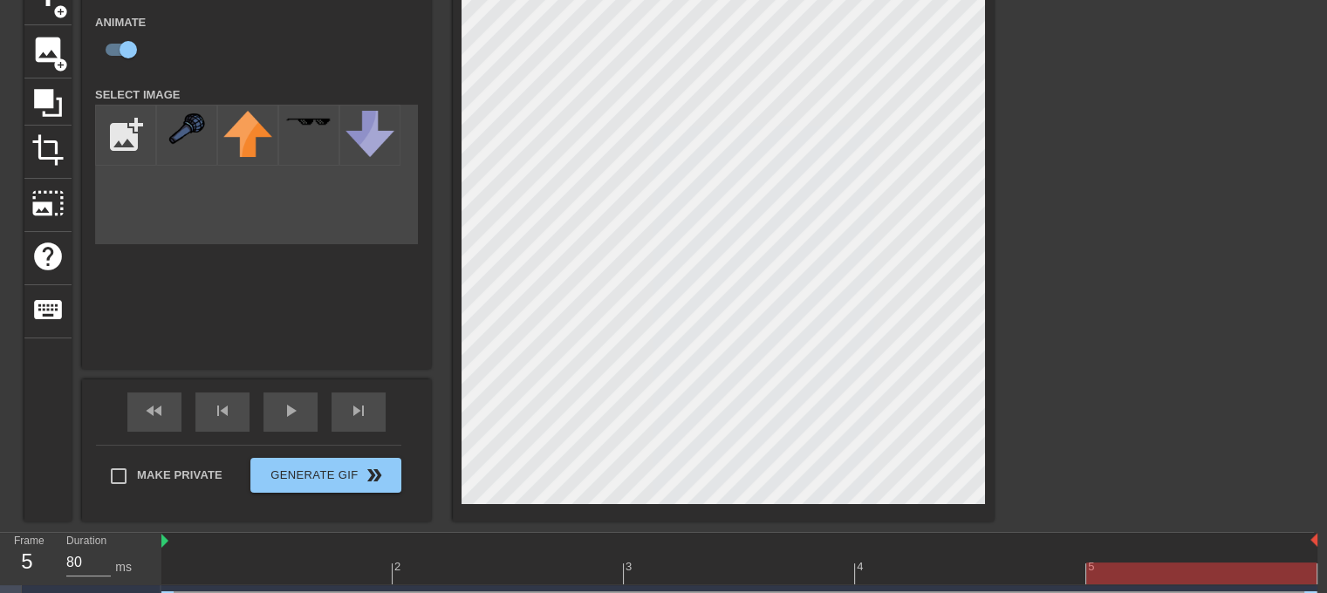
click at [249, 563] on div at bounding box center [739, 574] width 1156 height 22
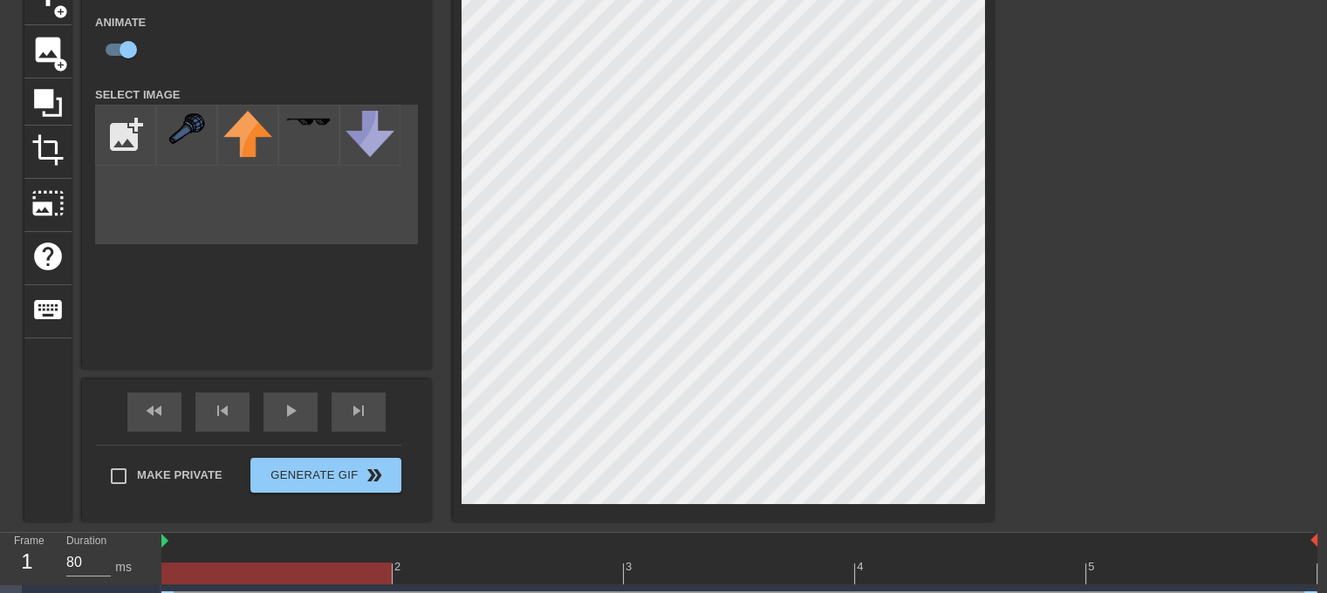
click at [1182, 580] on div at bounding box center [739, 574] width 1156 height 22
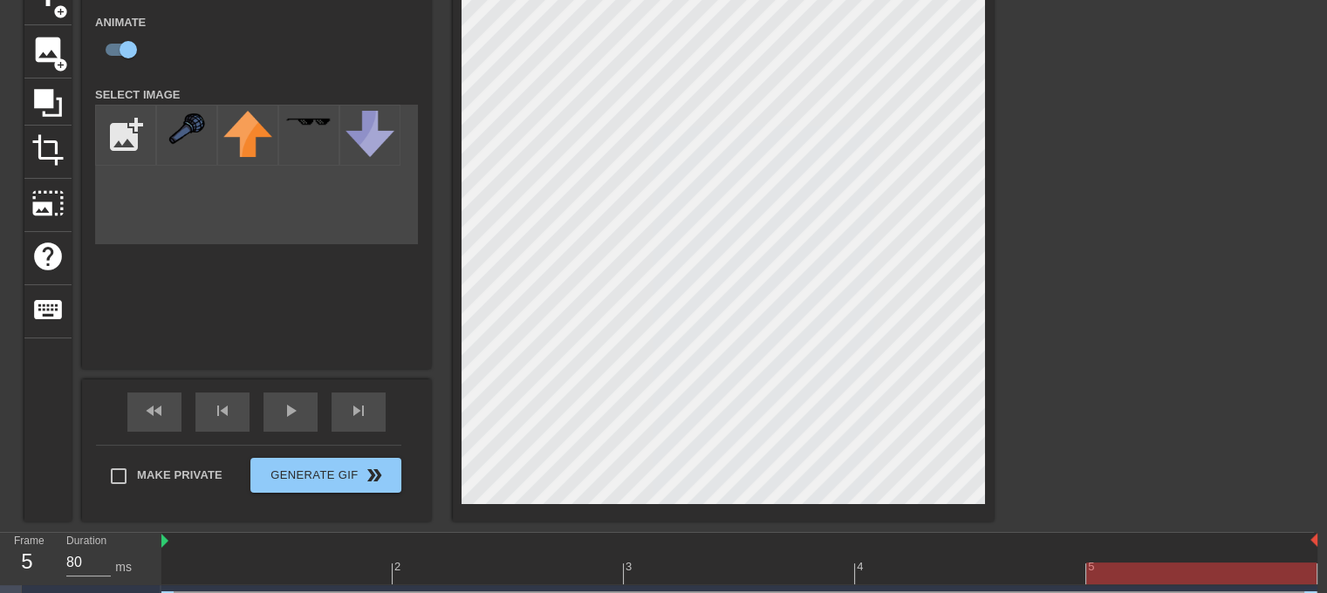
click at [258, 563] on div at bounding box center [739, 574] width 1156 height 22
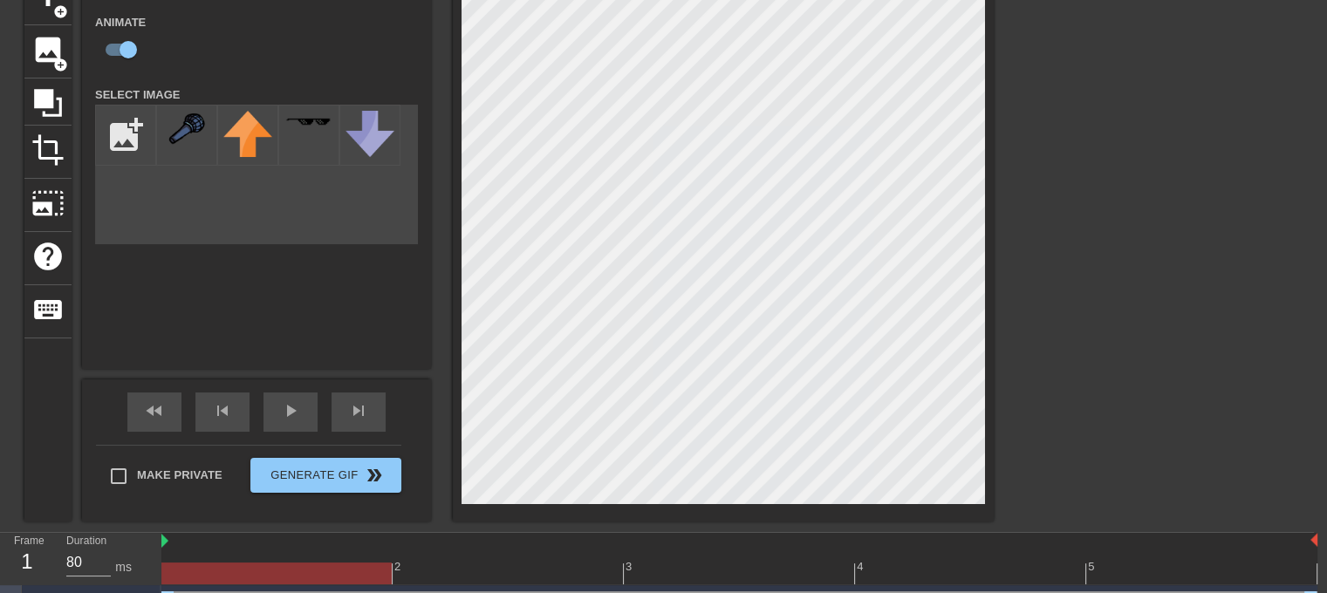
click at [1179, 570] on div at bounding box center [739, 574] width 1156 height 22
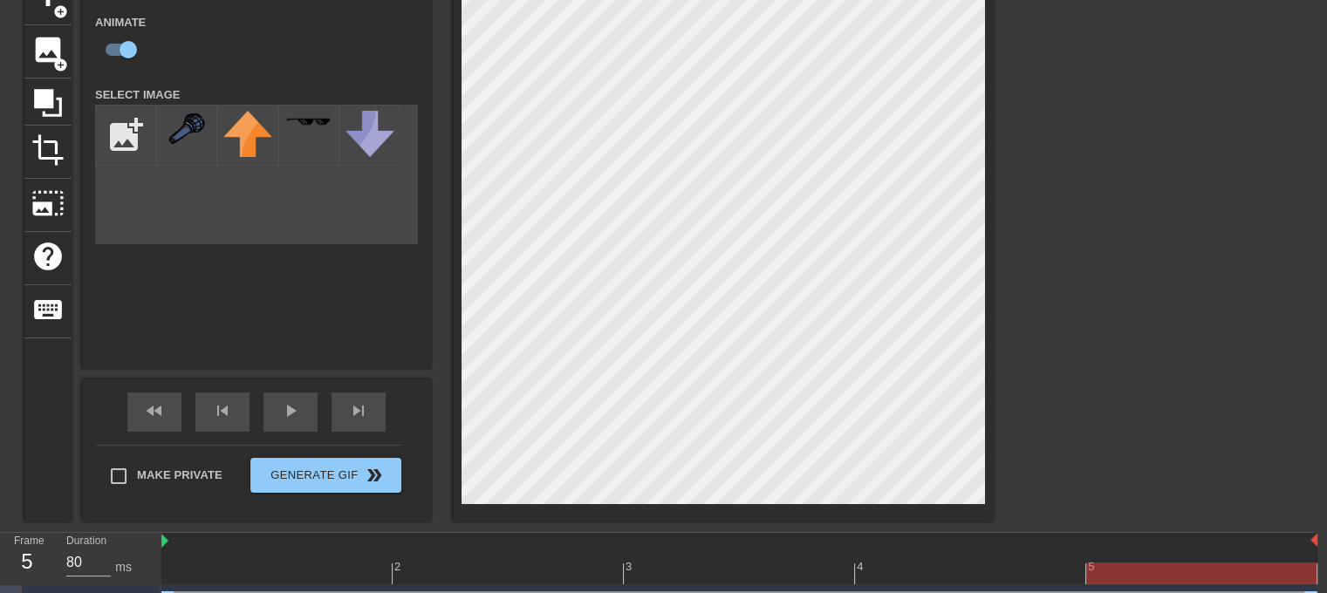
click at [260, 565] on div at bounding box center [739, 574] width 1156 height 22
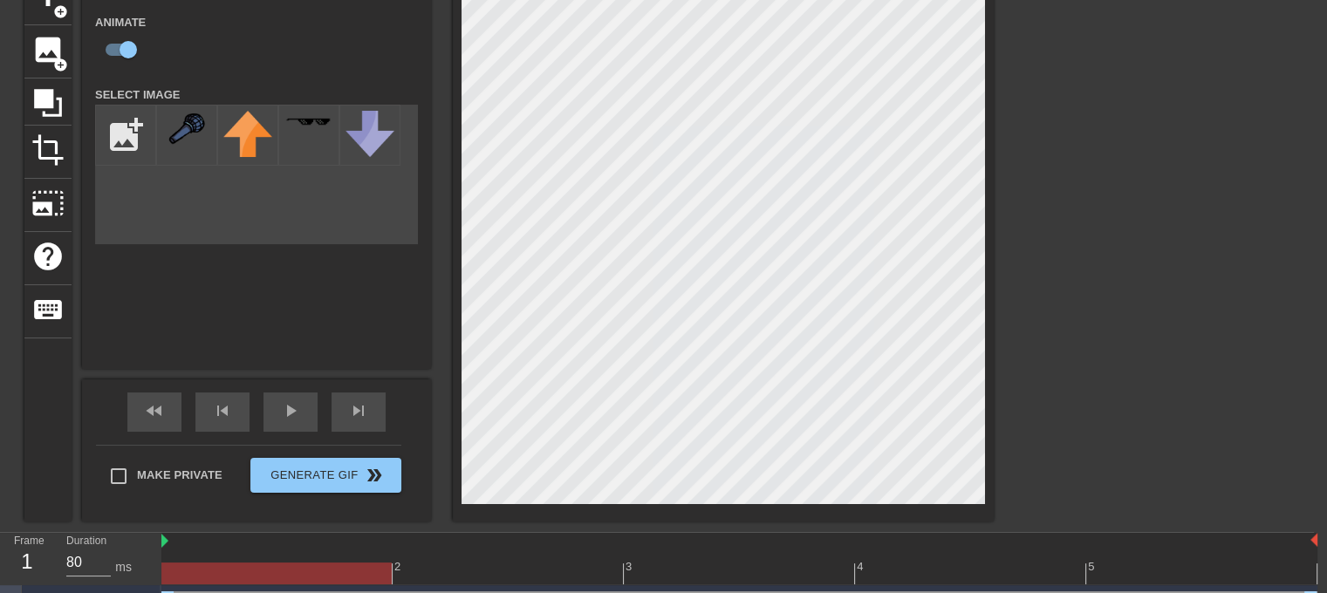
click at [1179, 568] on div at bounding box center [739, 574] width 1156 height 22
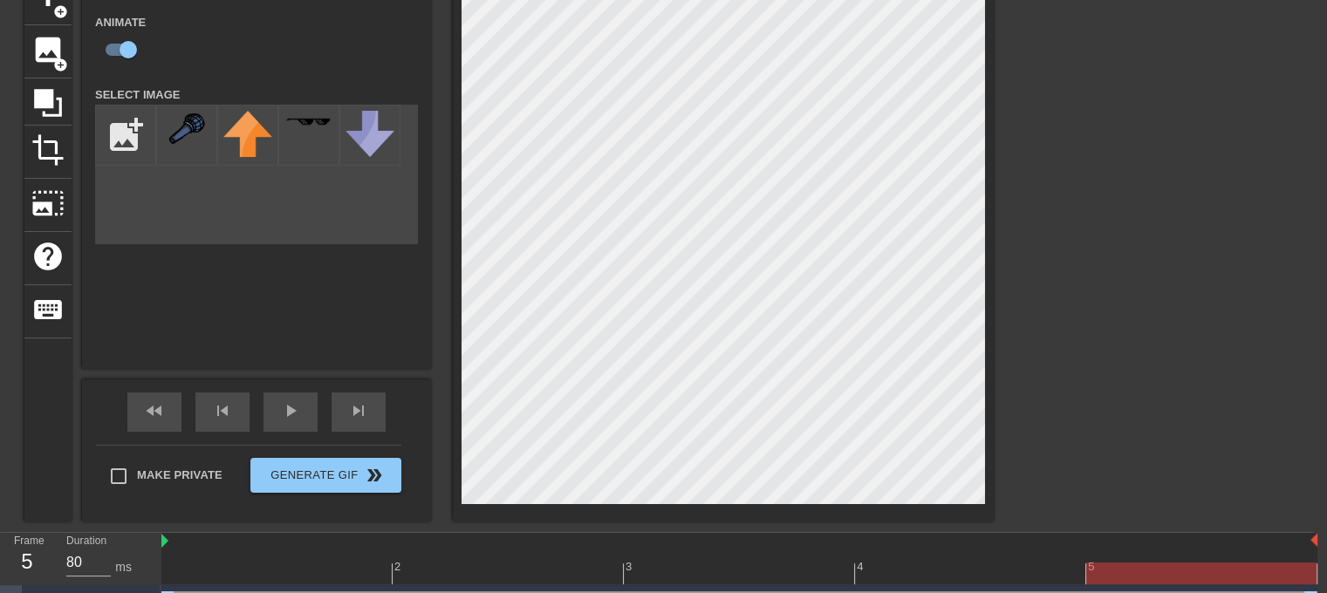
click at [265, 581] on div at bounding box center [739, 574] width 1156 height 22
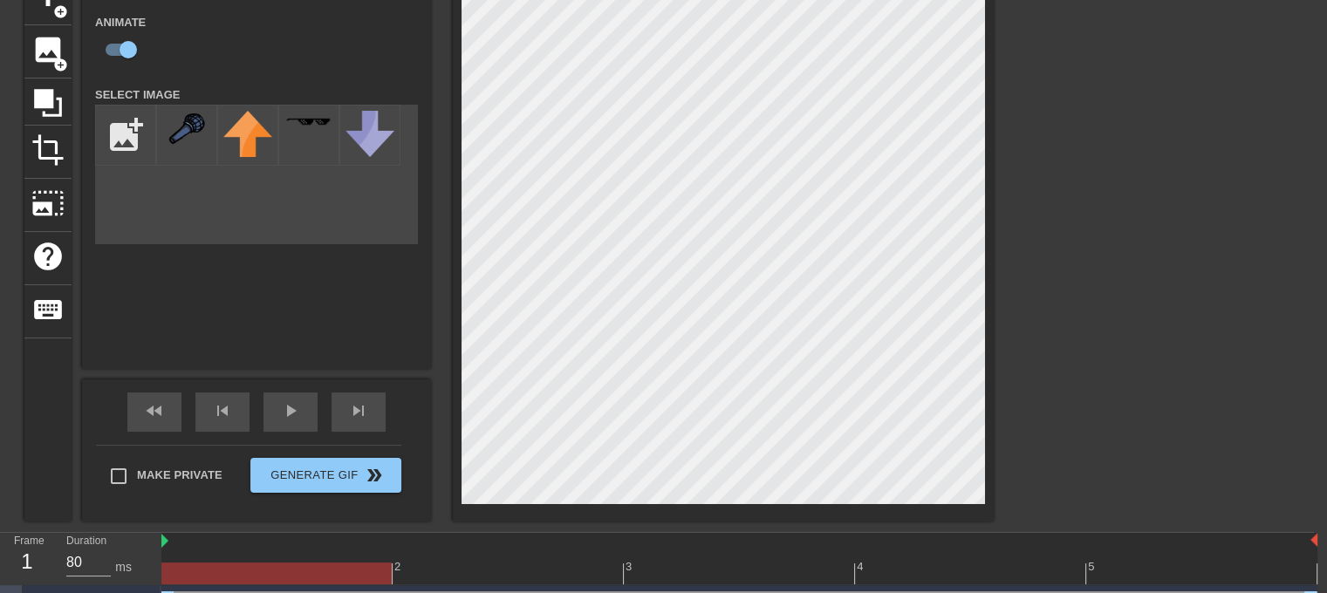
click at [1142, 578] on div at bounding box center [739, 574] width 1156 height 22
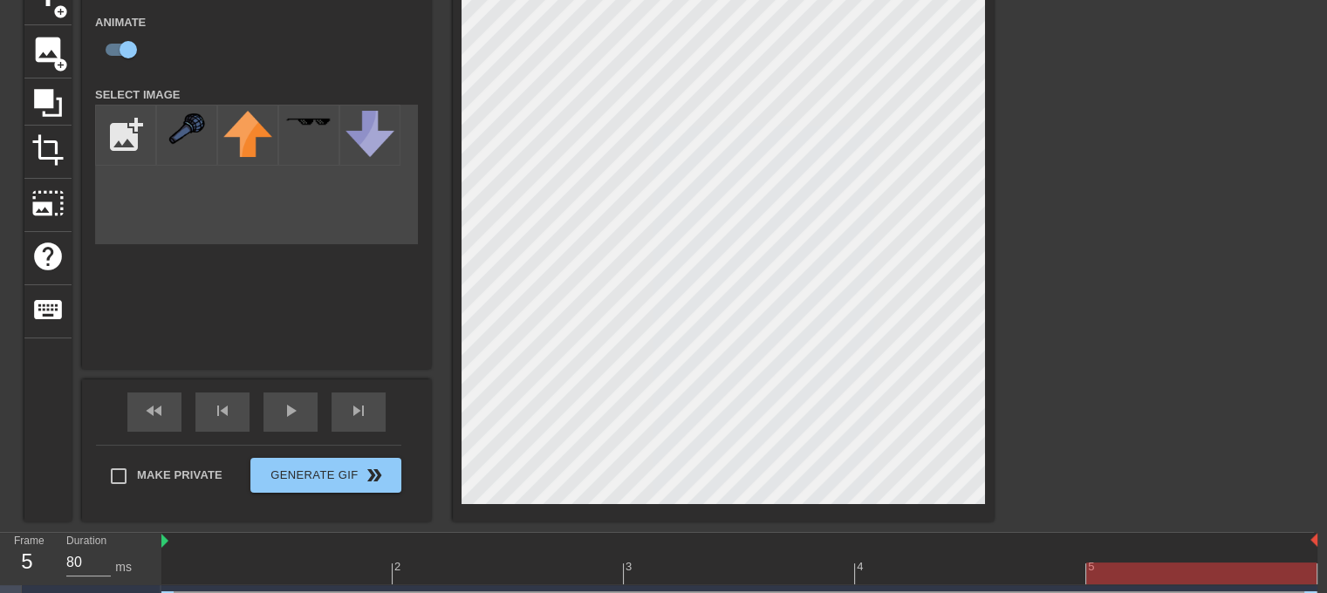
click at [254, 567] on div at bounding box center [739, 574] width 1156 height 22
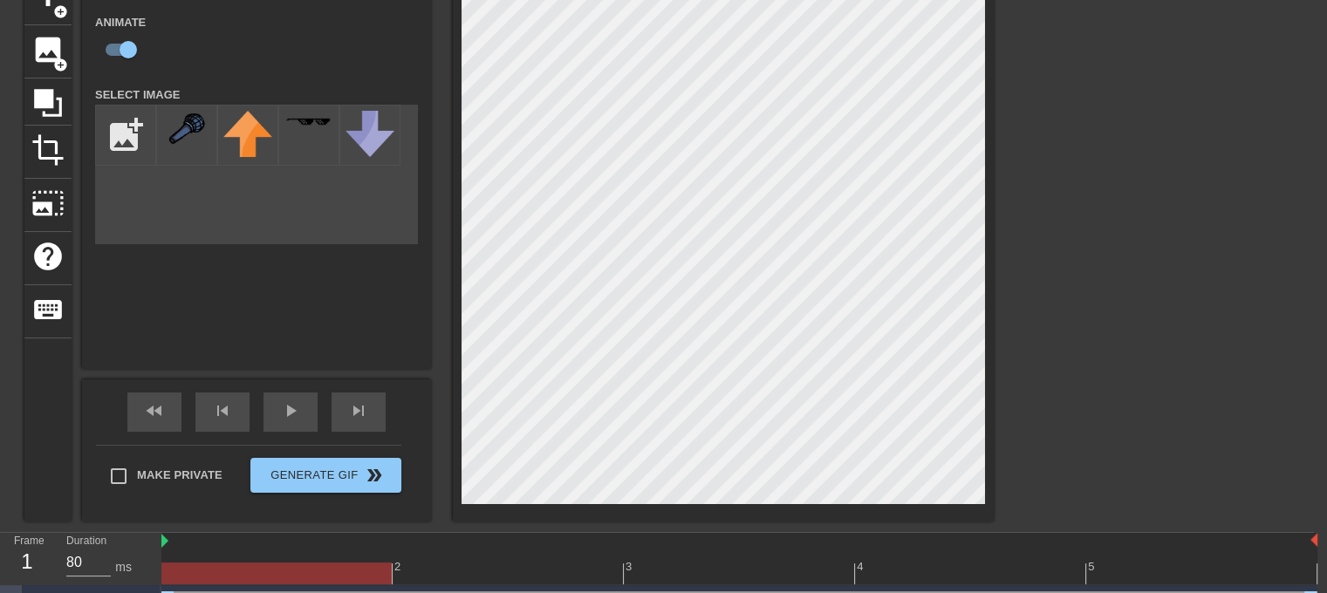
click at [1192, 582] on div at bounding box center [739, 574] width 1156 height 22
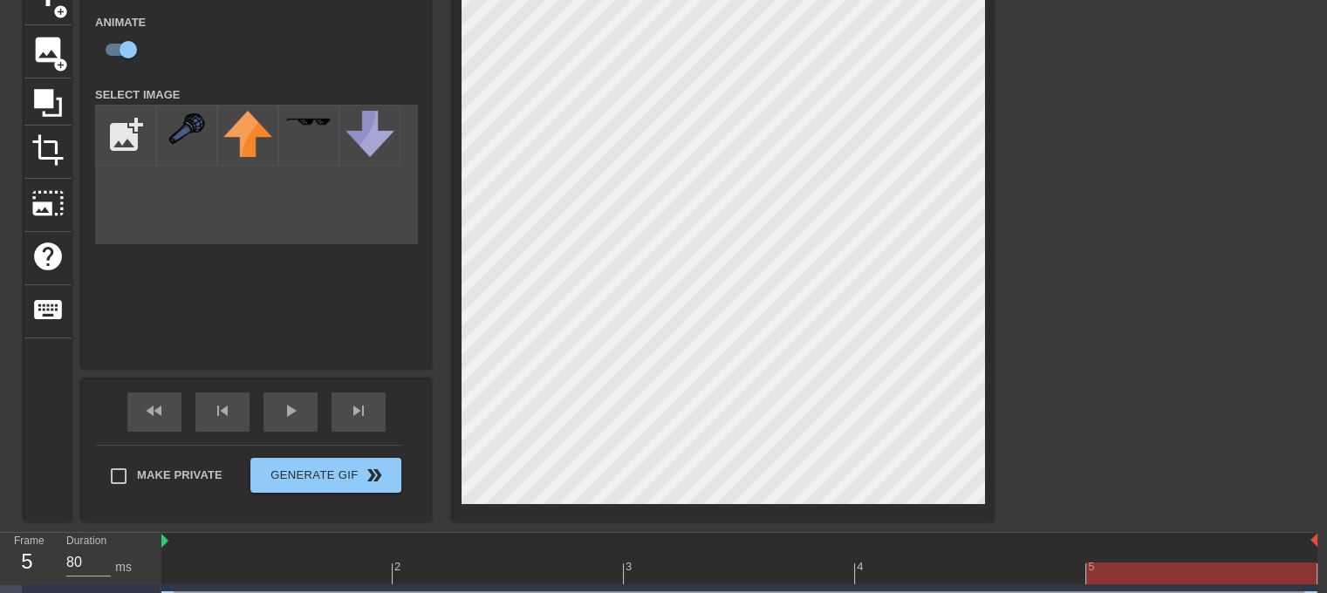
click at [256, 569] on div at bounding box center [739, 574] width 1156 height 22
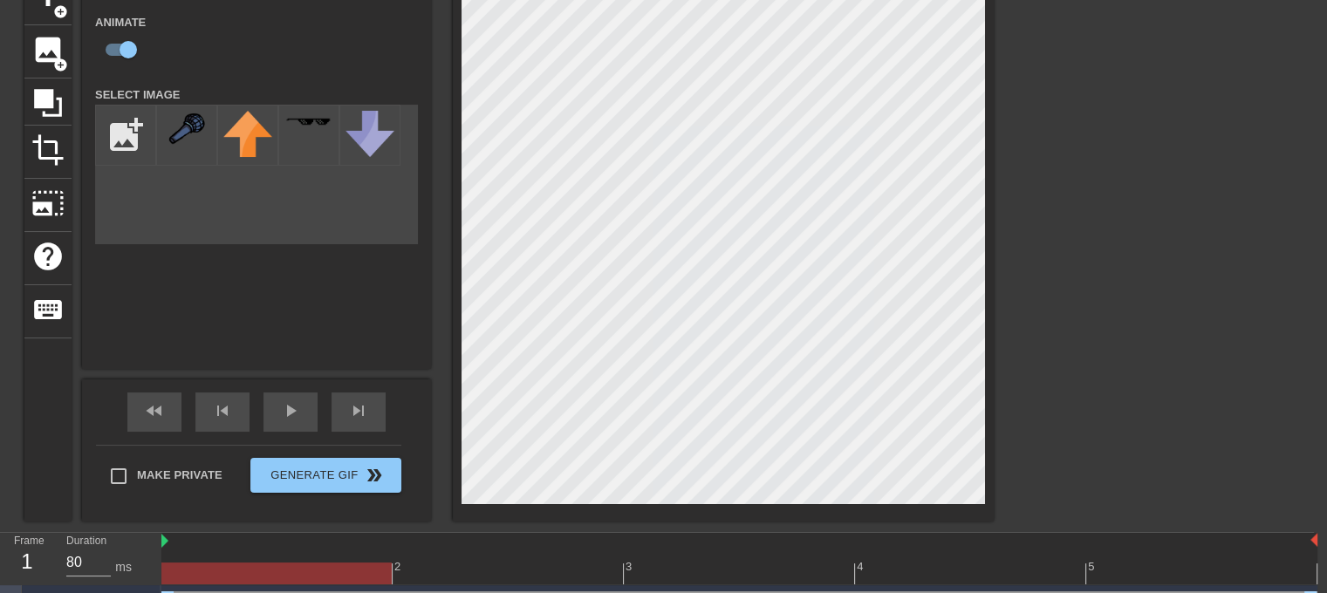
click at [1194, 575] on div at bounding box center [739, 574] width 1156 height 22
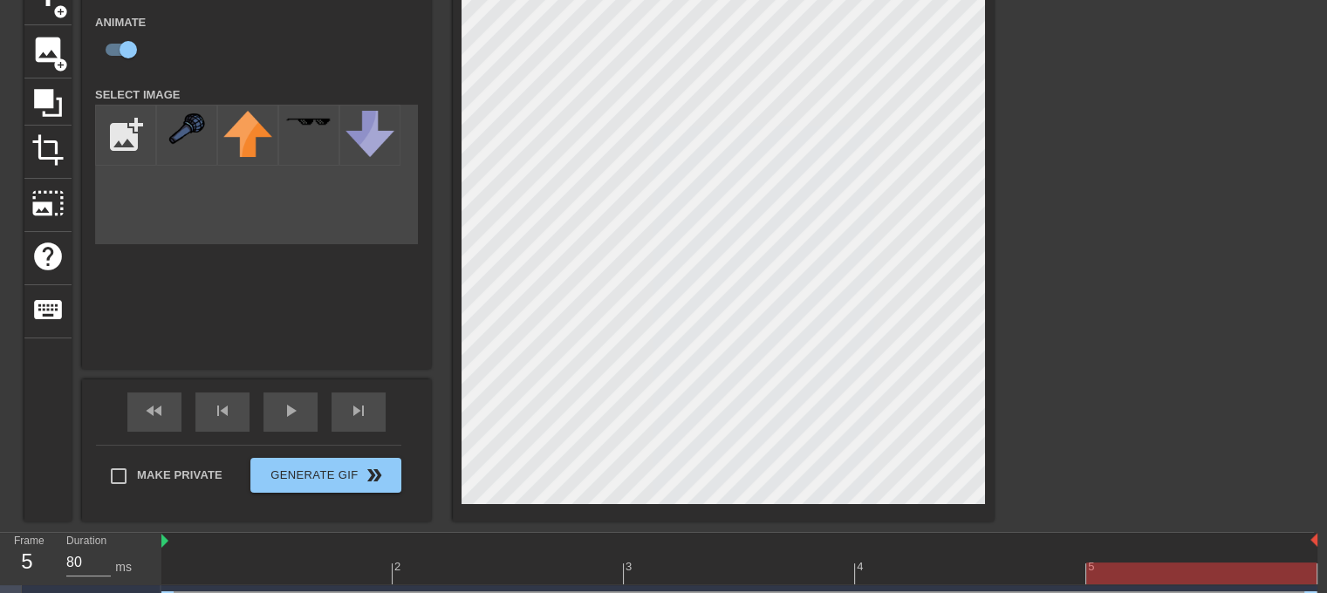
click at [256, 570] on div at bounding box center [739, 574] width 1156 height 22
click at [1193, 582] on div at bounding box center [739, 574] width 1156 height 22
click at [255, 567] on div at bounding box center [739, 574] width 1156 height 22
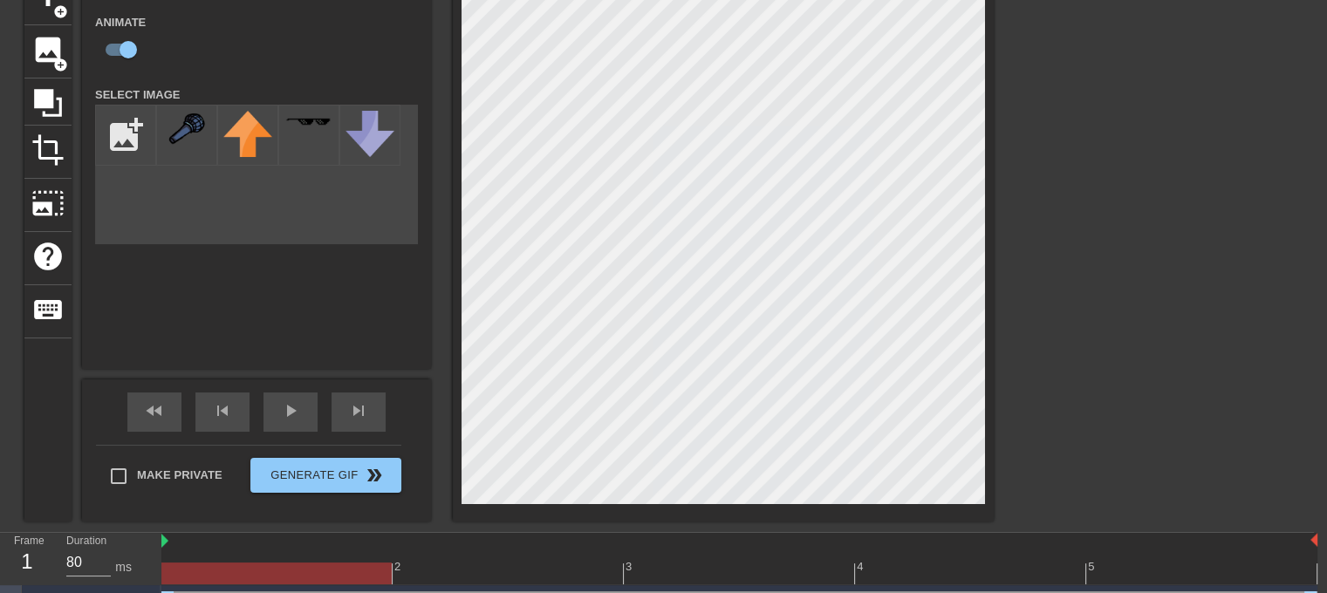
click at [1192, 580] on div at bounding box center [739, 574] width 1156 height 22
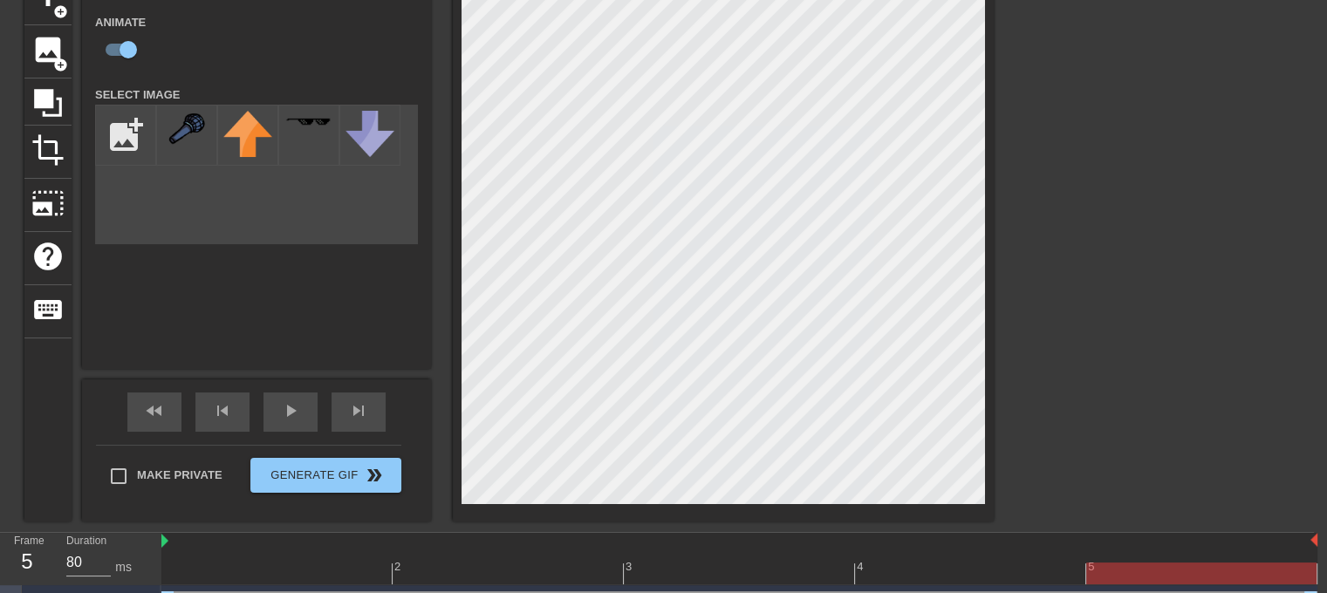
click at [255, 570] on div at bounding box center [739, 574] width 1156 height 22
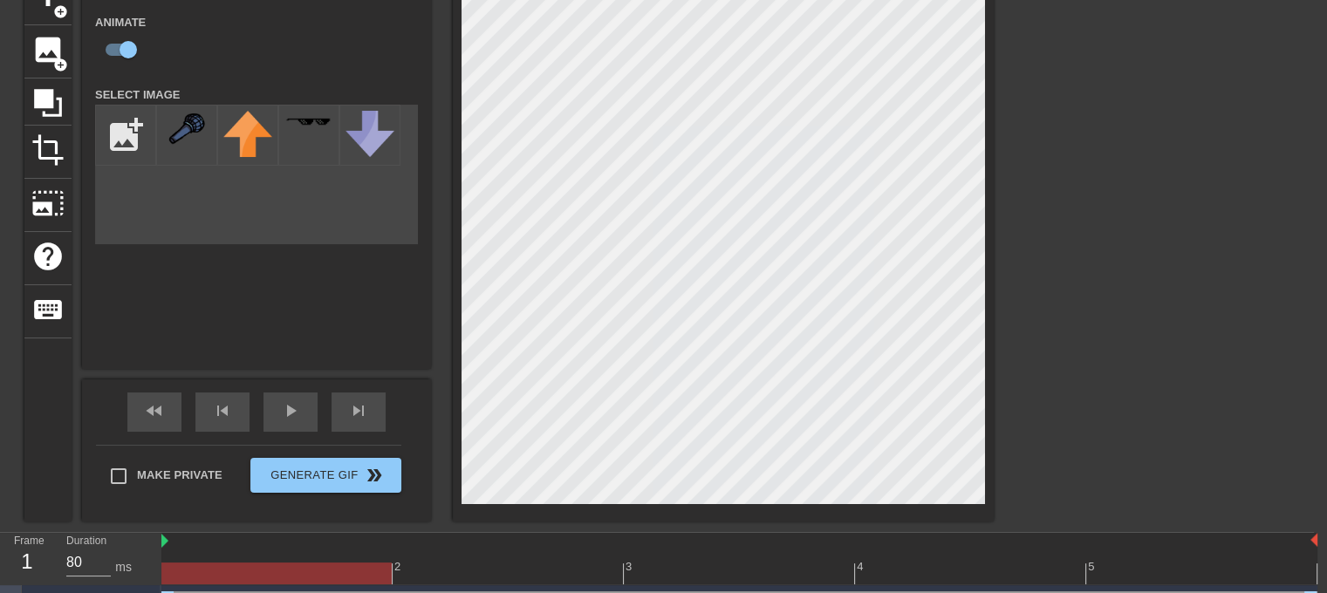
click at [1190, 576] on div at bounding box center [739, 574] width 1156 height 22
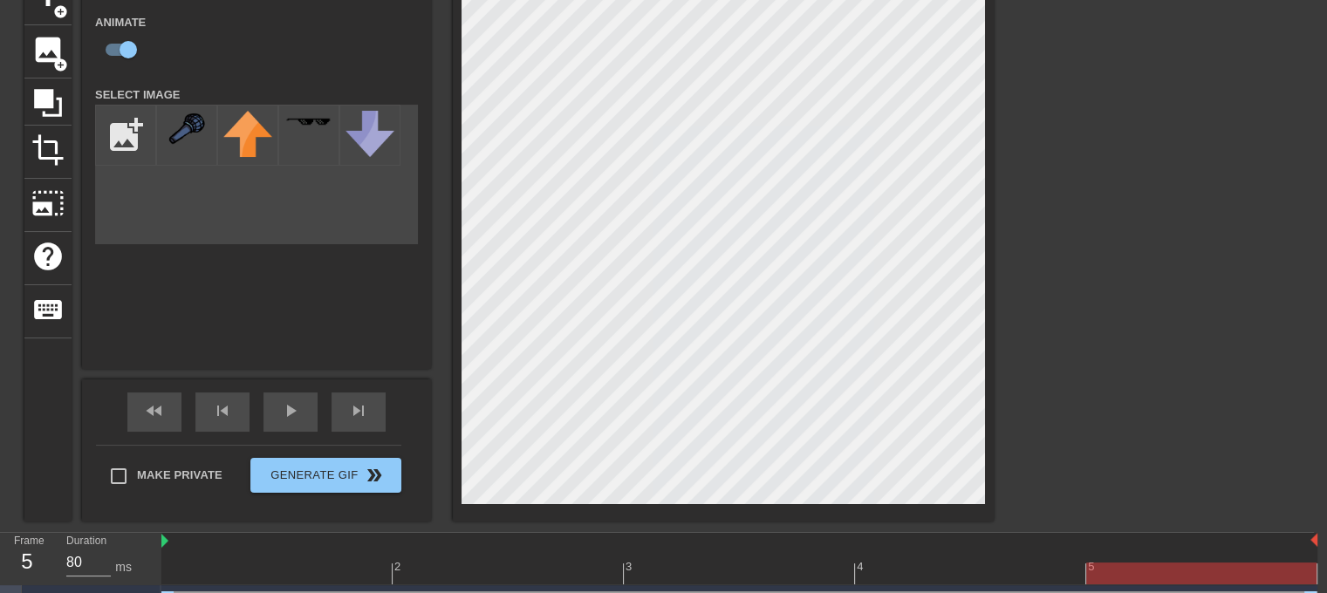
click at [263, 568] on div at bounding box center [739, 574] width 1156 height 22
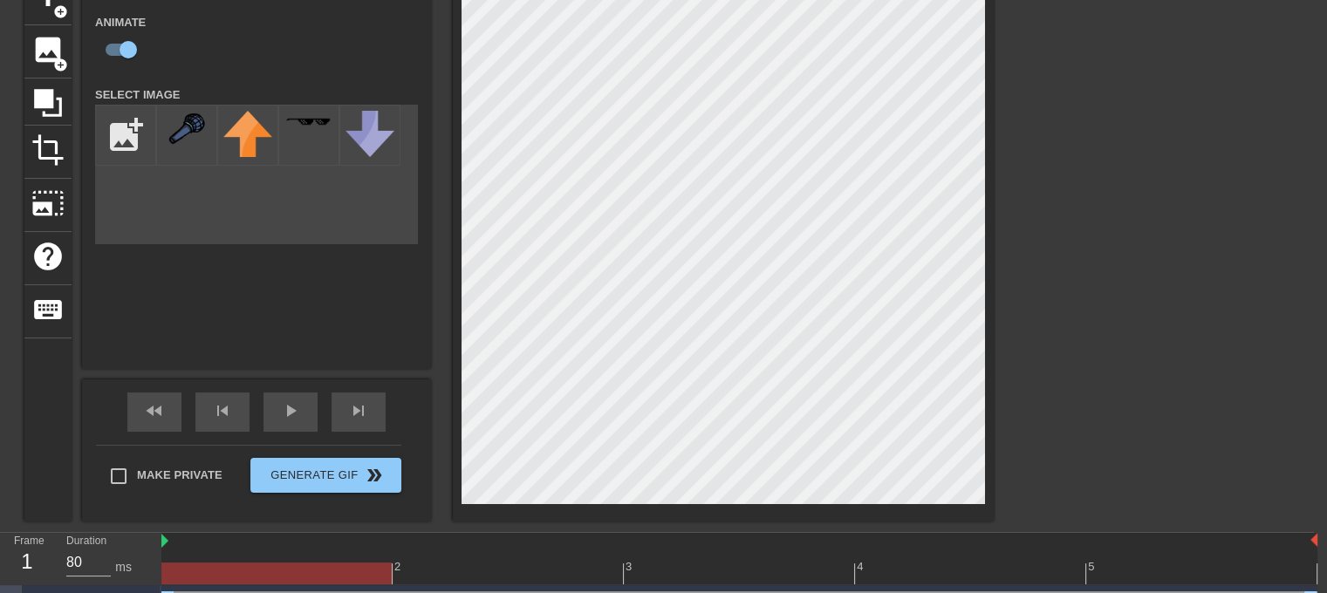
click at [1200, 592] on div "Image drag_handle drag_handle" at bounding box center [739, 604] width 1156 height 26
click at [259, 567] on div at bounding box center [276, 574] width 230 height 22
click at [1199, 570] on div at bounding box center [739, 574] width 1156 height 22
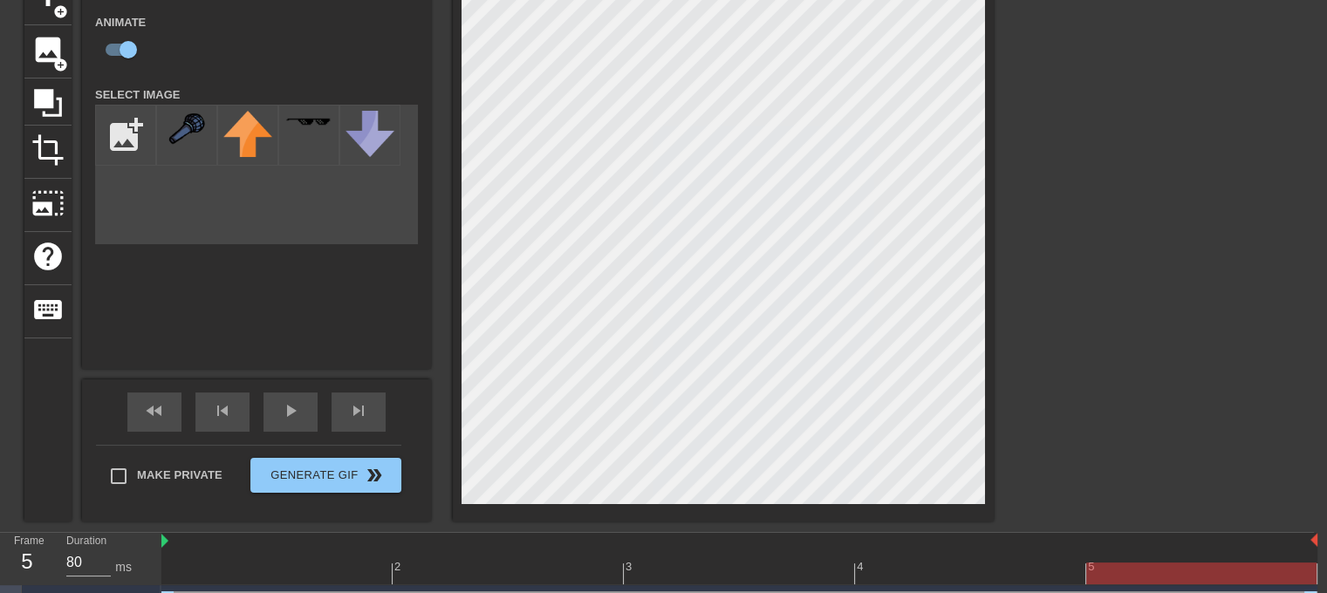
click at [259, 565] on div at bounding box center [739, 574] width 1156 height 22
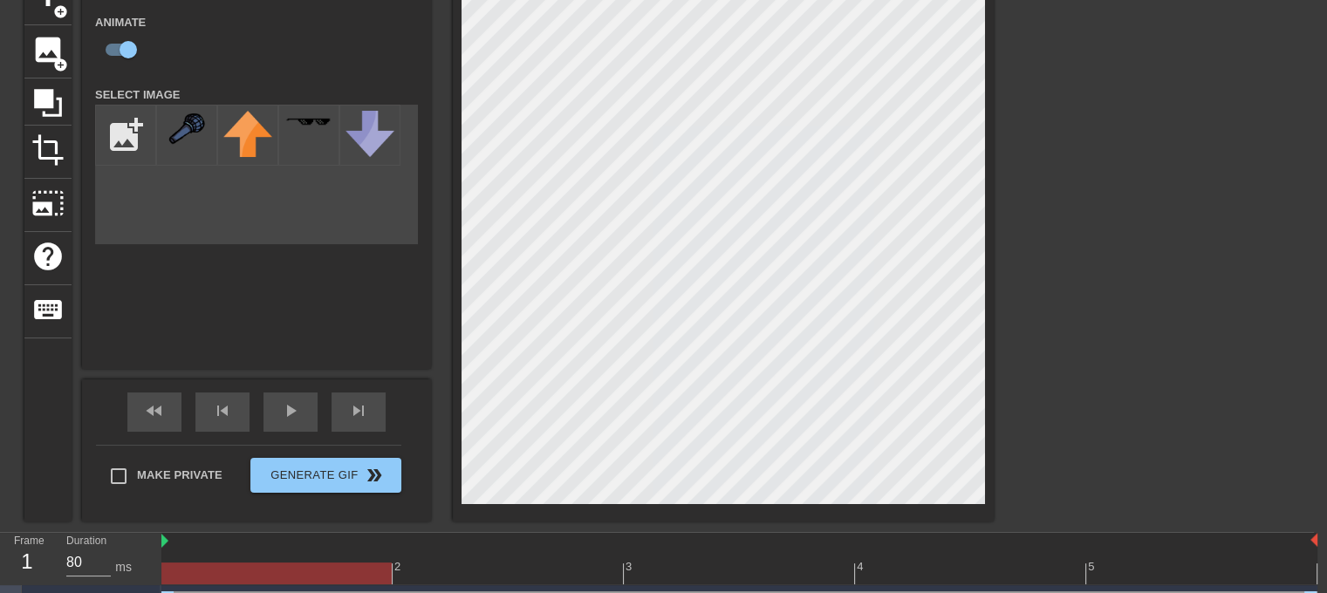
click at [1196, 569] on div at bounding box center [739, 574] width 1156 height 22
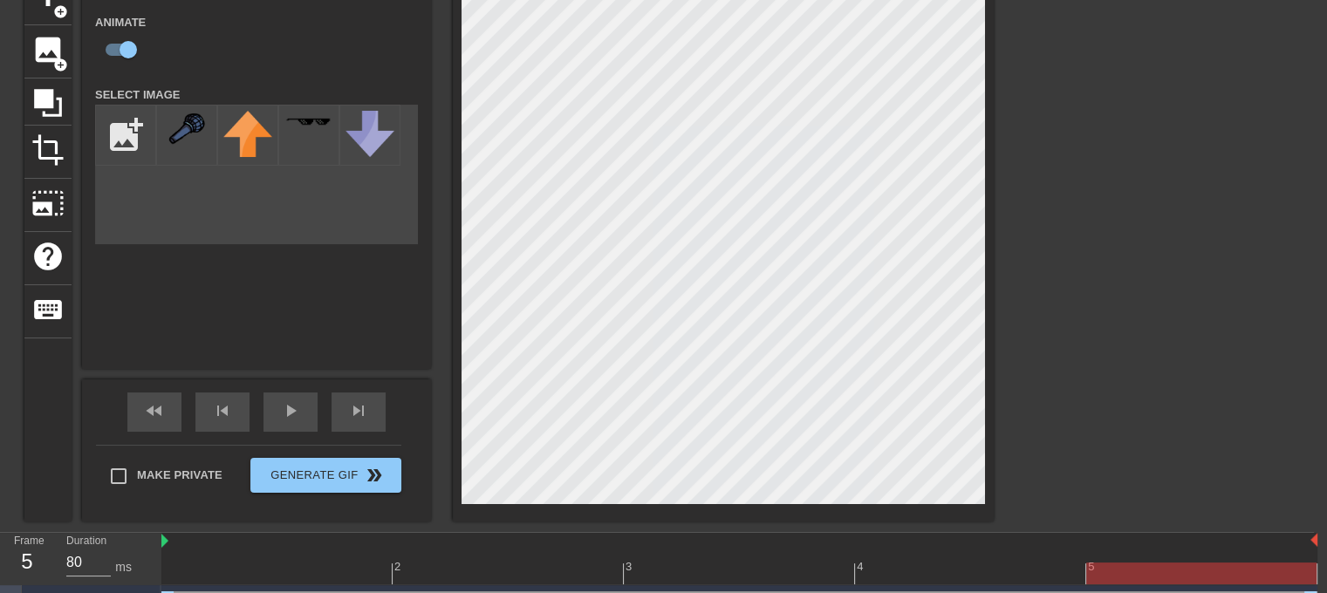
click at [238, 570] on div at bounding box center [739, 574] width 1156 height 22
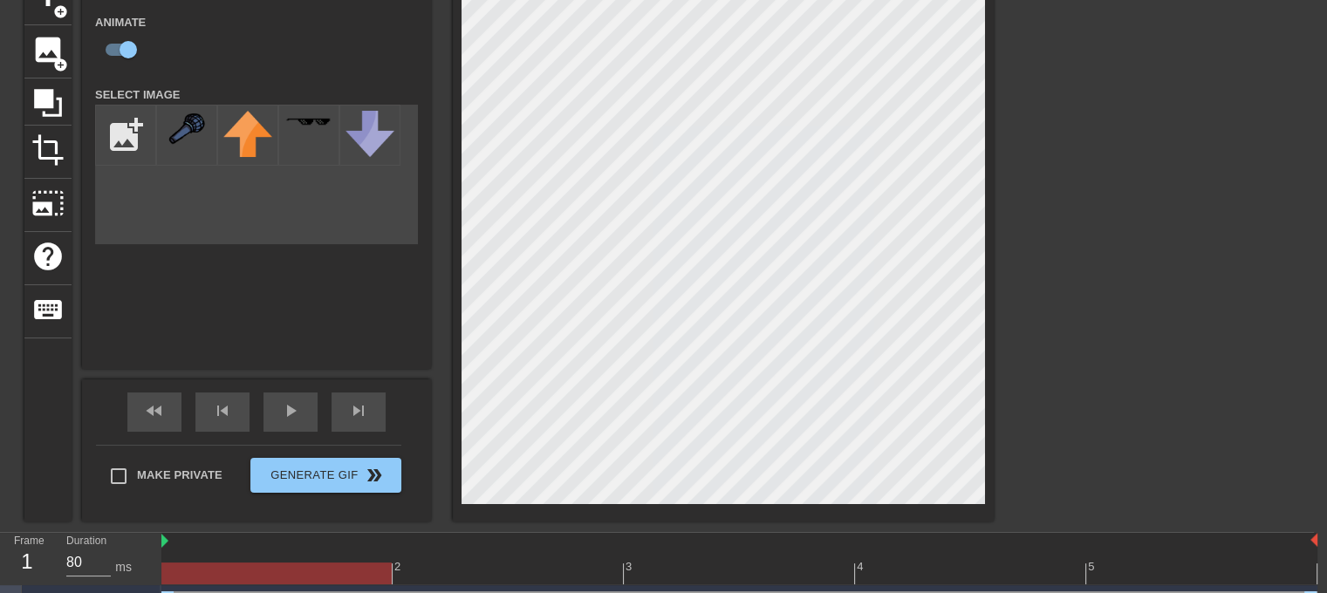
click at [1144, 572] on div at bounding box center [739, 574] width 1156 height 22
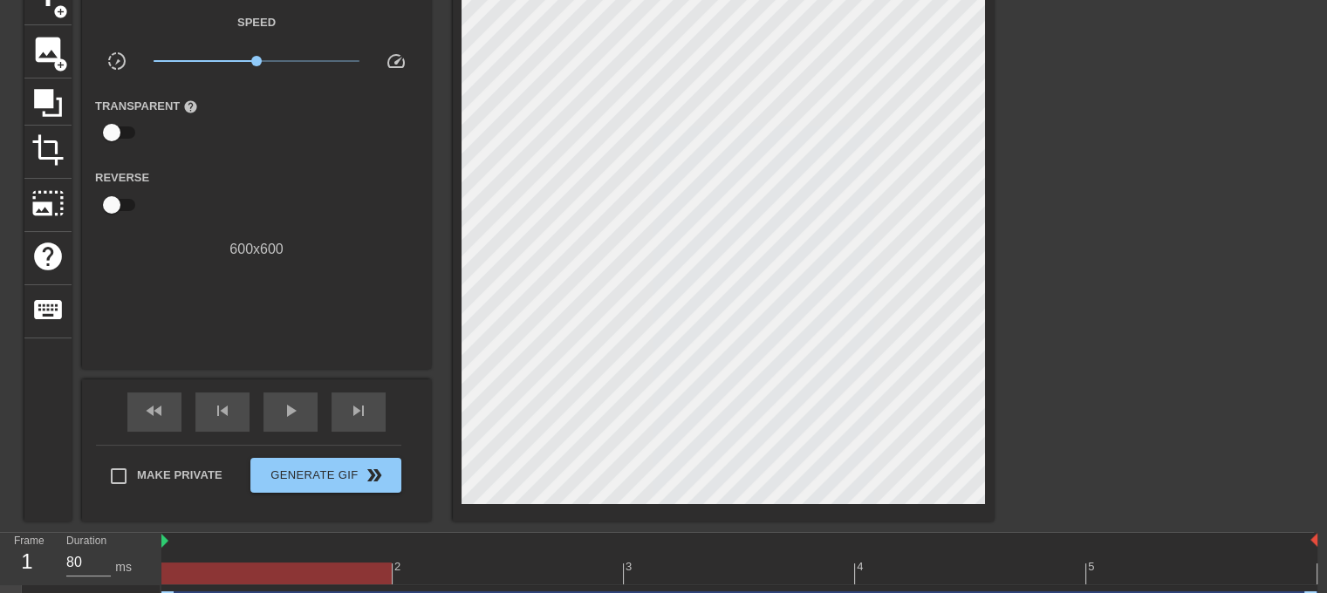
click at [315, 574] on div at bounding box center [739, 574] width 1156 height 22
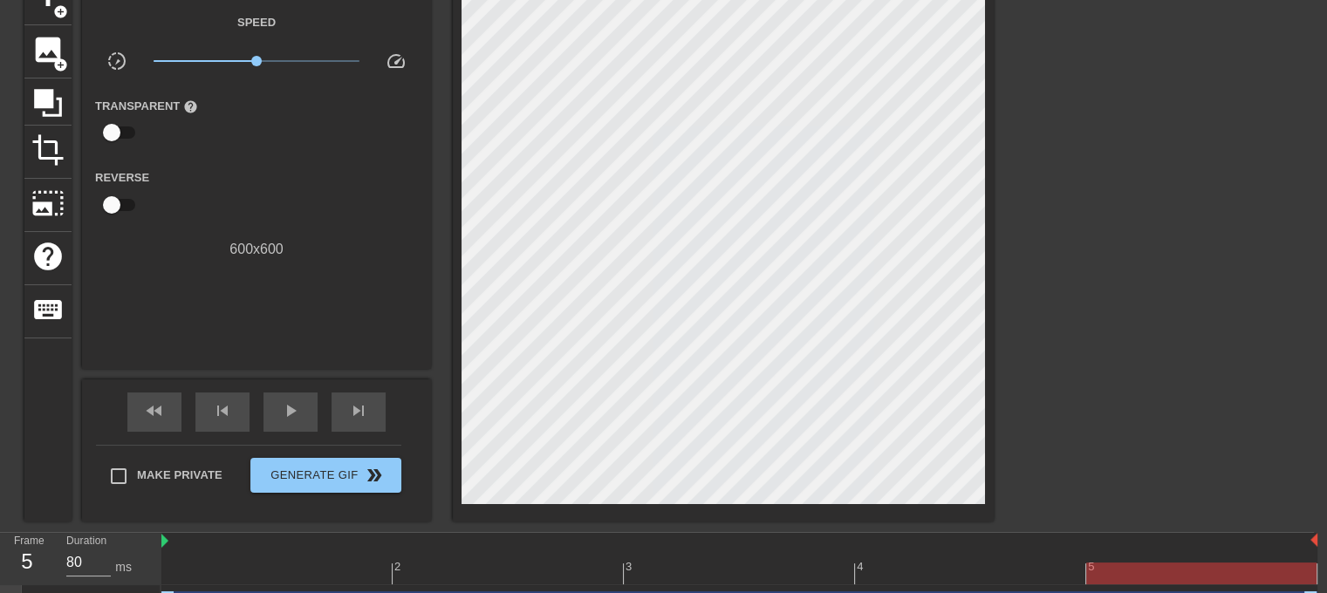
click at [1144, 563] on div at bounding box center [739, 574] width 1156 height 22
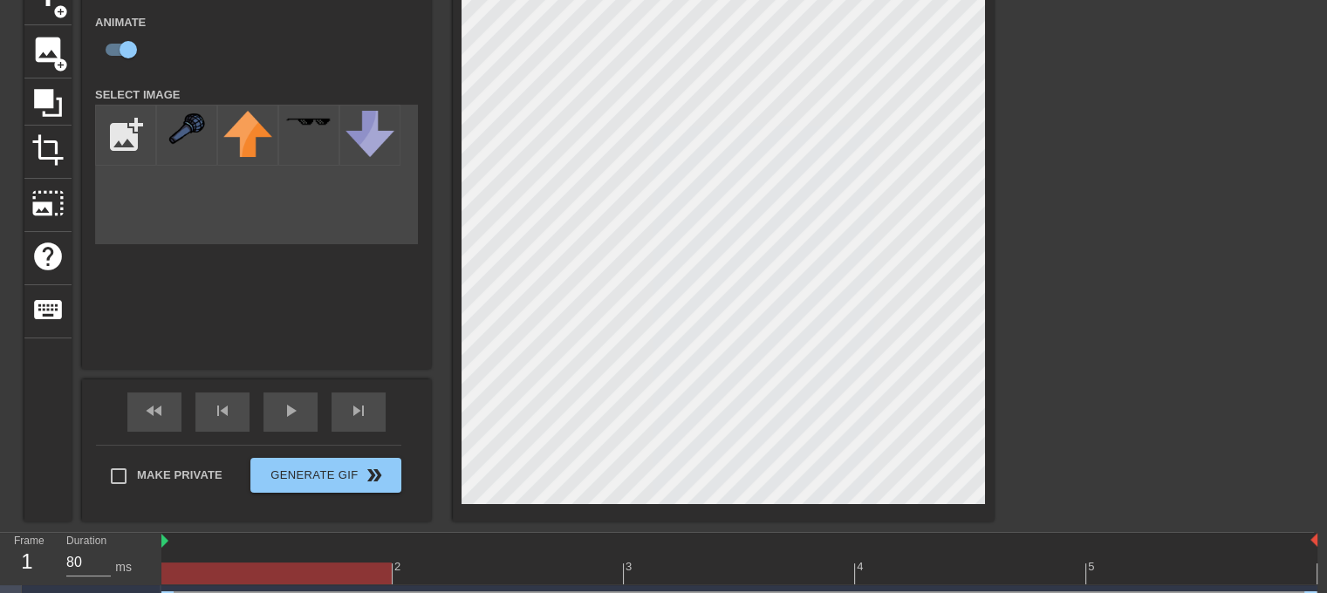
click at [308, 564] on div at bounding box center [739, 574] width 1156 height 22
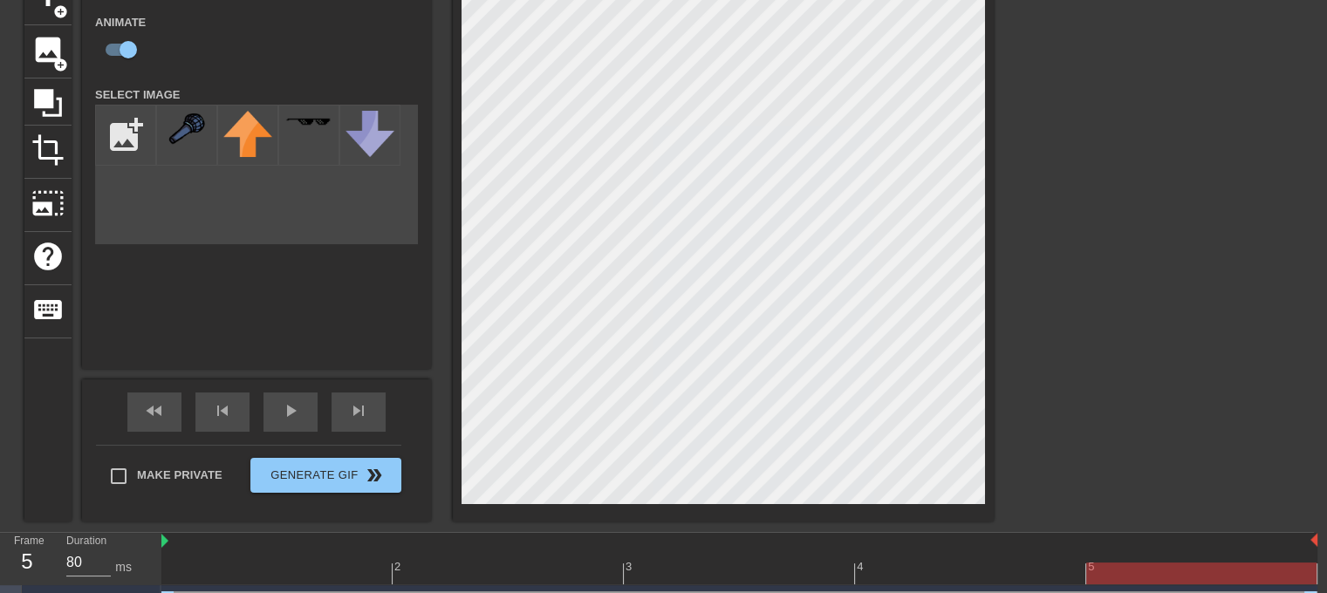
click at [1165, 572] on div at bounding box center [739, 574] width 1156 height 22
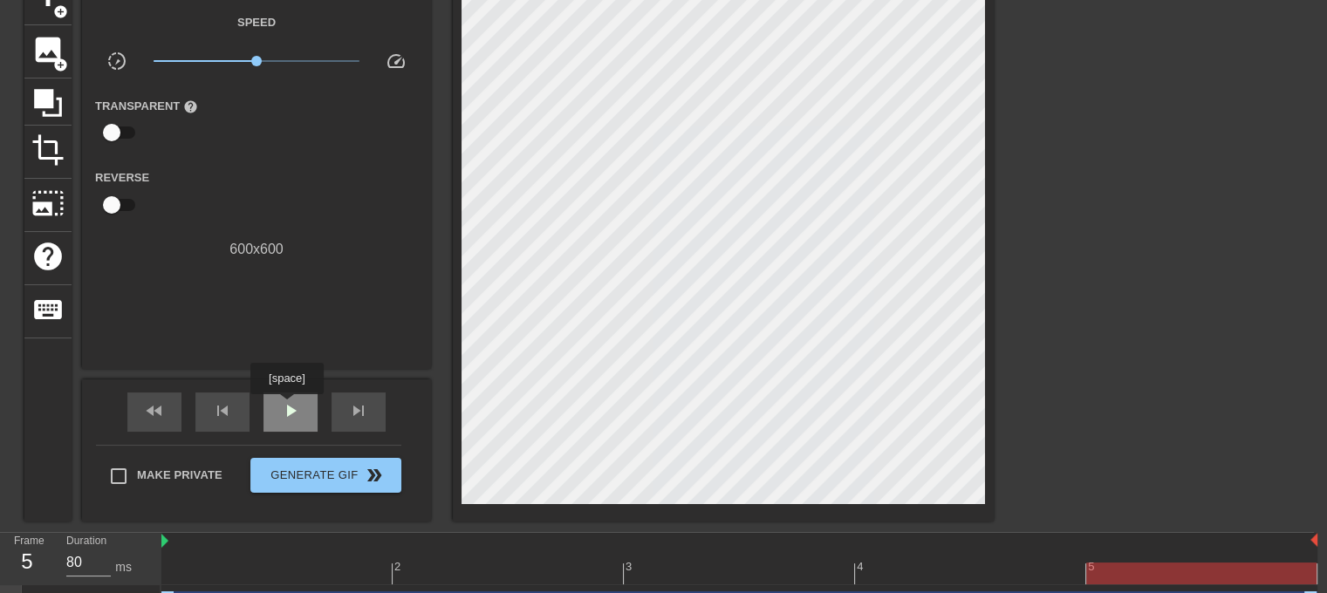
click at [286, 406] on span "play_arrow" at bounding box center [290, 410] width 21 height 21
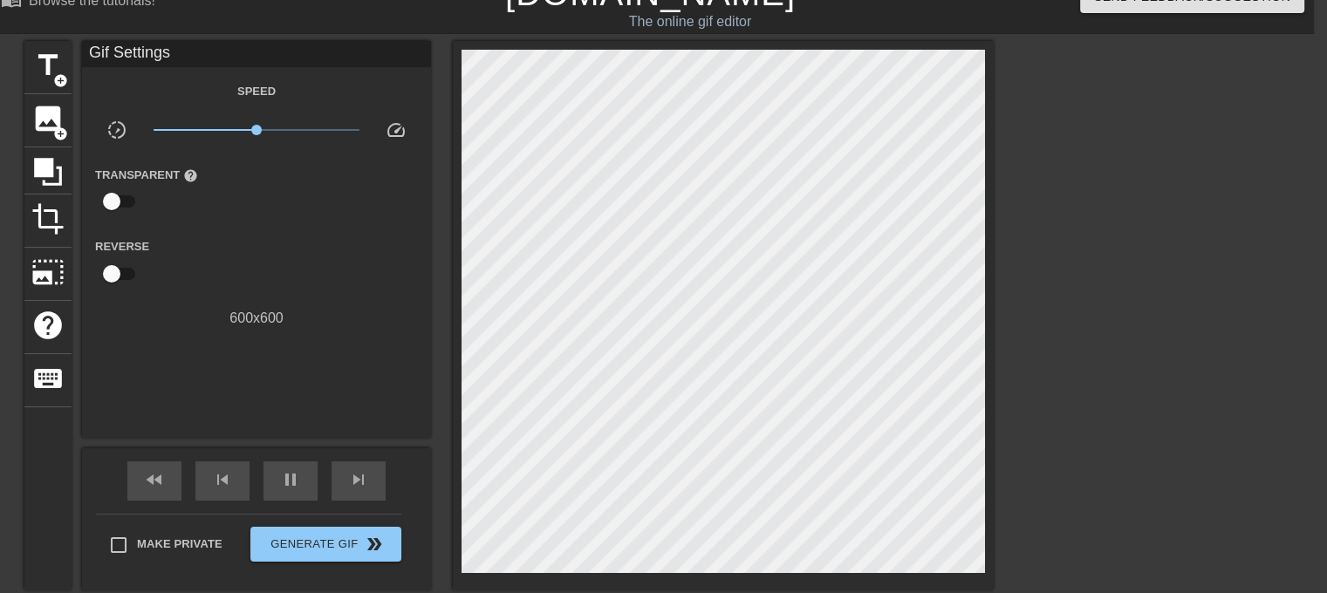
scroll to position [24, 13]
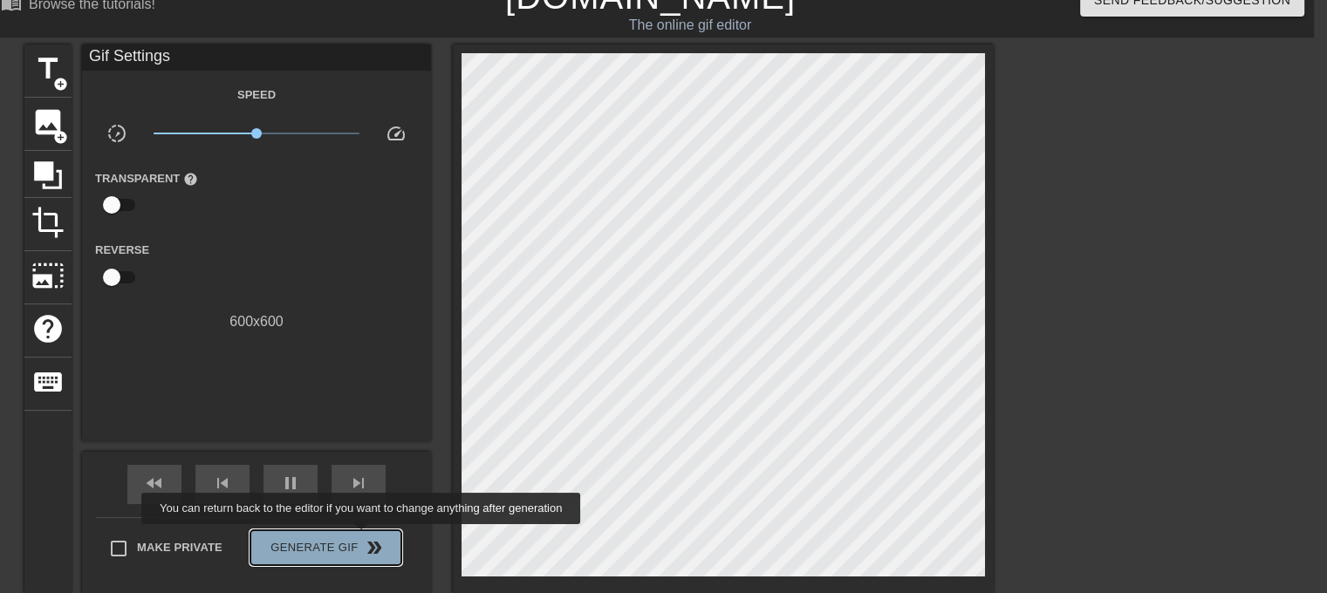
click at [364, 537] on span "double_arrow" at bounding box center [374, 547] width 21 height 21
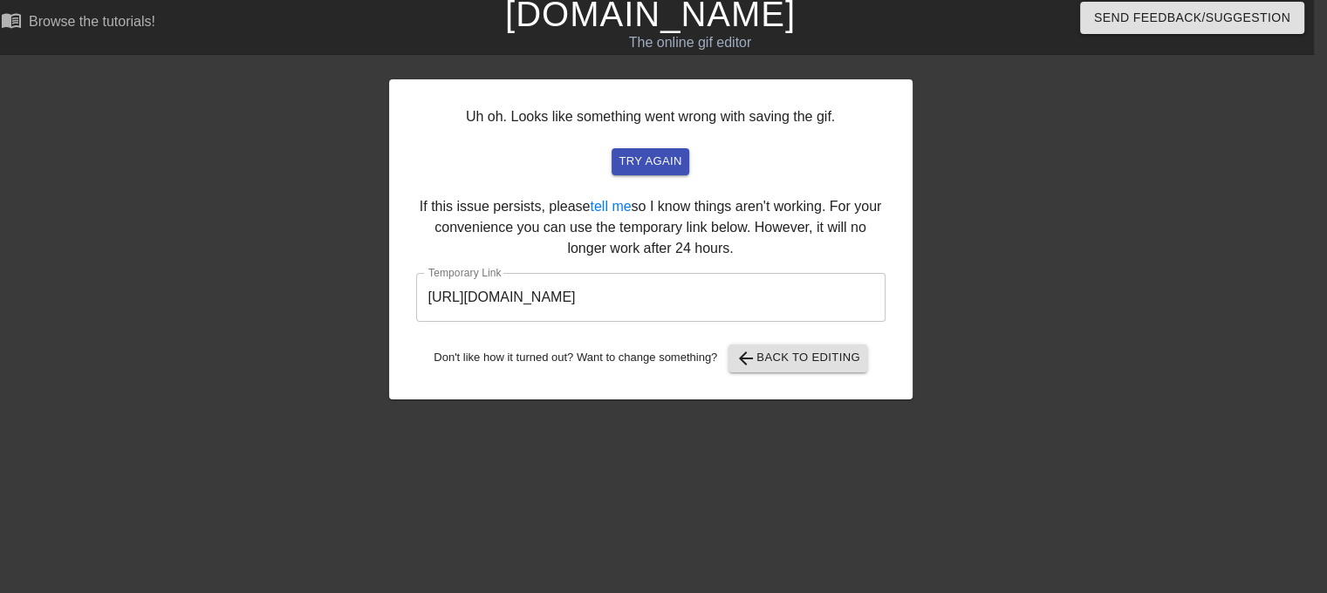
scroll to position [7, 13]
click at [677, 167] on span "try again" at bounding box center [649, 162] width 63 height 20
click at [802, 363] on span "arrow_back Back to Editing" at bounding box center [797, 358] width 125 height 21
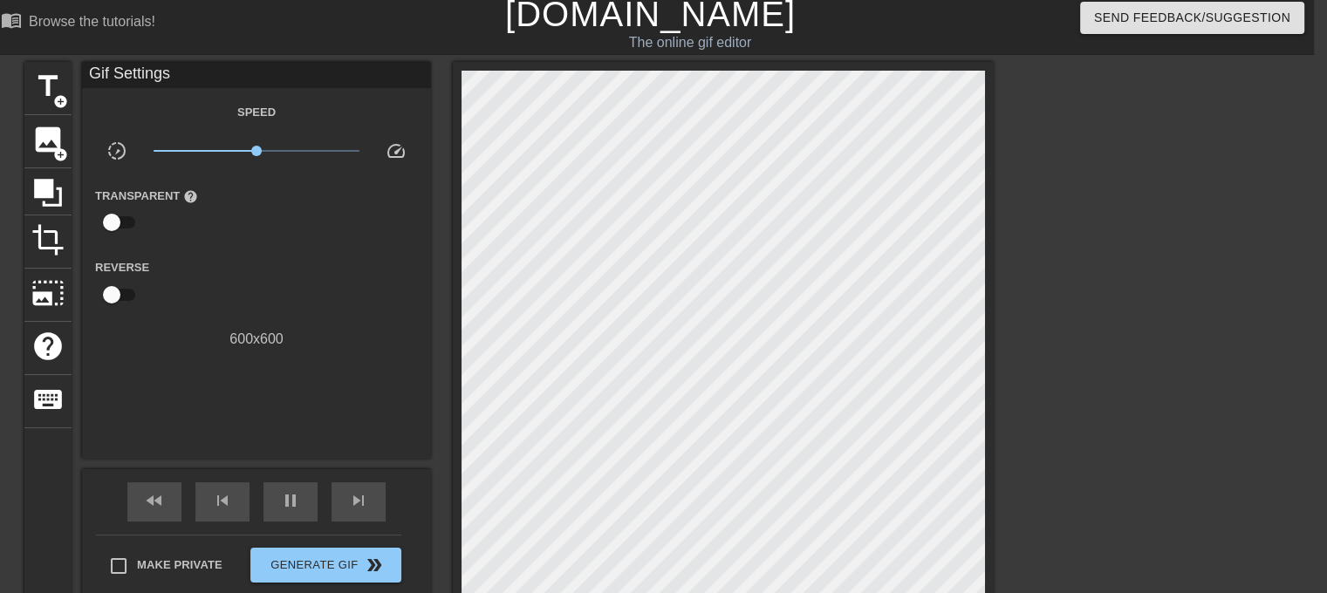
click at [1314, 580] on div at bounding box center [1314, 580] width 0 height 0
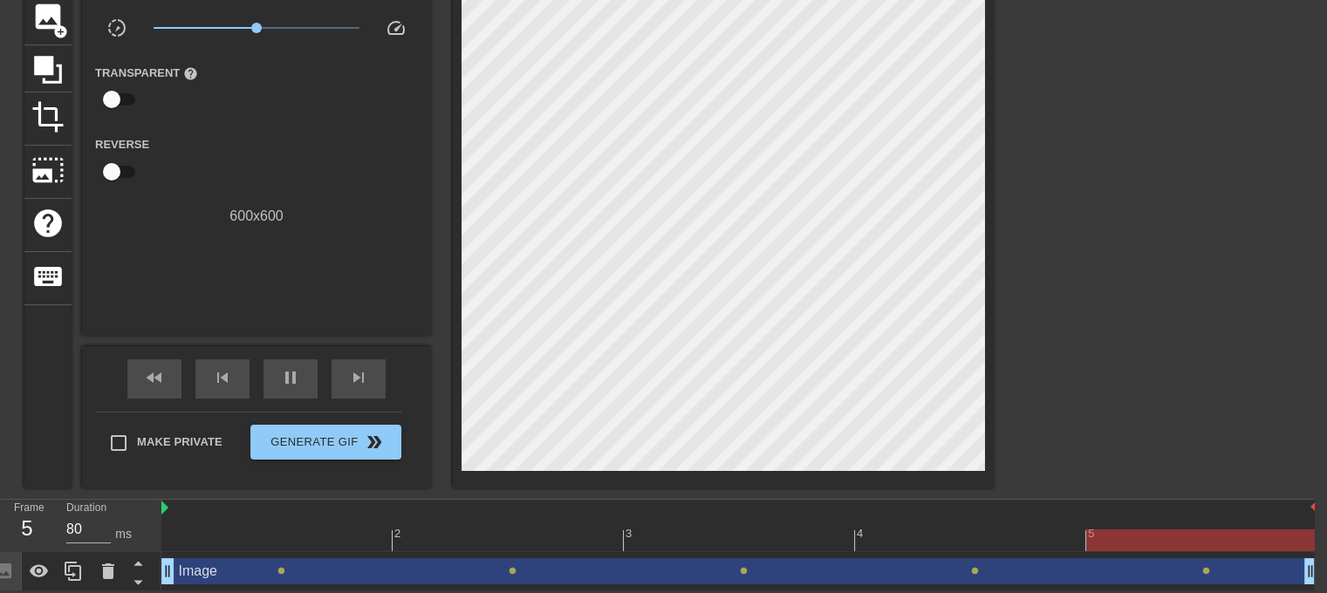
scroll to position [0, 13]
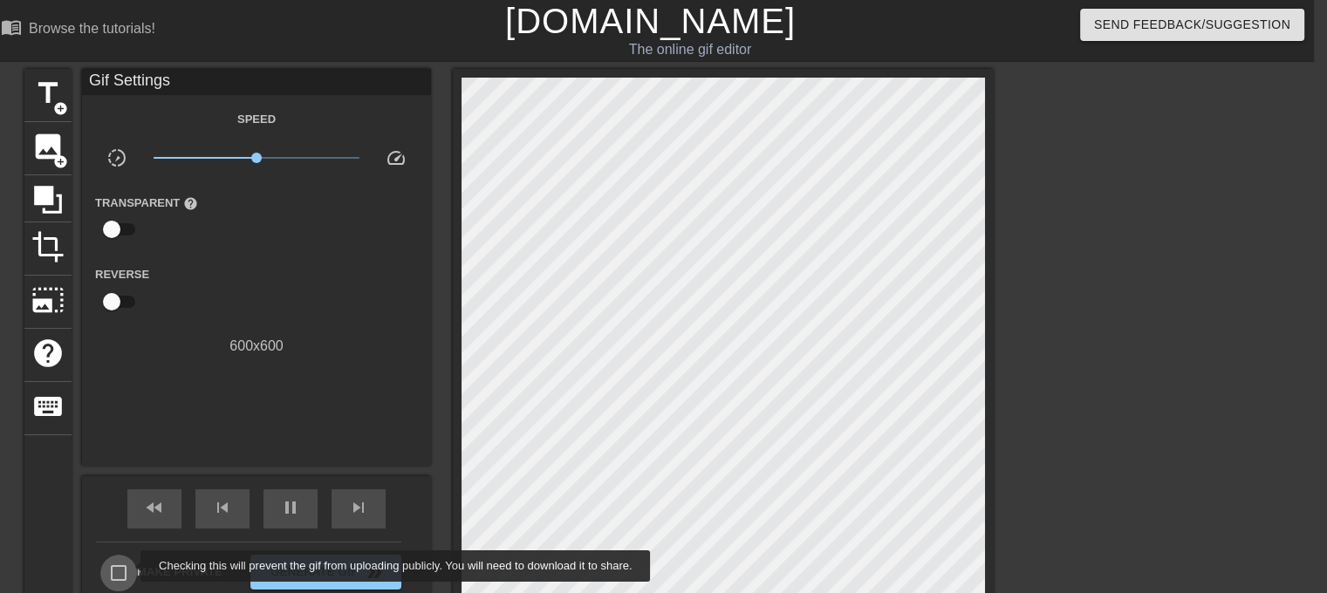
click at [129, 566] on input "Make Private" at bounding box center [118, 573] width 37 height 37
checkbox input "true"
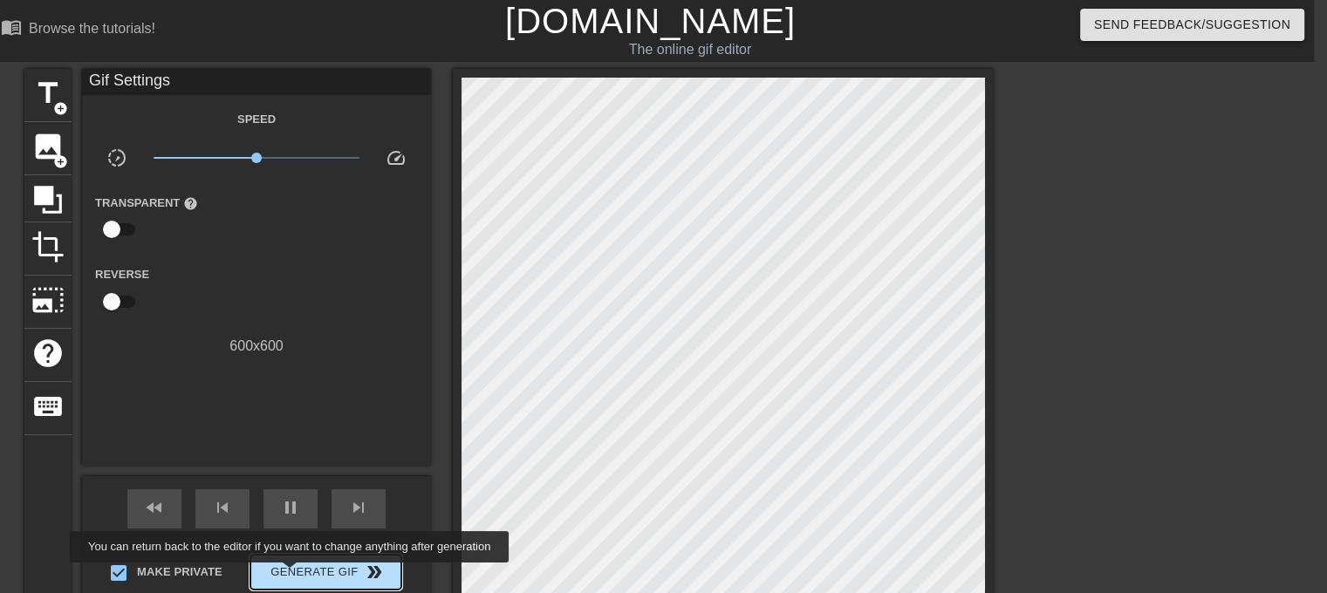
click at [291, 575] on span "Generate Gif double_arrow" at bounding box center [325, 572] width 137 height 21
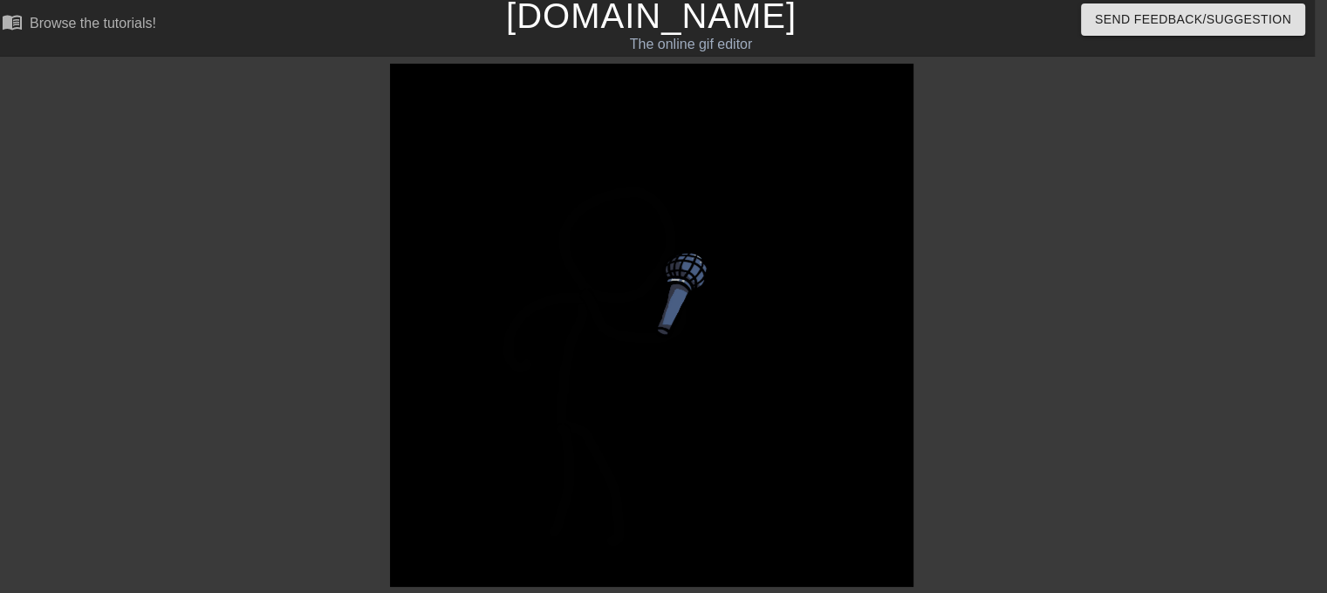
scroll to position [239, 12]
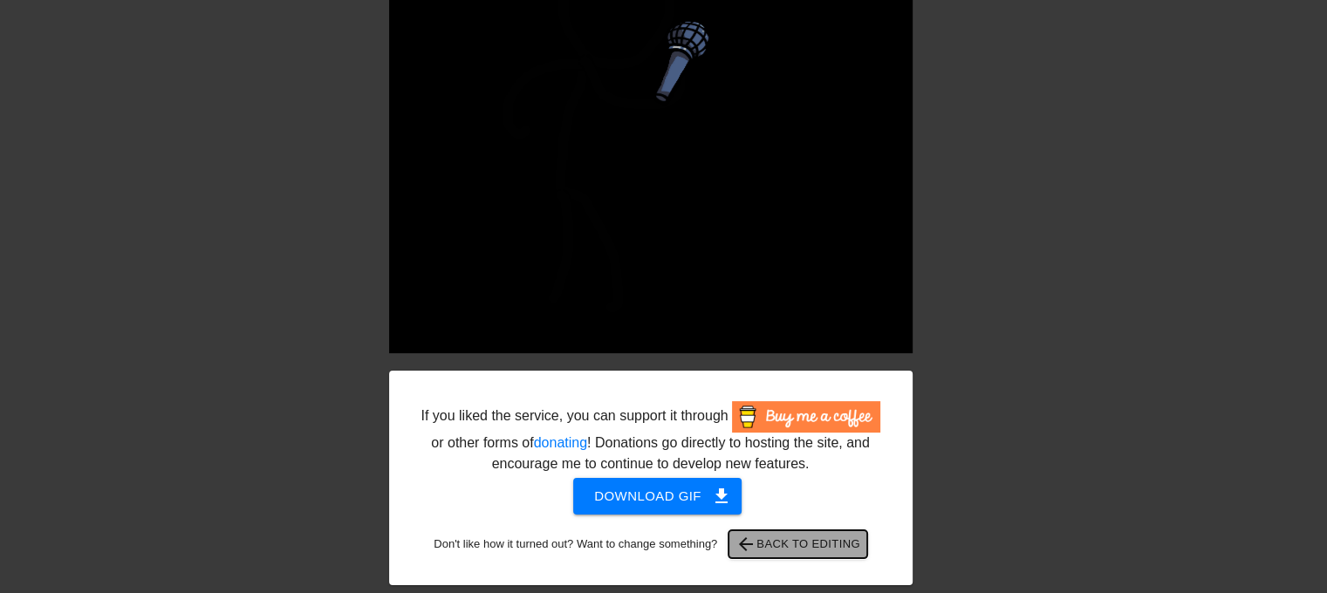
click at [775, 547] on span "arrow_back Back to Editing" at bounding box center [797, 544] width 125 height 21
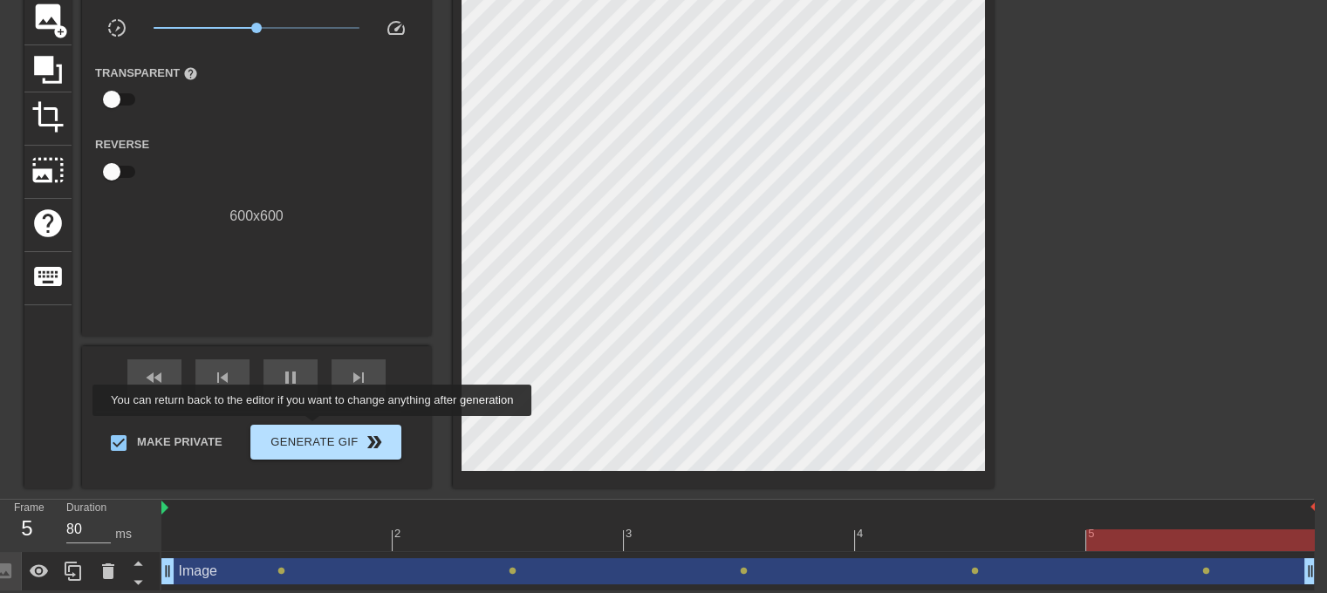
scroll to position [0, 13]
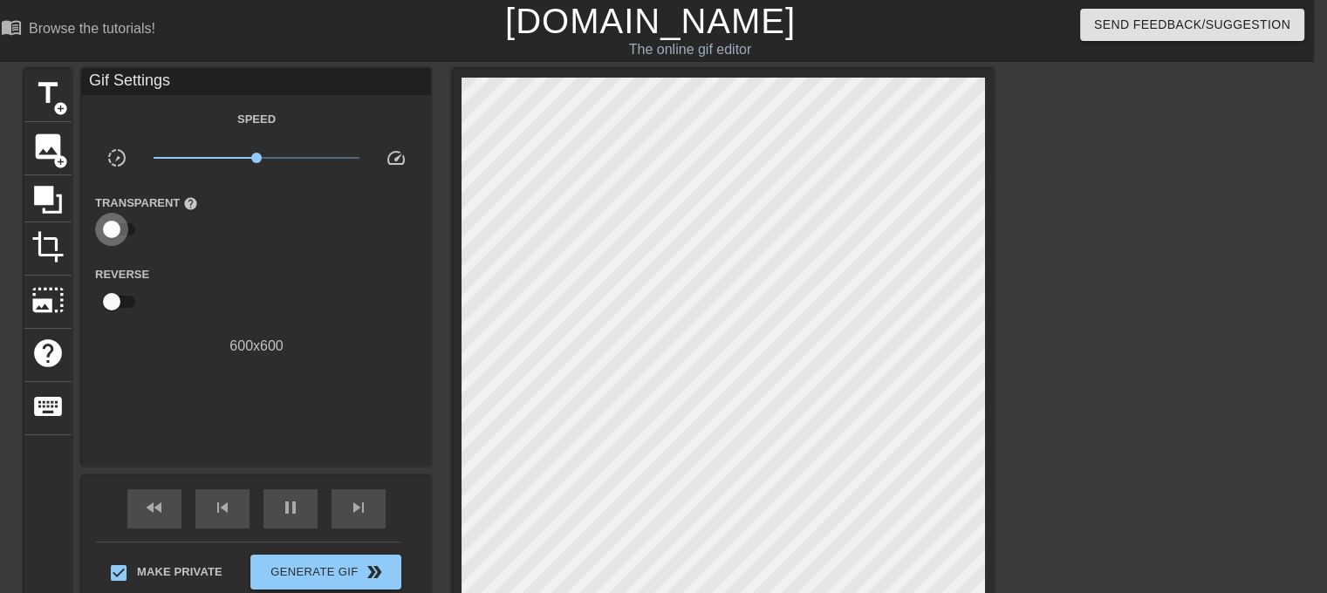
click at [117, 229] on input "checkbox" at bounding box center [111, 229] width 99 height 33
checkbox input "true"
click at [263, 234] on div at bounding box center [258, 230] width 35 height 35
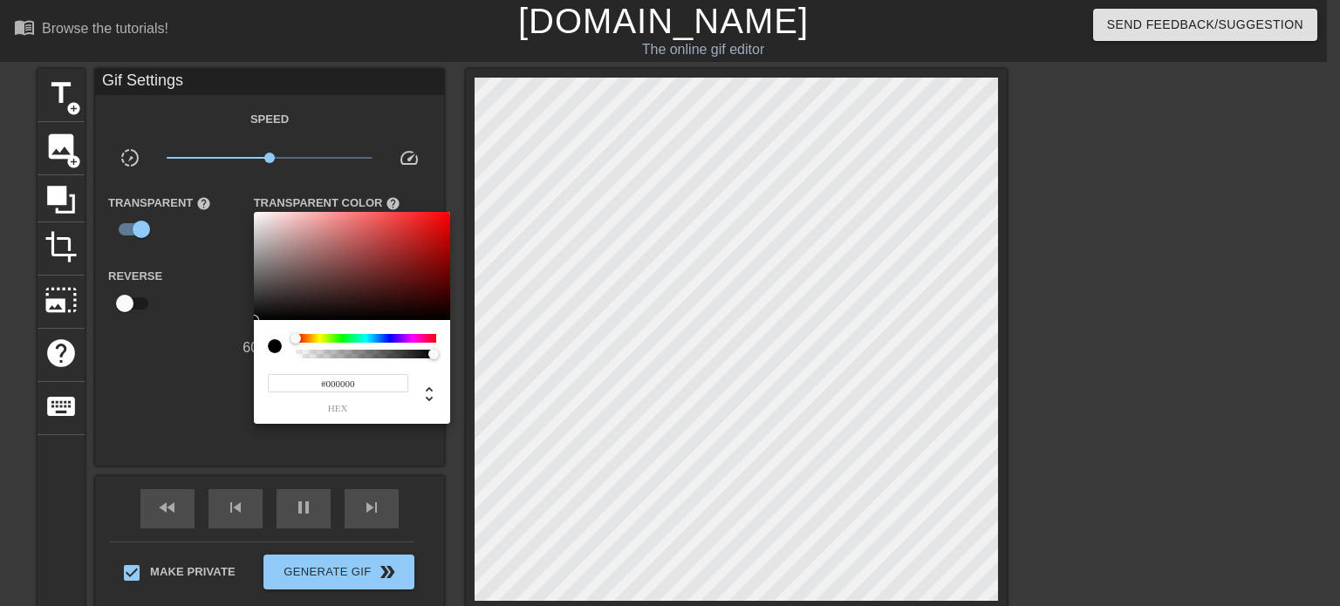
click at [203, 278] on div at bounding box center [670, 303] width 1340 height 606
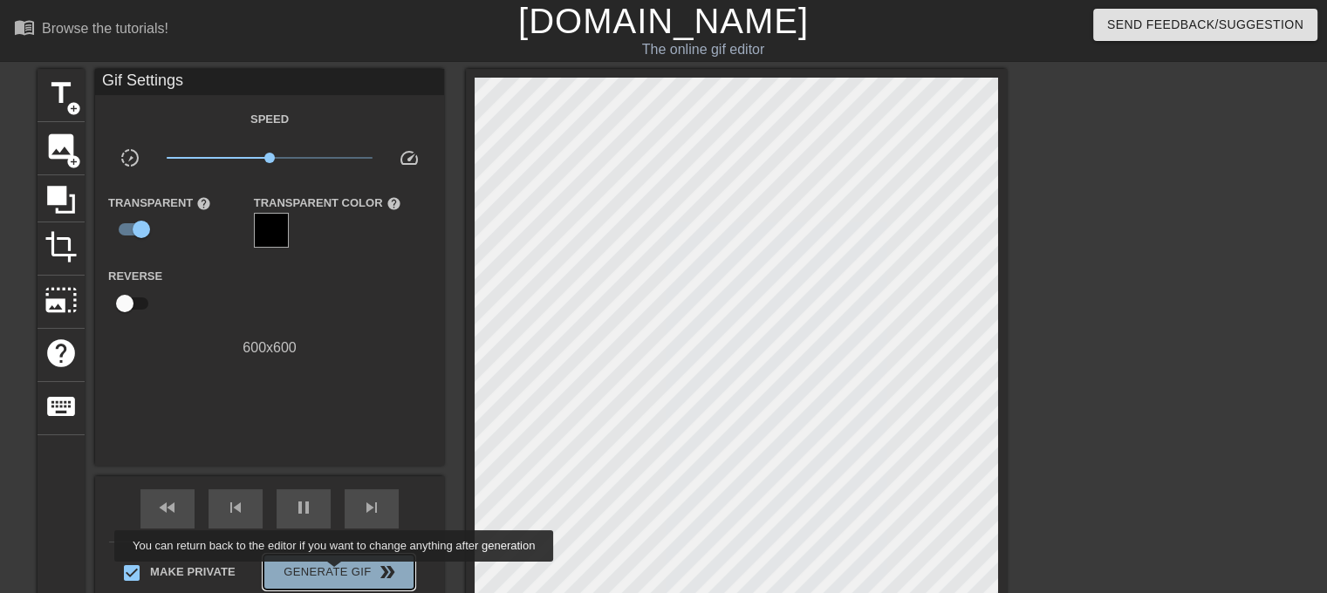
click at [336, 574] on span "Generate Gif double_arrow" at bounding box center [338, 572] width 137 height 21
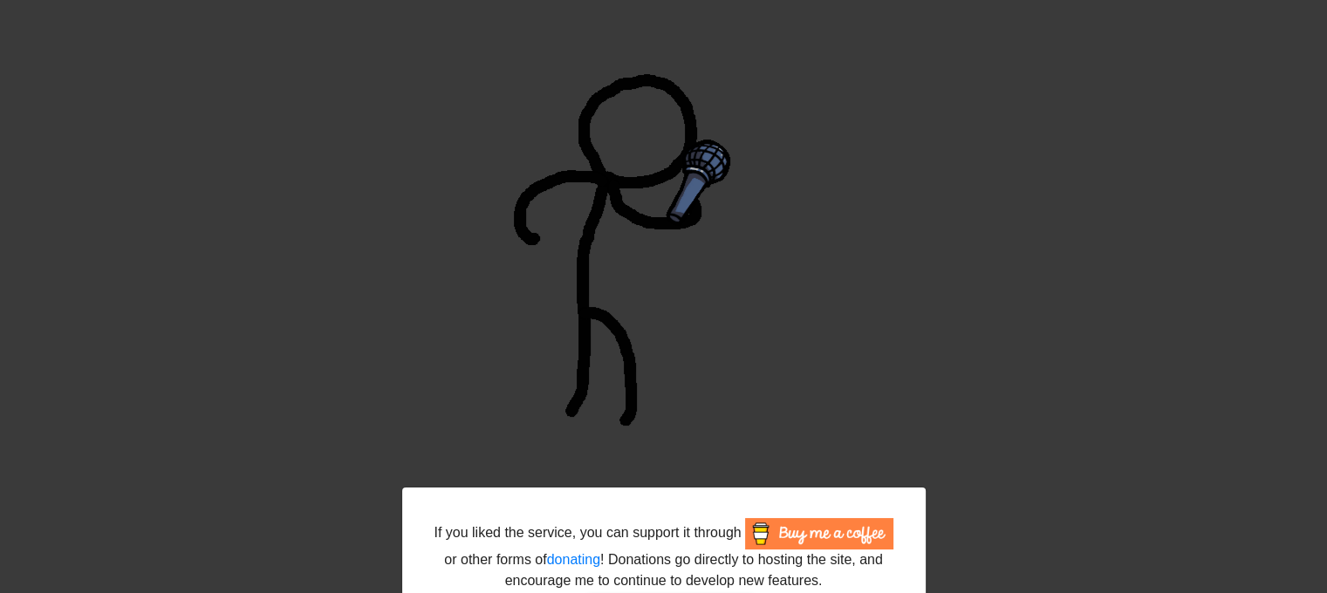
scroll to position [239, 0]
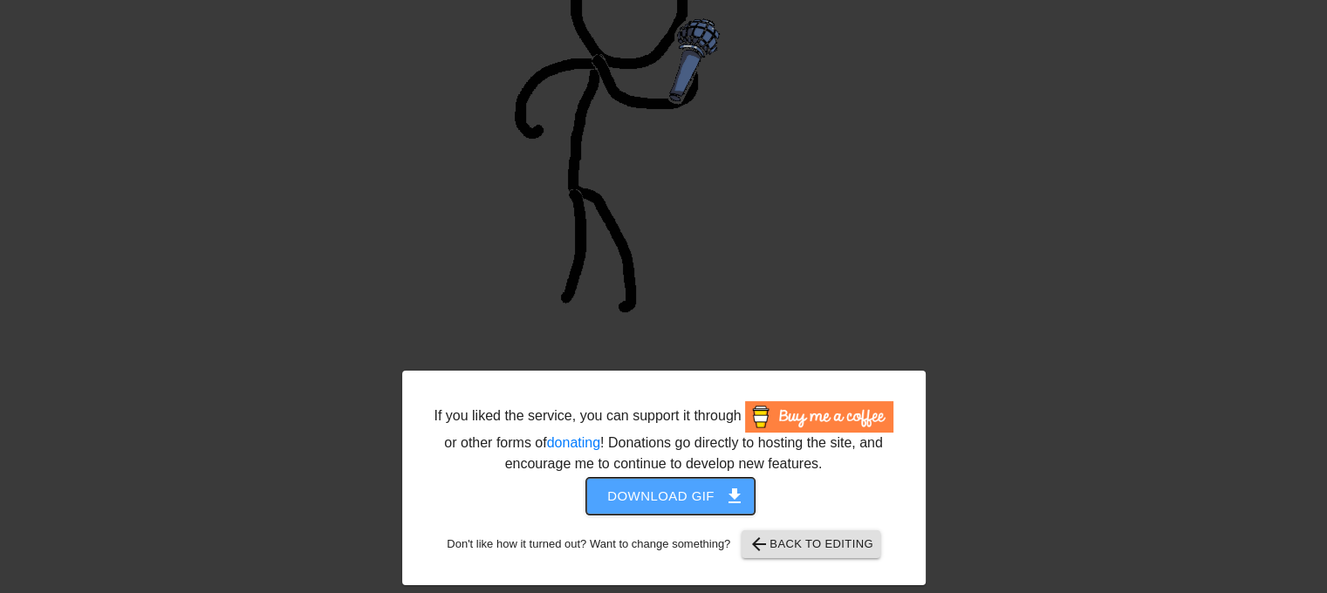
click at [688, 488] on span "Download gif get_app" at bounding box center [670, 496] width 126 height 23
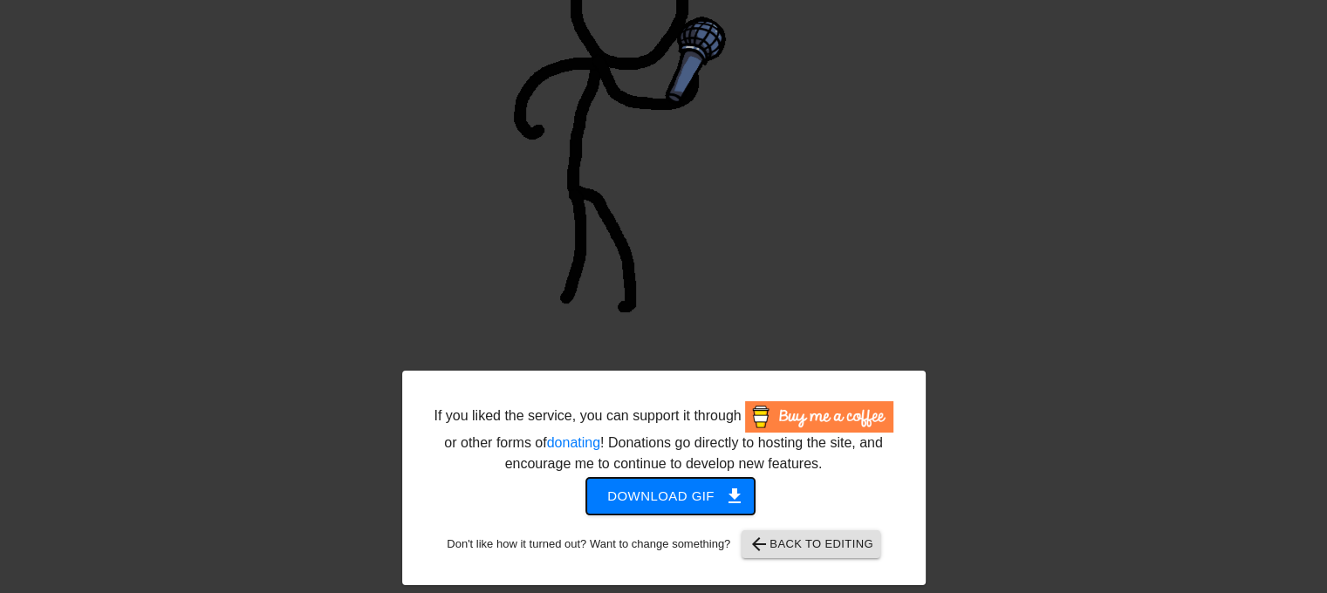
scroll to position [68, 0]
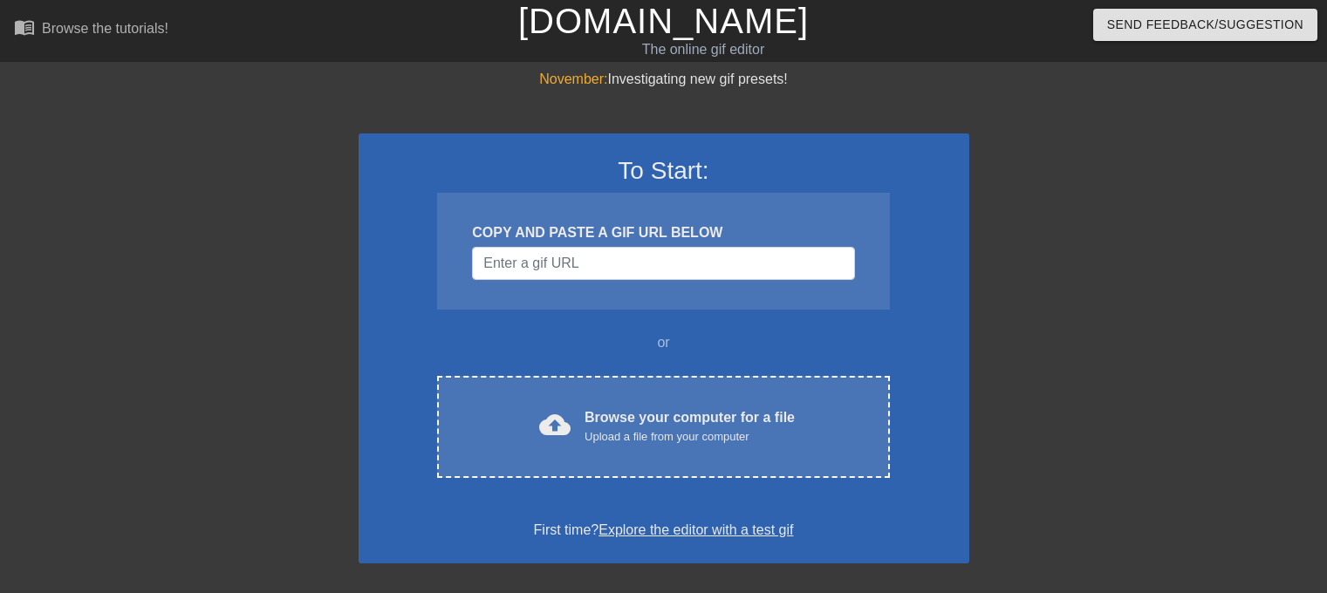
scroll to position [68, 0]
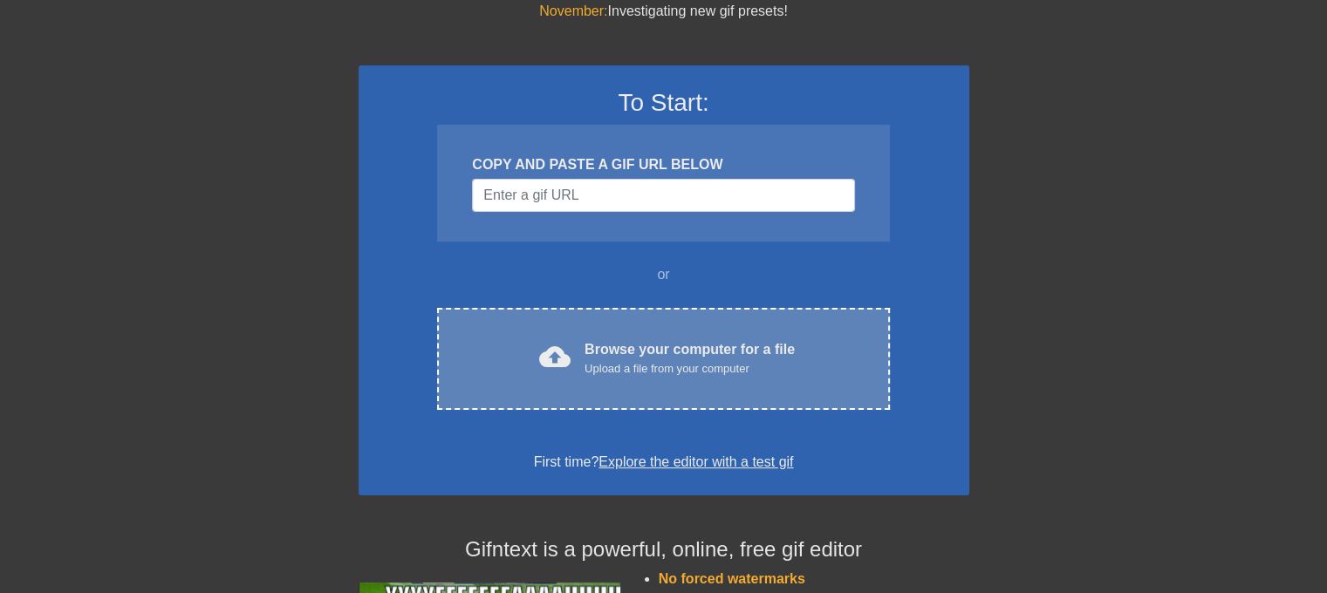
click at [684, 398] on div "cloud_upload Browse your computer for a file Upload a file from your computer C…" at bounding box center [663, 359] width 452 height 102
